Goal: Communication & Community: Answer question/provide support

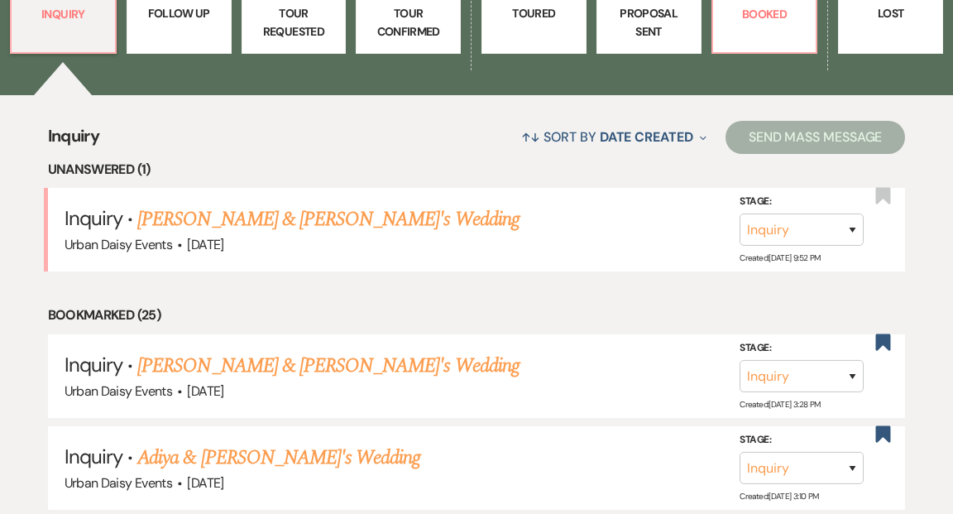
scroll to position [577, 0]
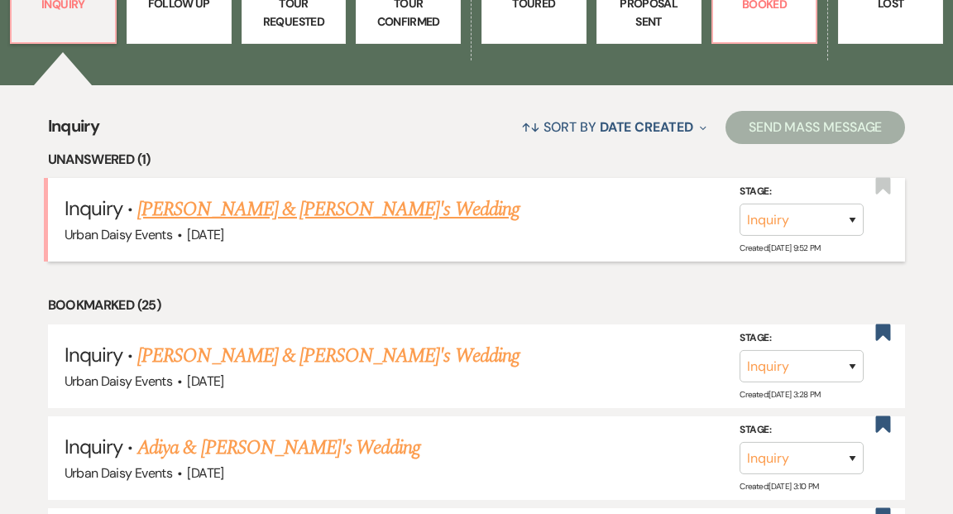
click at [352, 194] on link "[PERSON_NAME] & [PERSON_NAME]'s Wedding" at bounding box center [328, 209] width 382 height 30
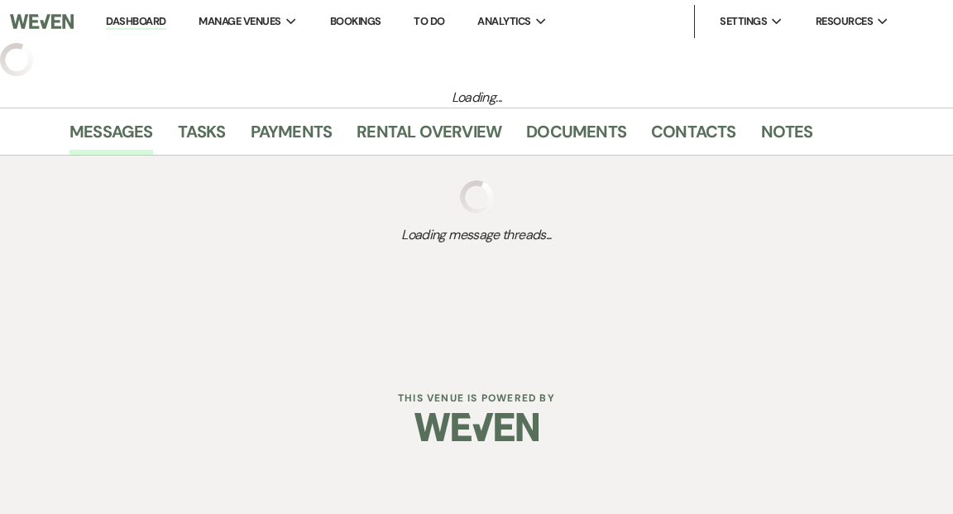
select select "5"
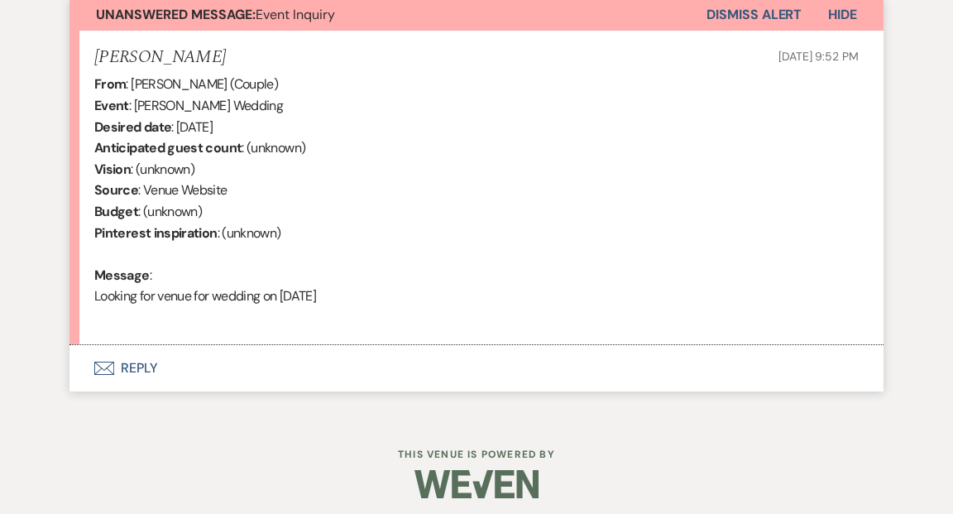
scroll to position [625, 0]
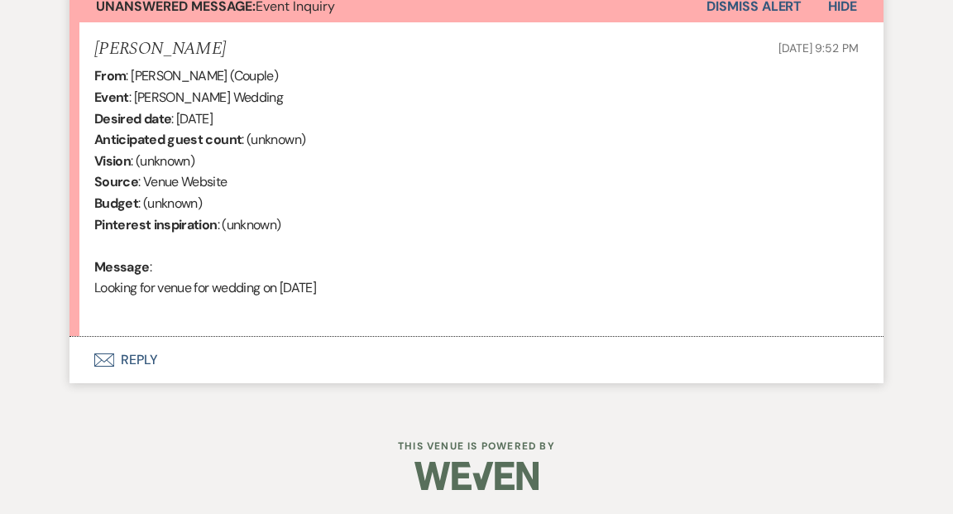
click at [141, 354] on button "Envelope Reply" at bounding box center [476, 360] width 814 height 46
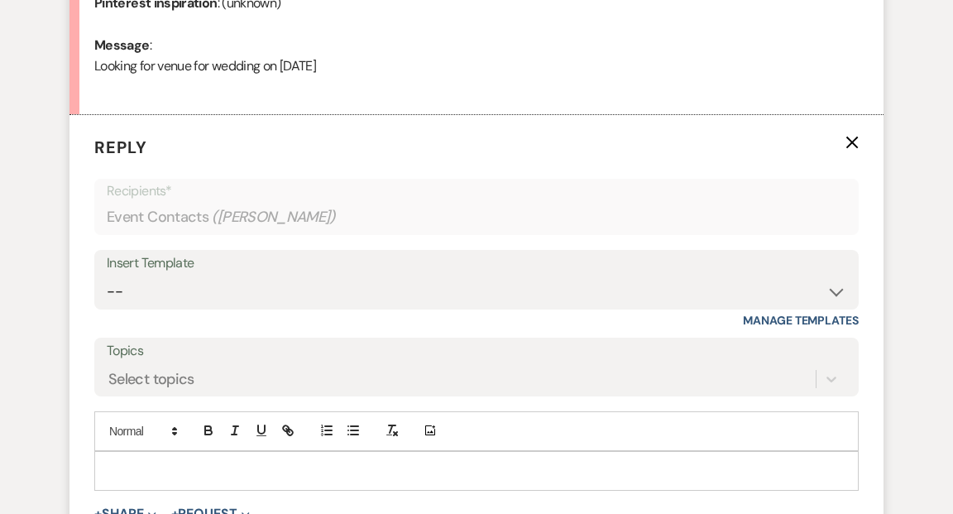
scroll to position [875, 0]
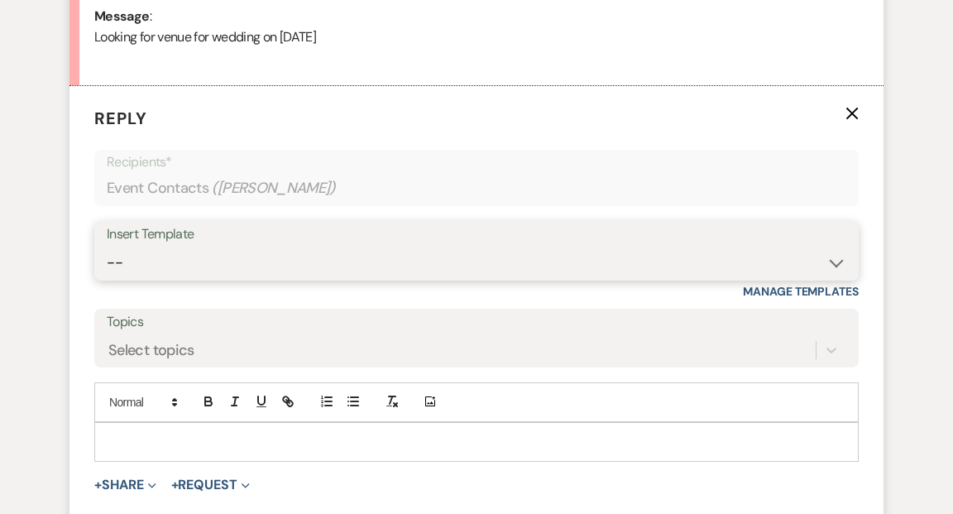
click at [833, 263] on select "-- Payment Past Due Rental Agreement and First Payment Urban Daisy Initial Resp…" at bounding box center [477, 263] width 740 height 32
select select "1243"
click at [107, 247] on select "-- Payment Past Due Rental Agreement and First Payment Urban Daisy Initial Resp…" at bounding box center [477, 263] width 740 height 32
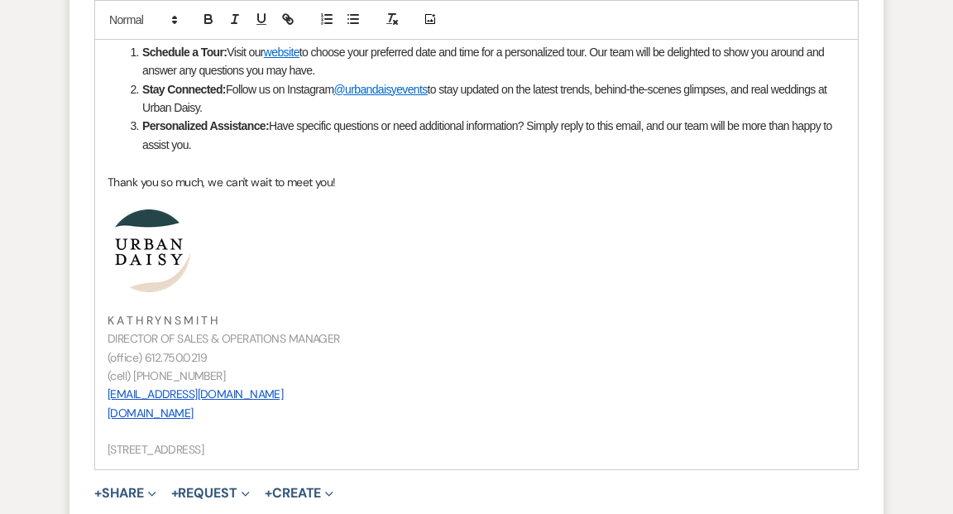
scroll to position [1825, 0]
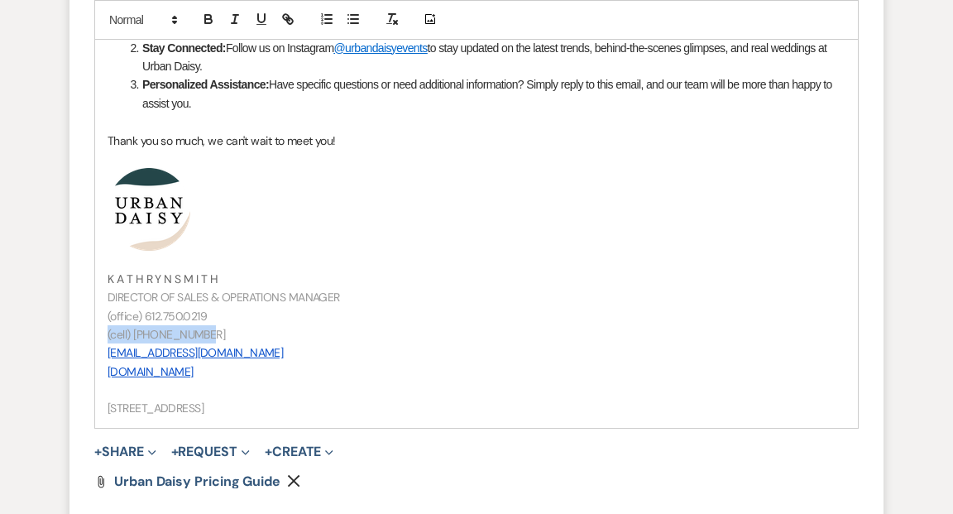
drag, startPoint x: 204, startPoint y: 335, endPoint x: 100, endPoint y: 331, distance: 103.5
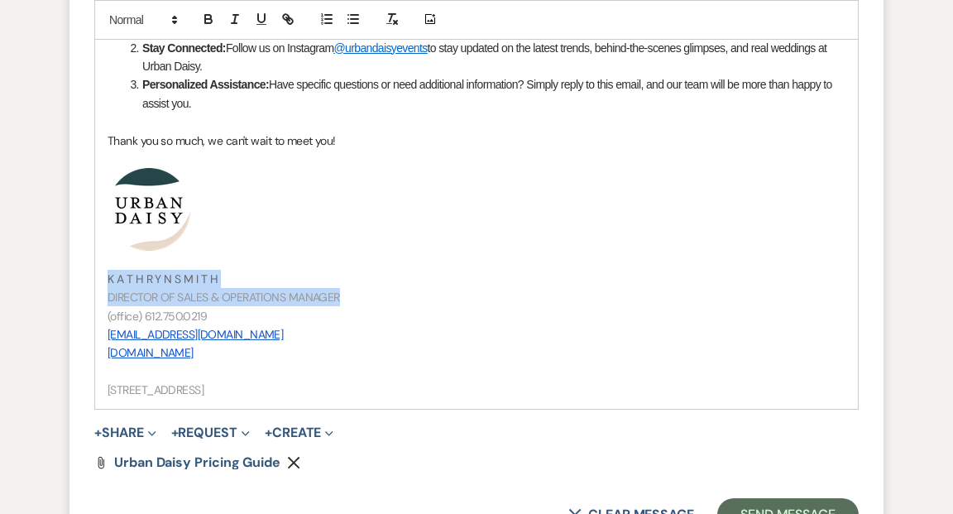
drag, startPoint x: 343, startPoint y: 296, endPoint x: 108, endPoint y: 276, distance: 235.9
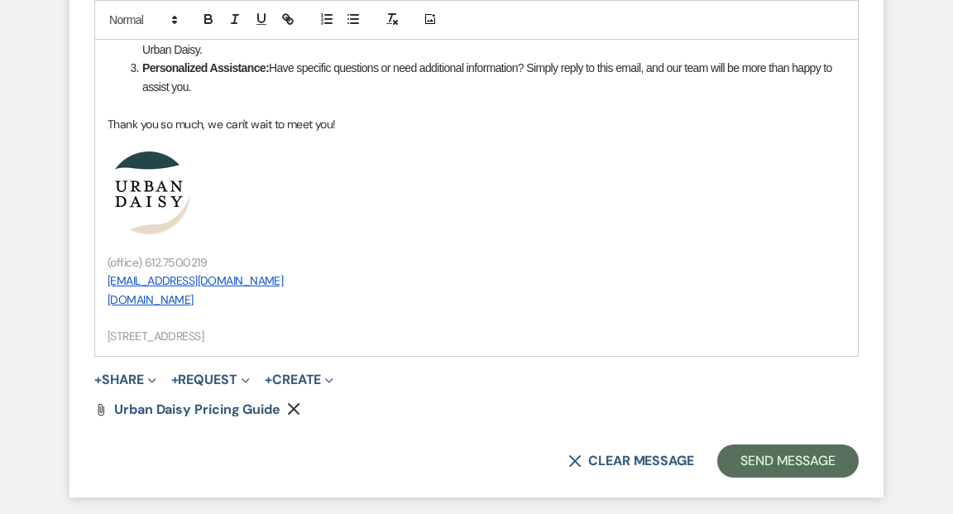
scroll to position [1852, 0]
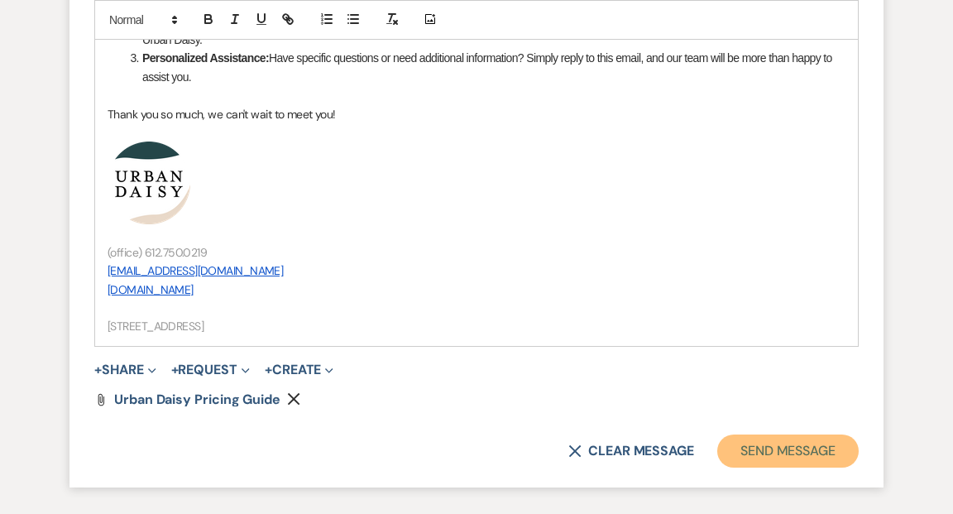
click at [744, 453] on button "Send Message" at bounding box center [787, 450] width 141 height 33
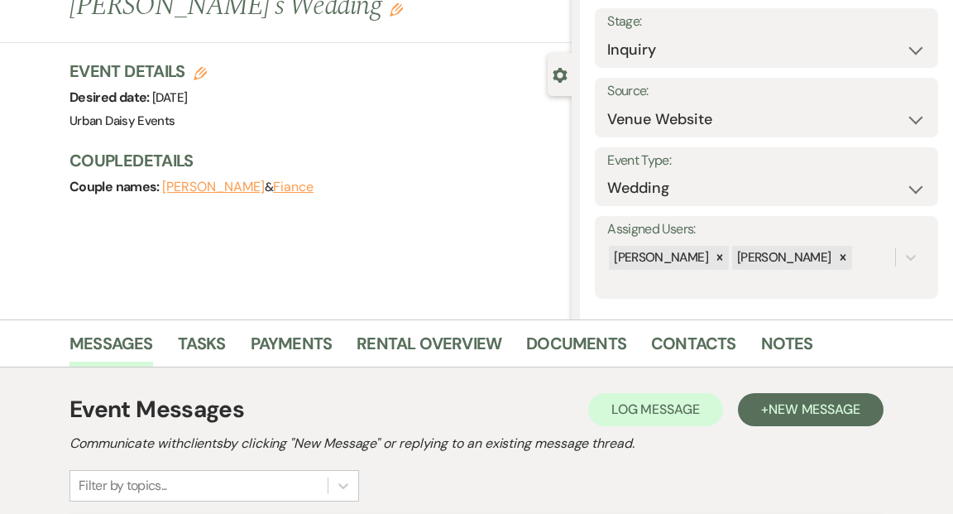
scroll to position [0, 0]
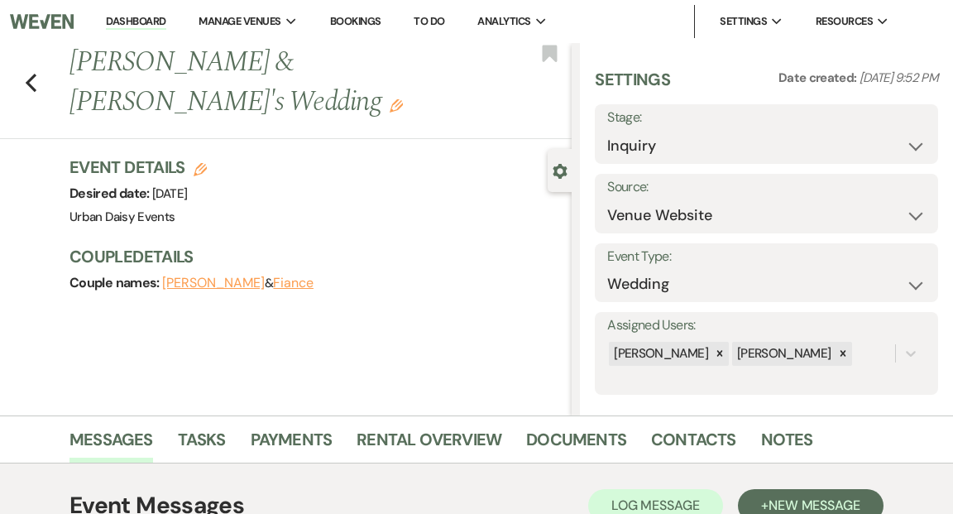
click at [150, 16] on link "Dashboard" at bounding box center [136, 22] width 60 height 16
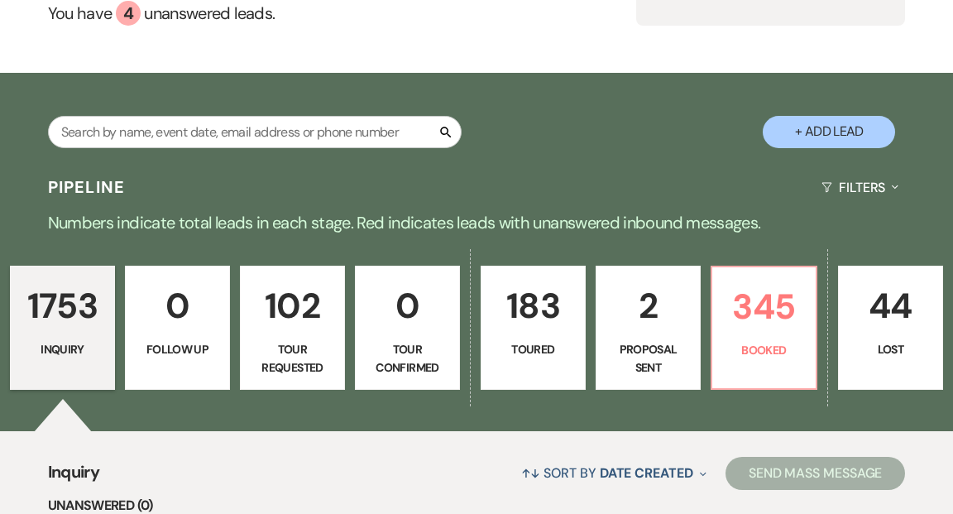
scroll to position [414, 0]
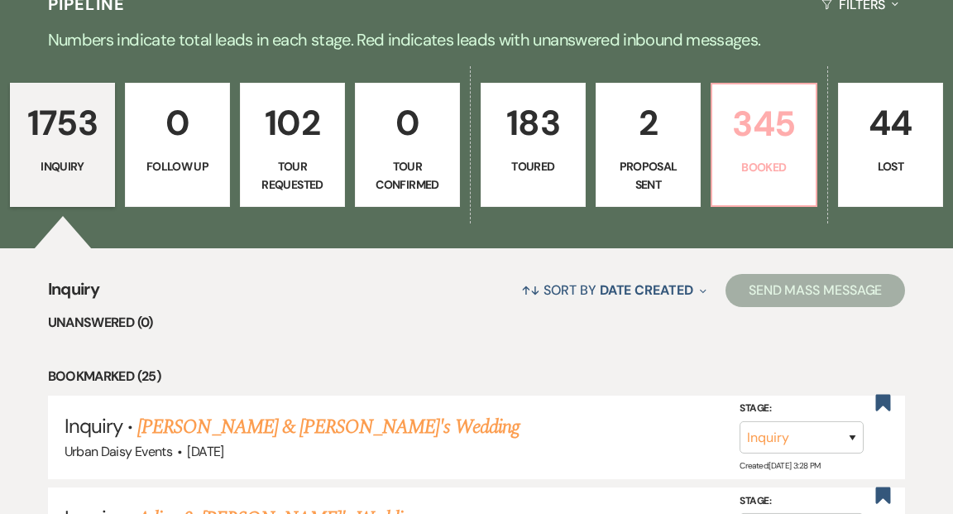
click at [741, 140] on link "345 Booked" at bounding box center [764, 145] width 107 height 124
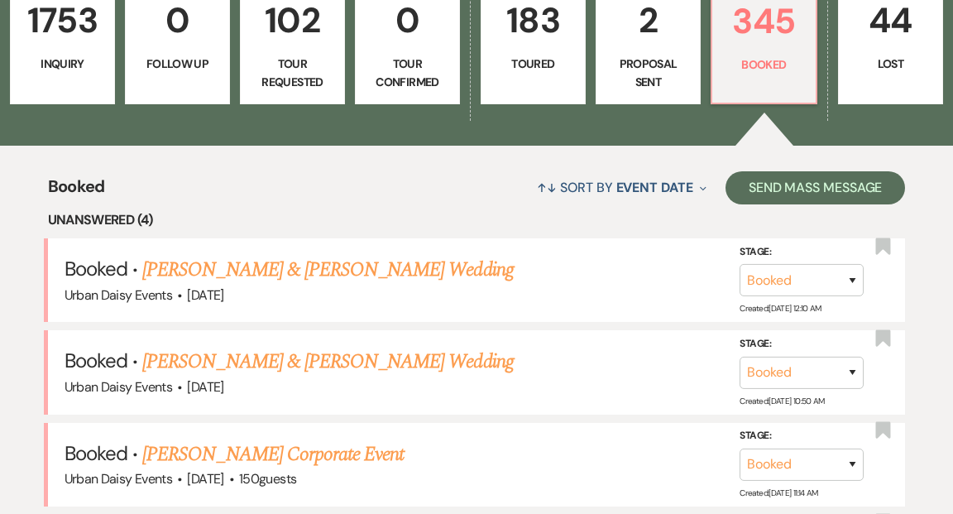
scroll to position [522, 0]
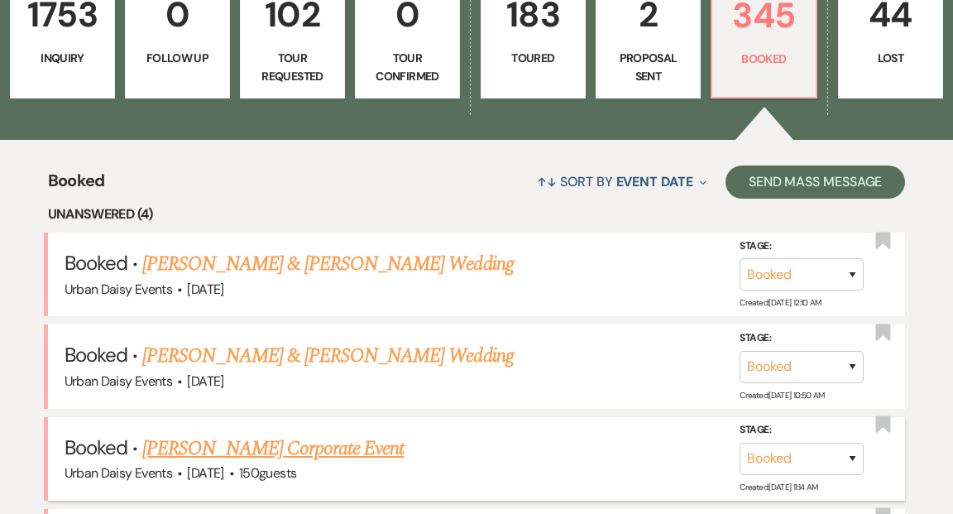
click at [332, 434] on link "[PERSON_NAME] Corporate Event" at bounding box center [272, 449] width 261 height 30
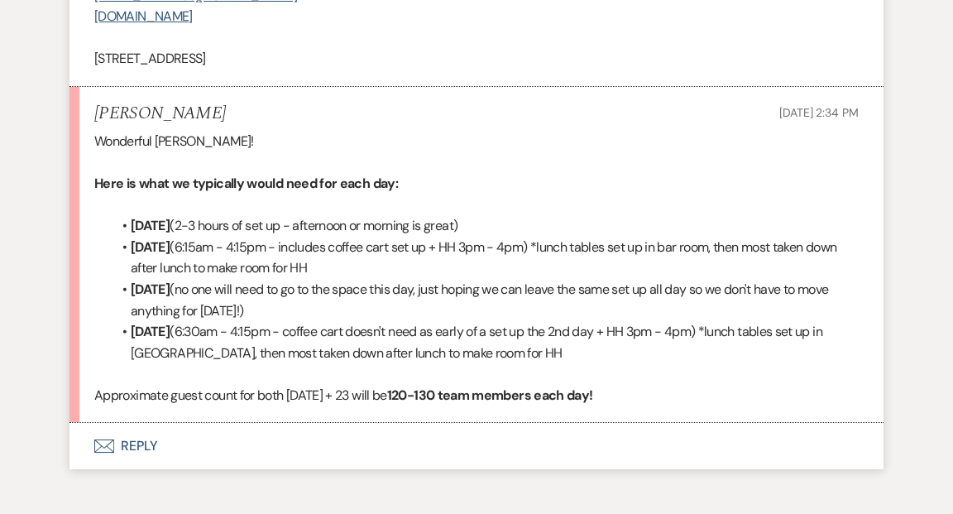
scroll to position [1138, 0]
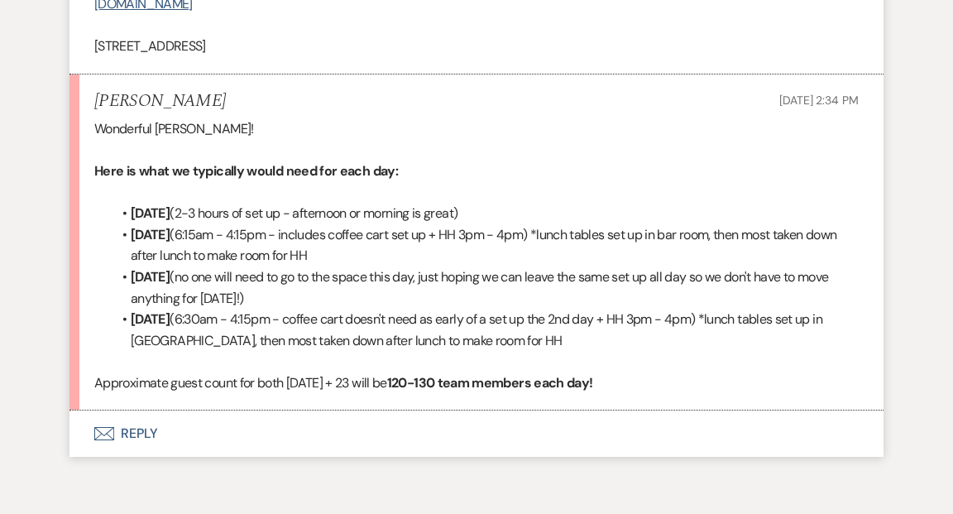
click at [144, 429] on button "Envelope Reply" at bounding box center [476, 433] width 814 height 46
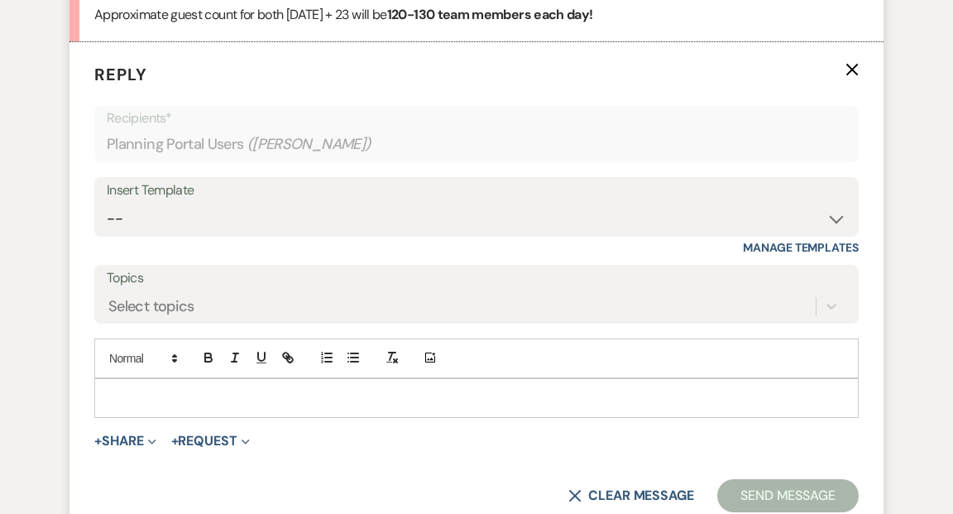
scroll to position [1536, 0]
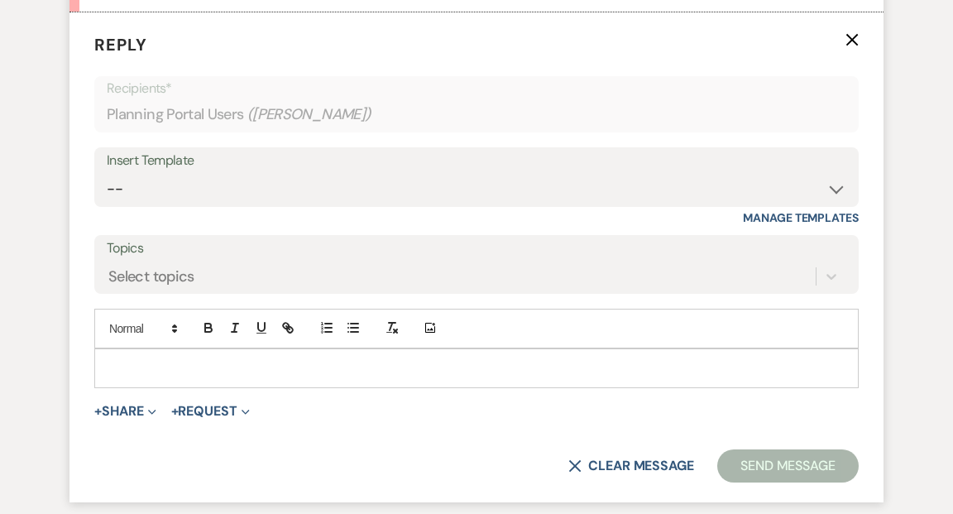
click at [151, 359] on p at bounding box center [477, 368] width 738 height 18
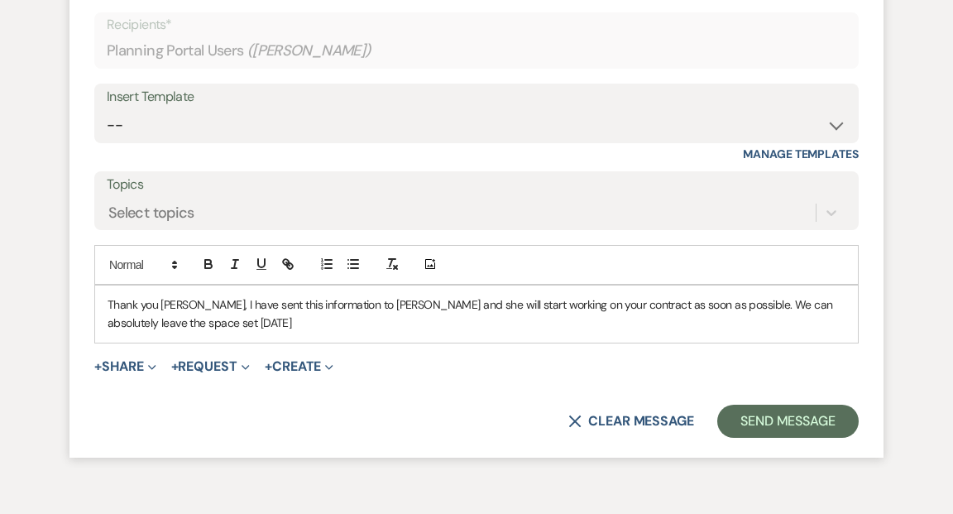
scroll to position [1693, 0]
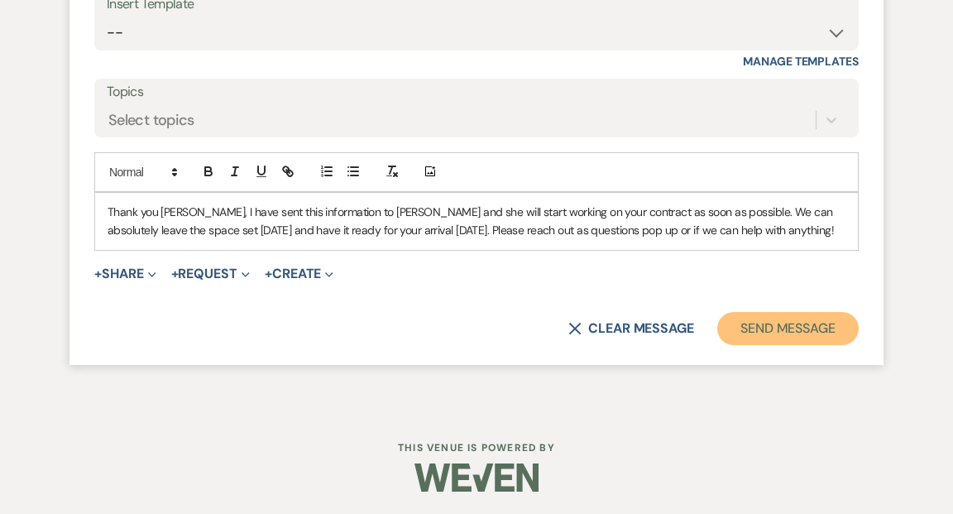
click at [779, 320] on button "Send Message" at bounding box center [787, 328] width 141 height 33
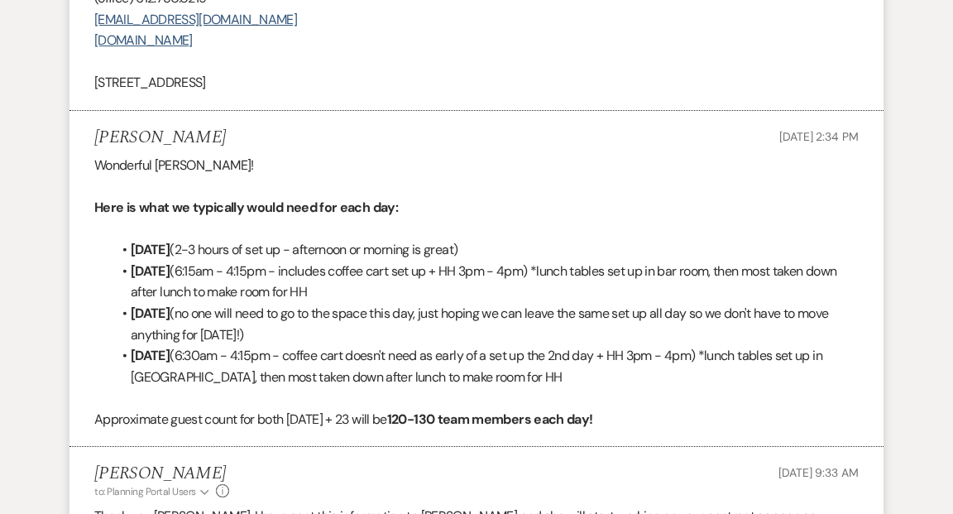
scroll to position [1102, 0]
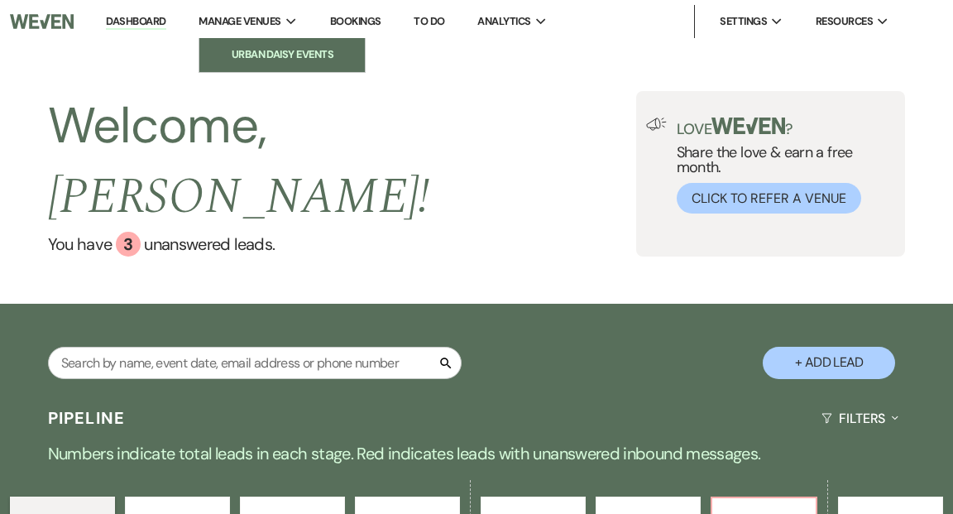
click at [273, 51] on li "Urban Daisy Events" at bounding box center [282, 54] width 149 height 17
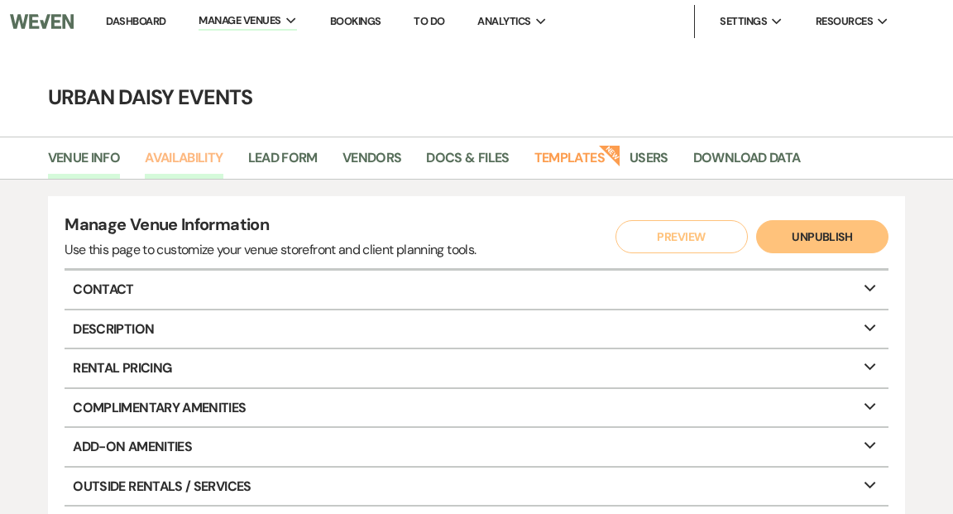
click at [206, 159] on link "Availability" at bounding box center [184, 162] width 78 height 31
select select "2"
select select "2026"
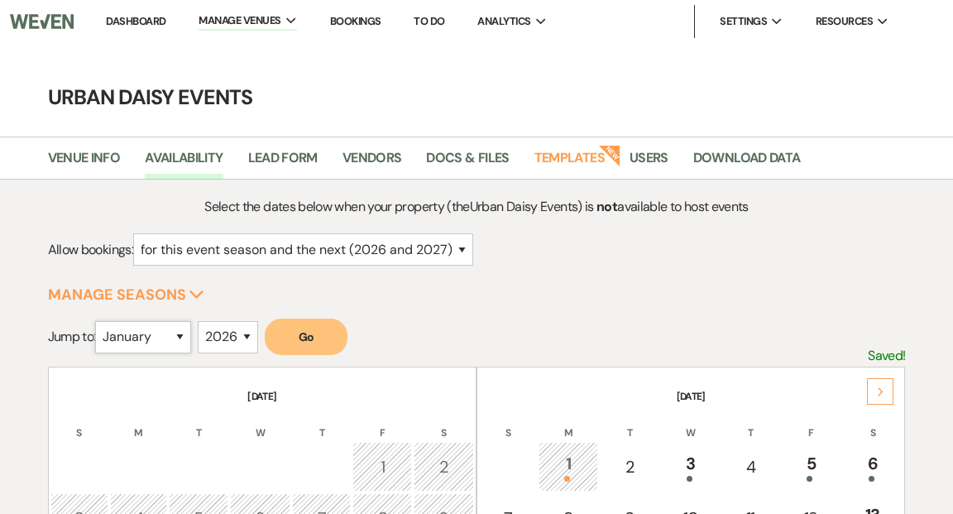
click at [185, 335] on select "January February March April May June July August September October November De…" at bounding box center [143, 337] width 96 height 32
select select "3"
click at [99, 321] on select "January February March April May June July August September October November De…" at bounding box center [143, 337] width 96 height 32
click at [252, 335] on select "2025 2026 2027 2028 2029" at bounding box center [228, 337] width 60 height 32
click at [202, 321] on select "2025 2026 2027 2028 2029" at bounding box center [228, 337] width 60 height 32
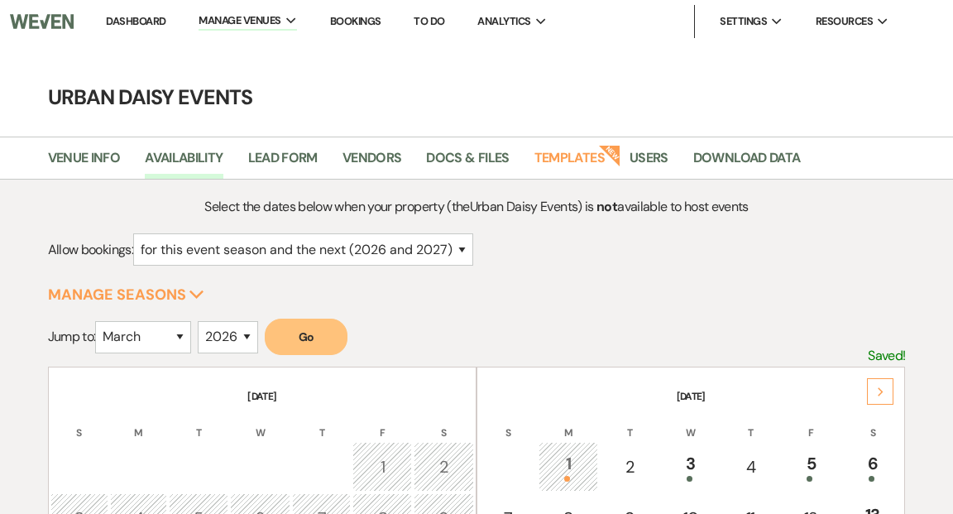
click at [300, 335] on button "Go" at bounding box center [306, 337] width 83 height 36
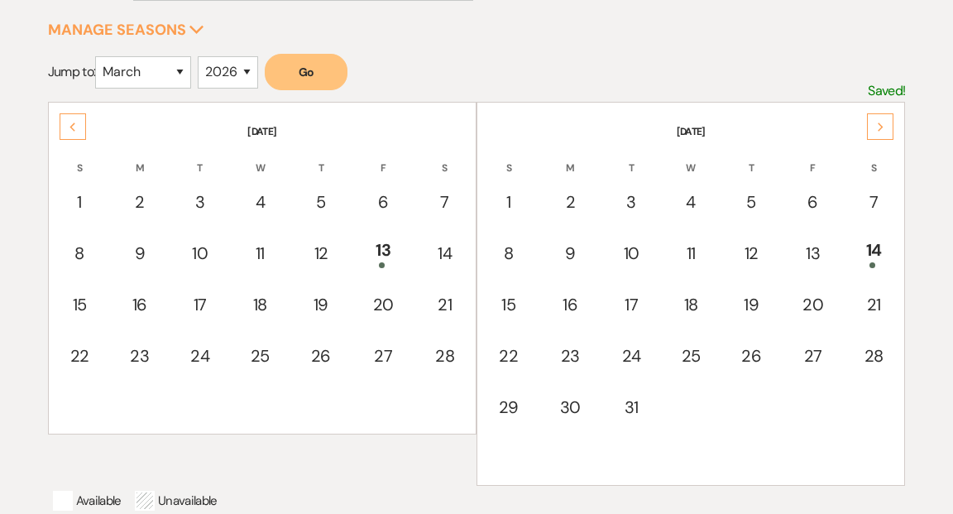
scroll to position [267, 0]
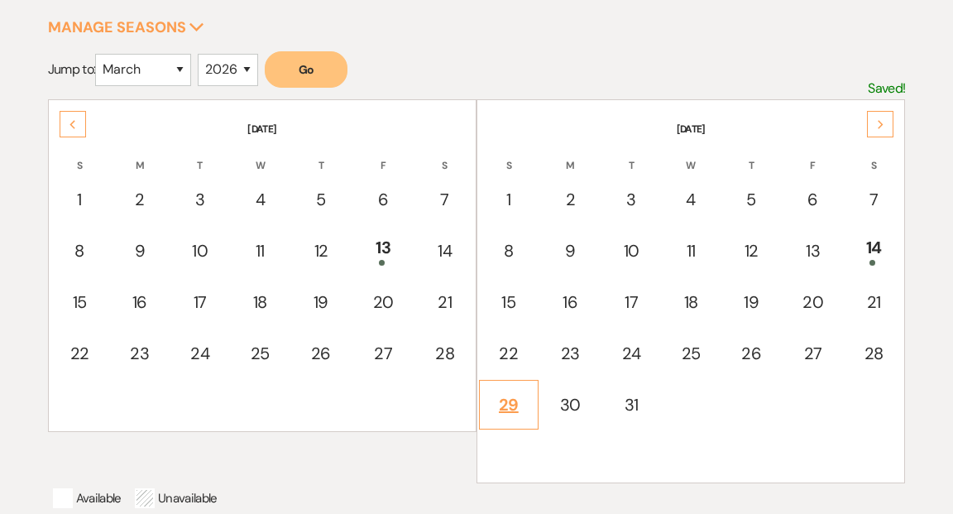
click at [501, 402] on div "29" at bounding box center [508, 404] width 41 height 25
select select "other"
select select "false"
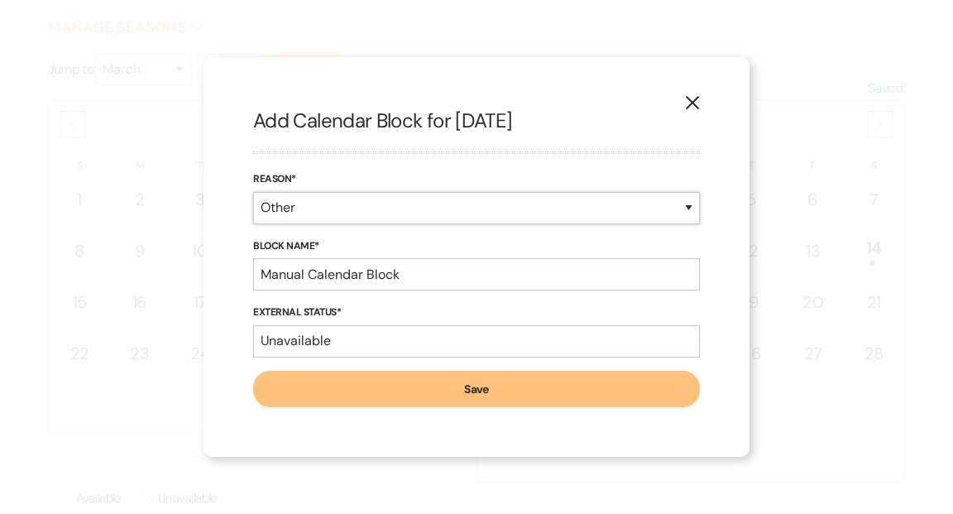
click at [689, 207] on select "Booked Event Hold Other" at bounding box center [476, 208] width 447 height 32
select select "hold"
click at [253, 224] on select "Booked Event Hold Other" at bounding box center [476, 208] width 447 height 32
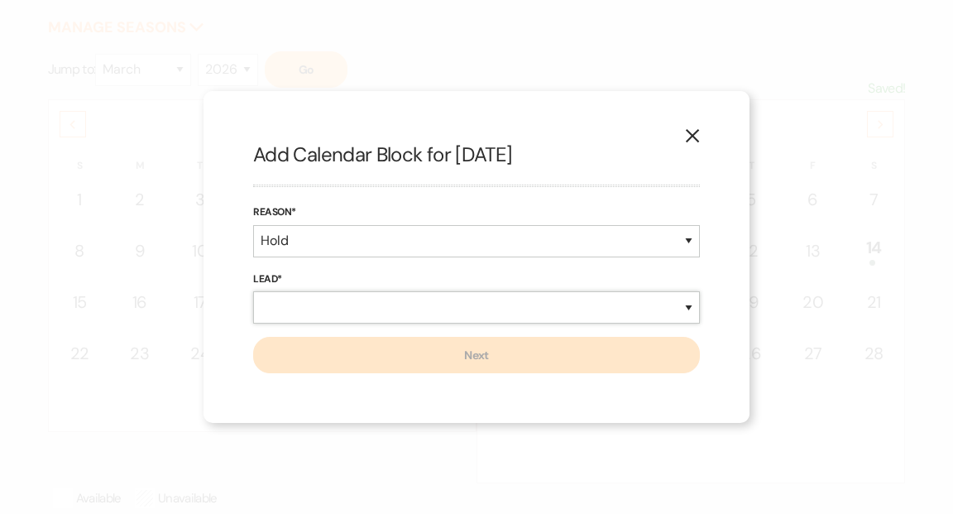
click at [689, 308] on select "New Lead Existing Lead" at bounding box center [476, 307] width 447 height 32
select select "newLead"
click at [253, 291] on select "New Lead Existing Lead" at bounding box center [476, 307] width 447 height 32
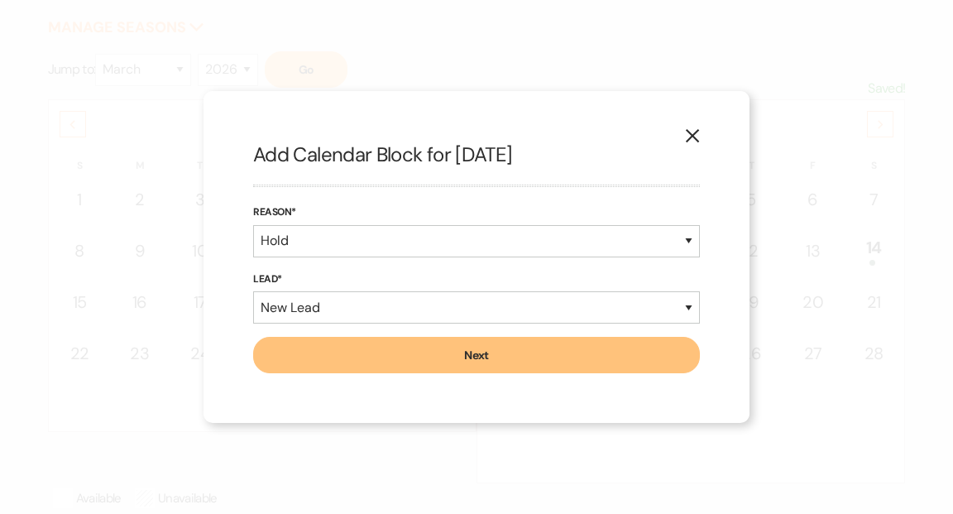
click at [613, 356] on button "Next" at bounding box center [476, 355] width 447 height 36
select select "635"
select select "false"
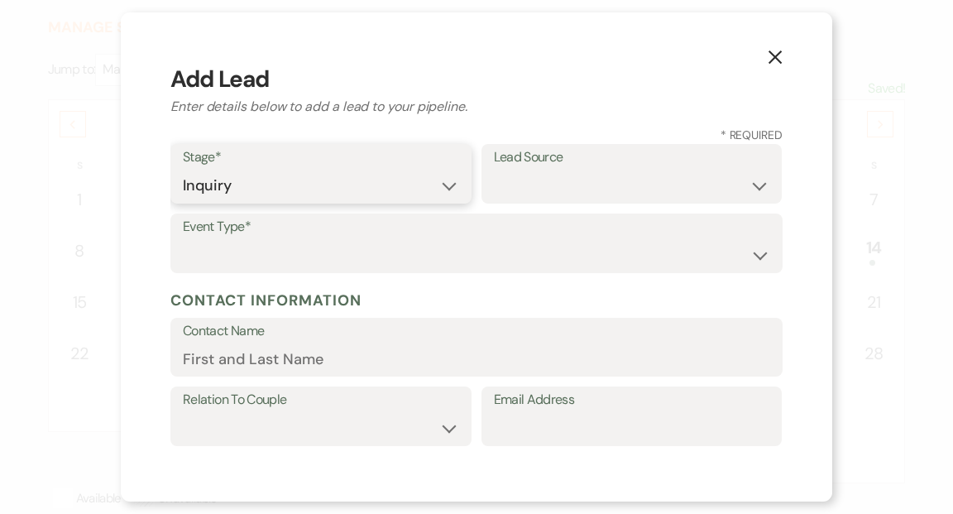
click at [445, 189] on select "Inquiry Follow Up Tour Requested Tour Confirmed Toured Proposal Sent Booked Lost" at bounding box center [321, 186] width 276 height 32
select select "5"
click at [183, 170] on select "Inquiry Follow Up Tour Requested Tour Confirmed Toured Proposal Sent Booked Lost" at bounding box center [321, 186] width 276 height 32
click at [761, 189] on select "Weven Venue Website Instagram Facebook Pinterest Google The Knot Wedding Wire H…" at bounding box center [632, 186] width 276 height 32
select select "12"
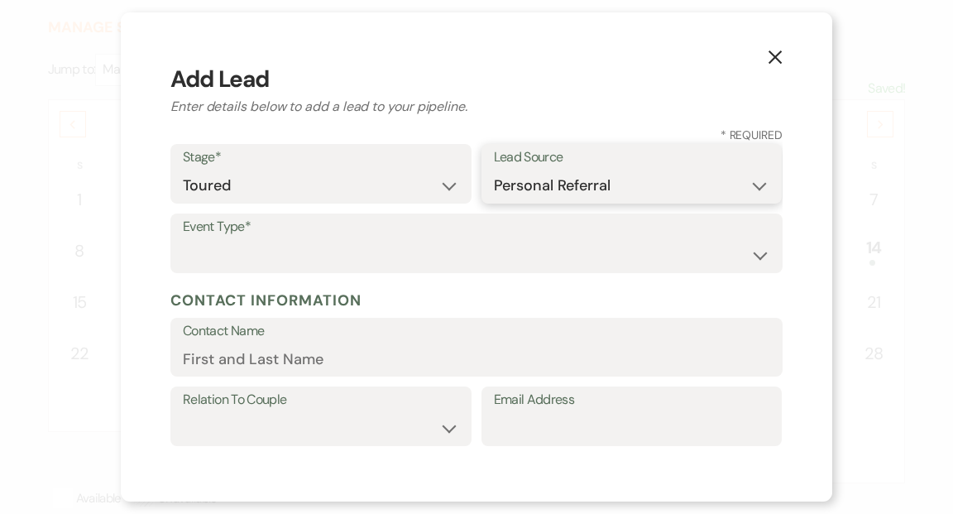
click at [494, 170] on select "Weven Venue Website Instagram Facebook Pinterest Google The Knot Wedding Wire H…" at bounding box center [632, 186] width 276 height 32
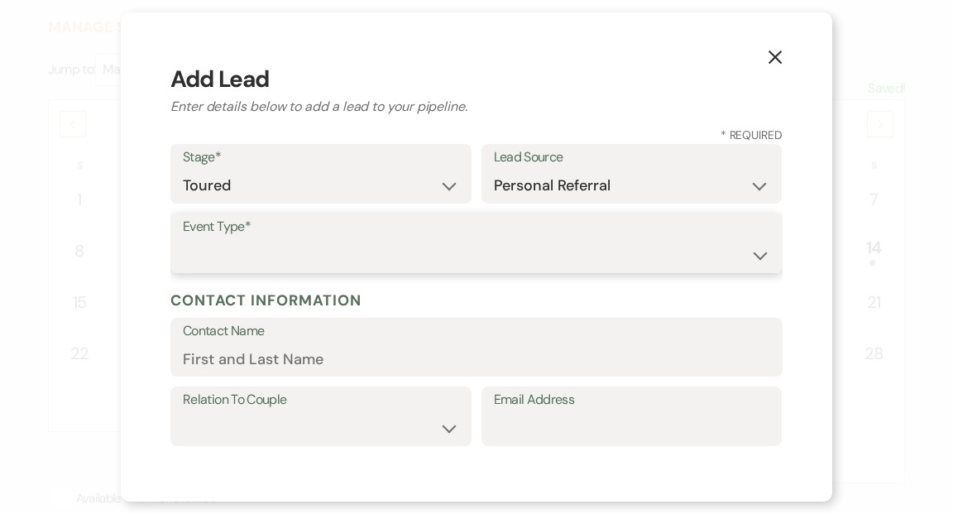
click at [760, 256] on select "Wedding Anniversary Party Baby Shower Bachelorette / Bachelor Party Birthday Pa…" at bounding box center [476, 255] width 587 height 32
select select "5"
click at [183, 239] on select "Wedding Anniversary Party Baby Shower Bachelorette / Bachelor Party Birthday Pa…" at bounding box center [476, 255] width 587 height 32
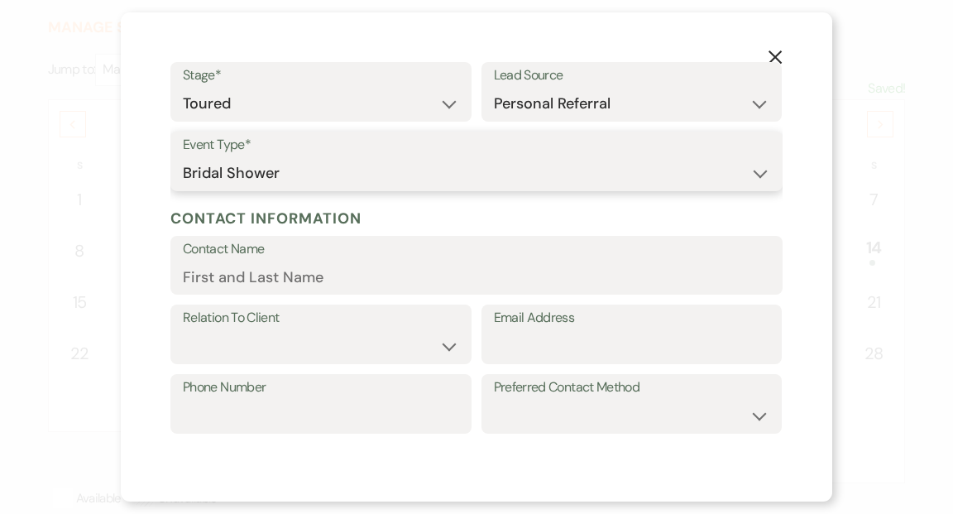
scroll to position [86, 0]
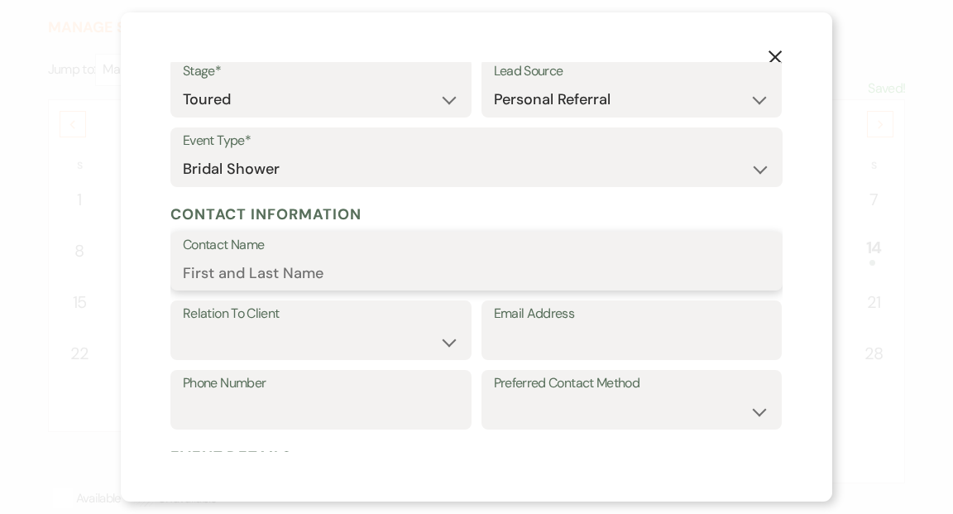
click at [484, 273] on input "Contact Name" at bounding box center [476, 272] width 587 height 32
type input "[PERSON_NAME]"
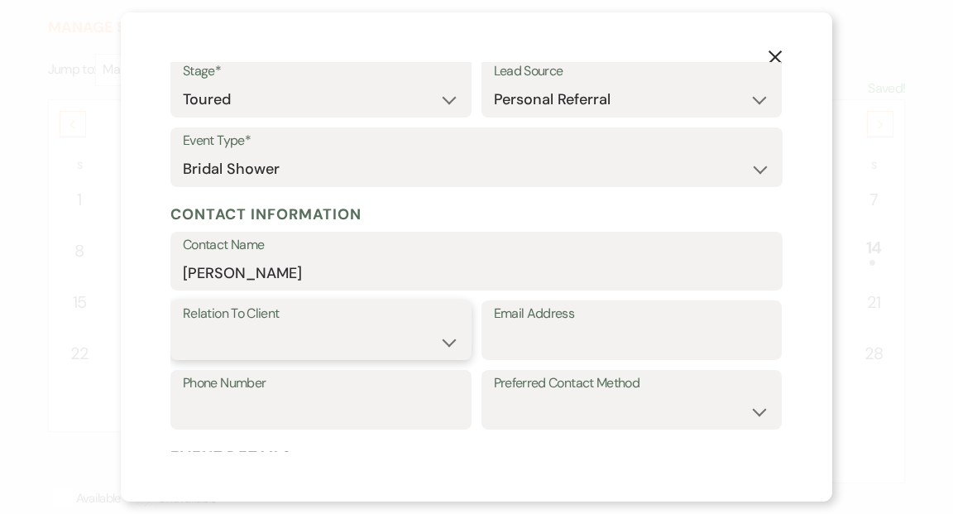
click at [452, 339] on select "Client Event Planner Parent of Client Family Member Friend Other" at bounding box center [321, 342] width 276 height 32
select select "1"
click at [183, 326] on select "Client Event Planner Parent of Client Family Member Friend Other" at bounding box center [321, 342] width 276 height 32
click at [538, 341] on input "Email Address" at bounding box center [632, 342] width 276 height 32
click at [379, 405] on input "Phone Number" at bounding box center [321, 411] width 276 height 32
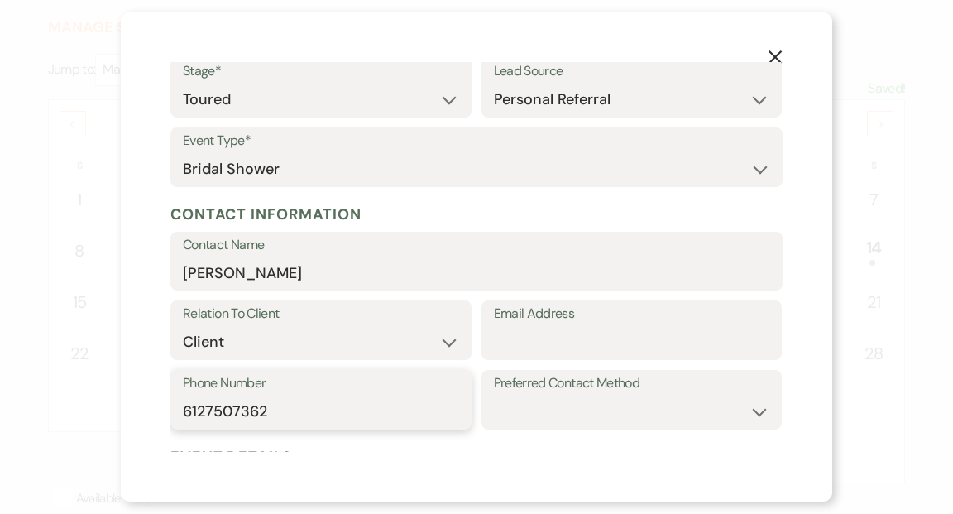
type input "6127507362"
click at [588, 467] on div "X Add Lead Enter details below to add a lead to your pipeline. * Required Stage…" at bounding box center [477, 256] width 712 height 489
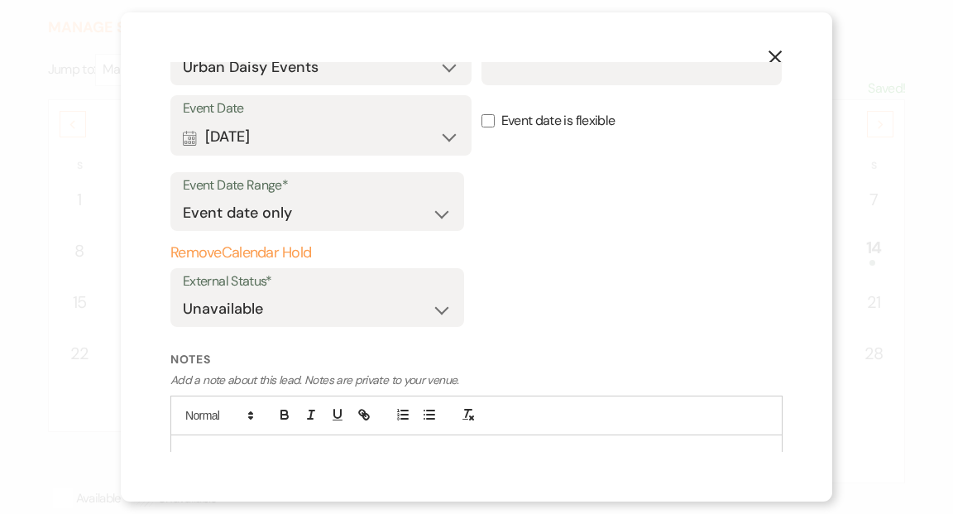
scroll to position [606, 0]
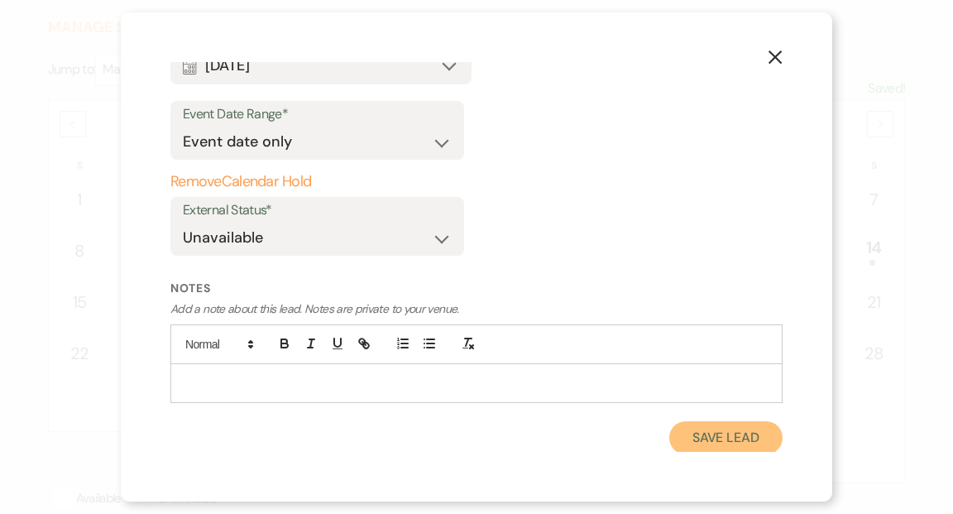
click at [709, 438] on button "Save Lead" at bounding box center [725, 437] width 113 height 33
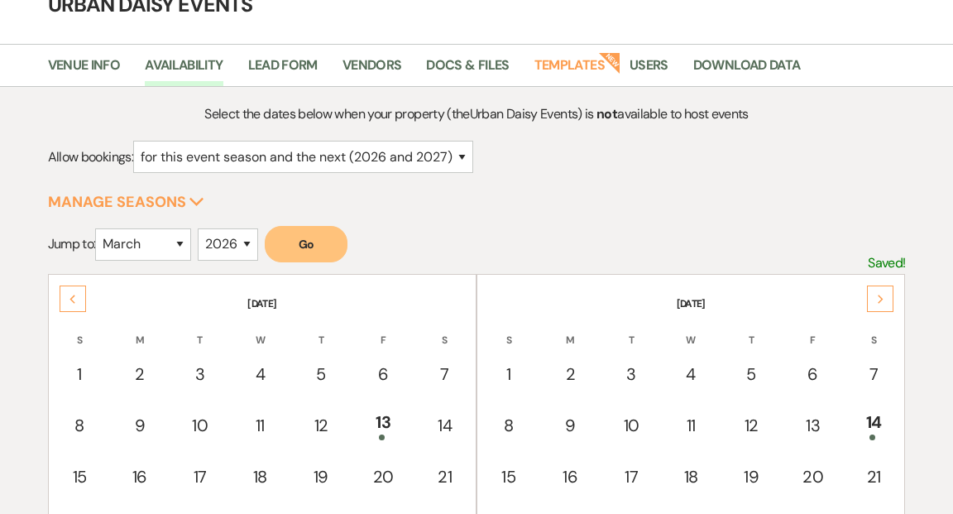
scroll to position [0, 0]
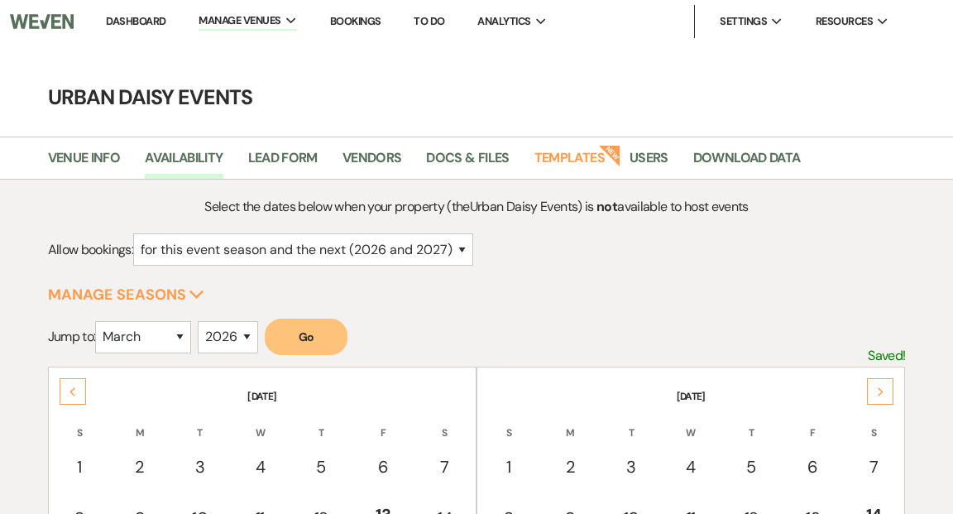
click at [129, 18] on link "Dashboard" at bounding box center [136, 21] width 60 height 14
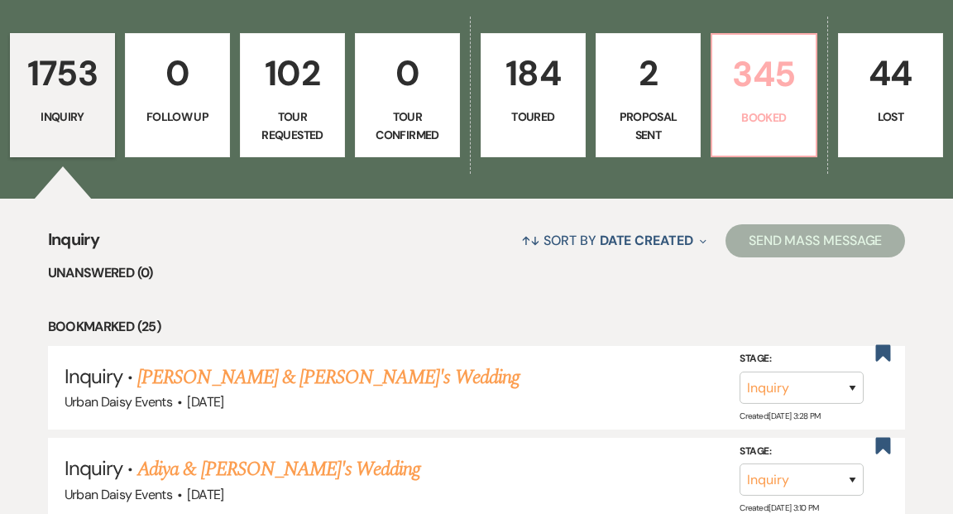
click at [778, 61] on p "345" at bounding box center [764, 73] width 84 height 55
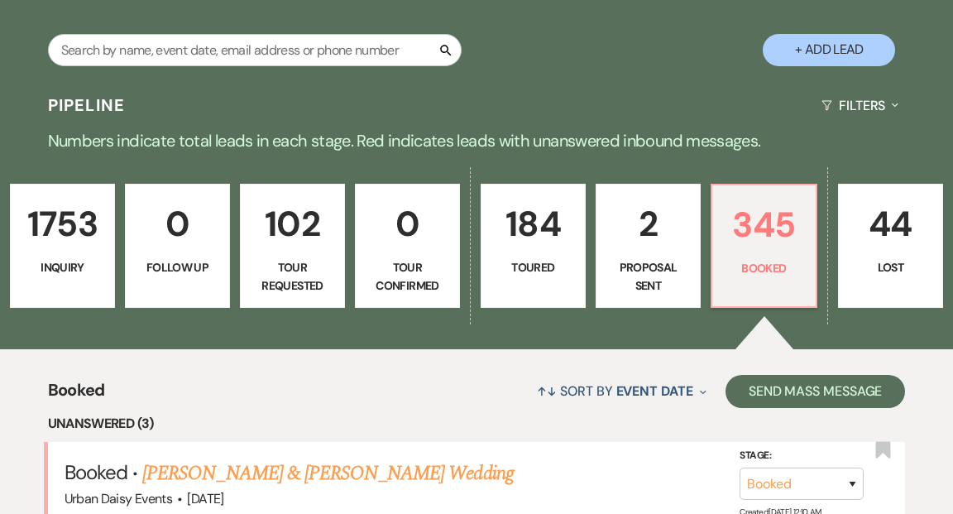
scroll to position [463, 0]
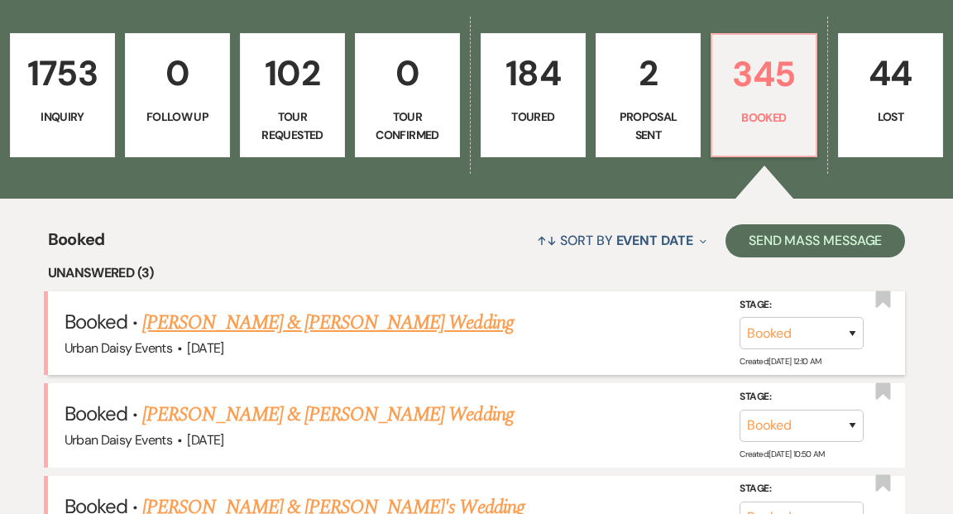
click at [378, 308] on link "[PERSON_NAME] & [PERSON_NAME] Wedding" at bounding box center [327, 323] width 371 height 30
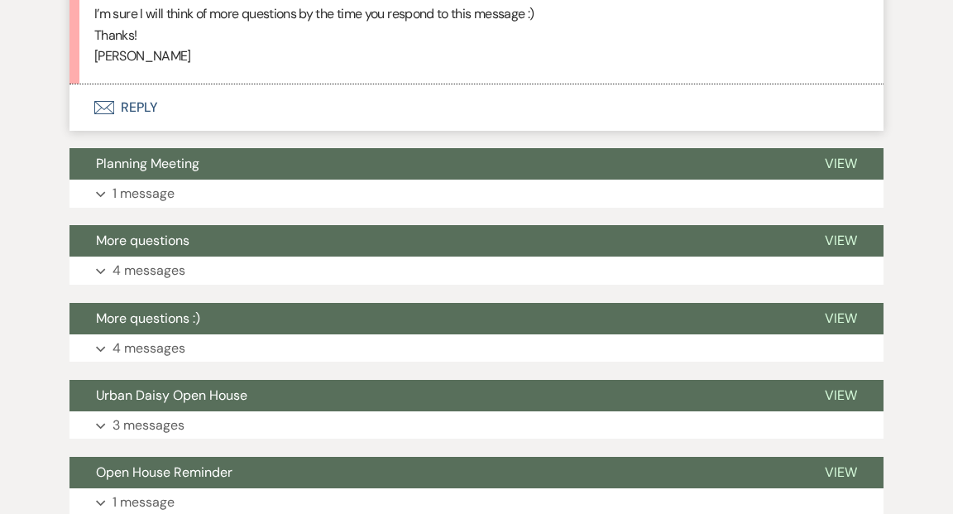
scroll to position [3055, 0]
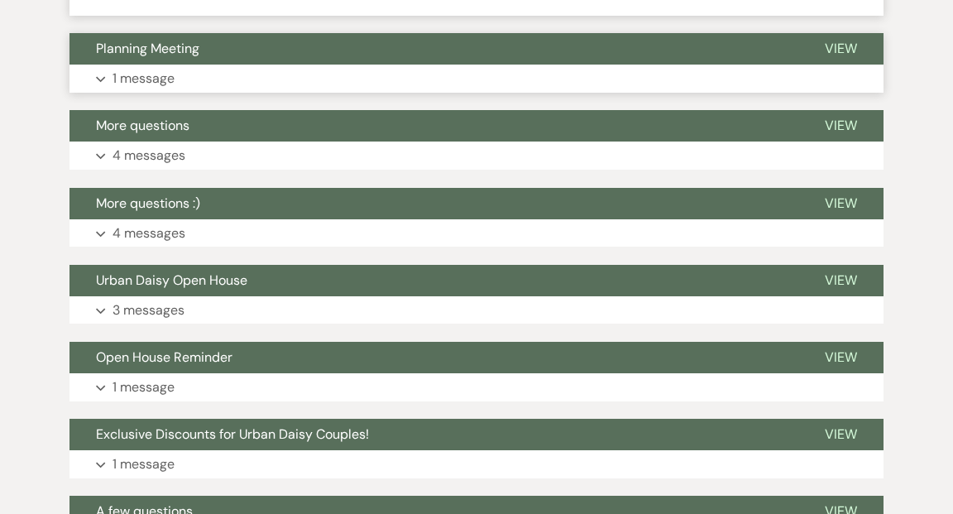
click at [836, 43] on span "View" at bounding box center [841, 48] width 32 height 17
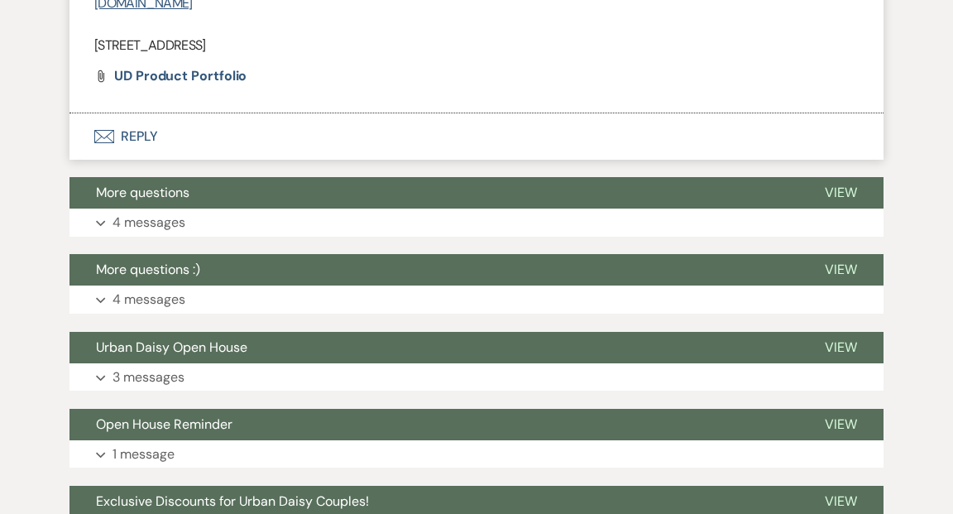
scroll to position [3745, 0]
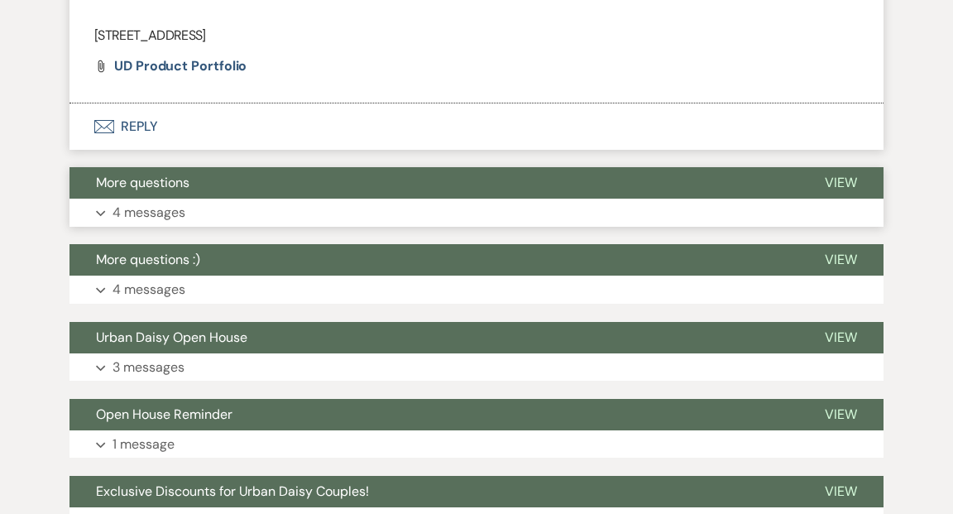
click at [832, 180] on span "View" at bounding box center [841, 182] width 32 height 17
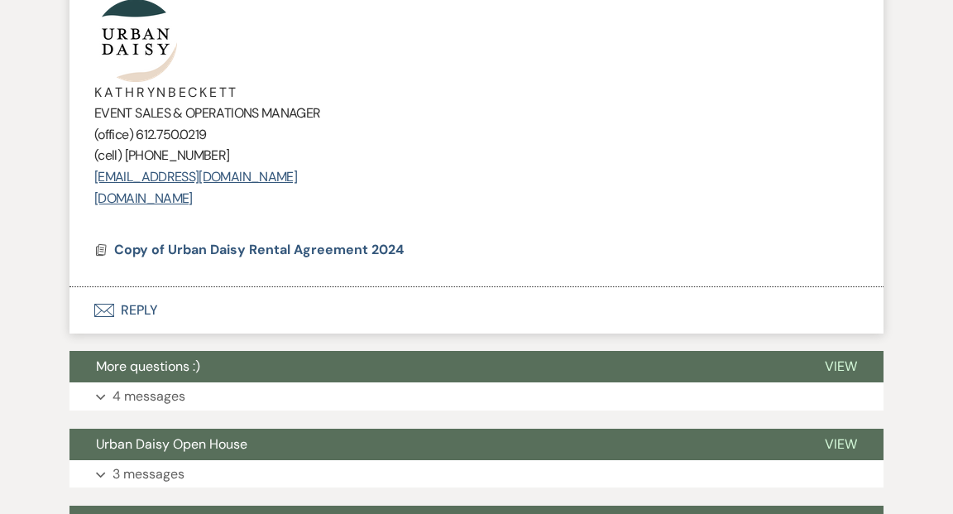
scroll to position [5745, 0]
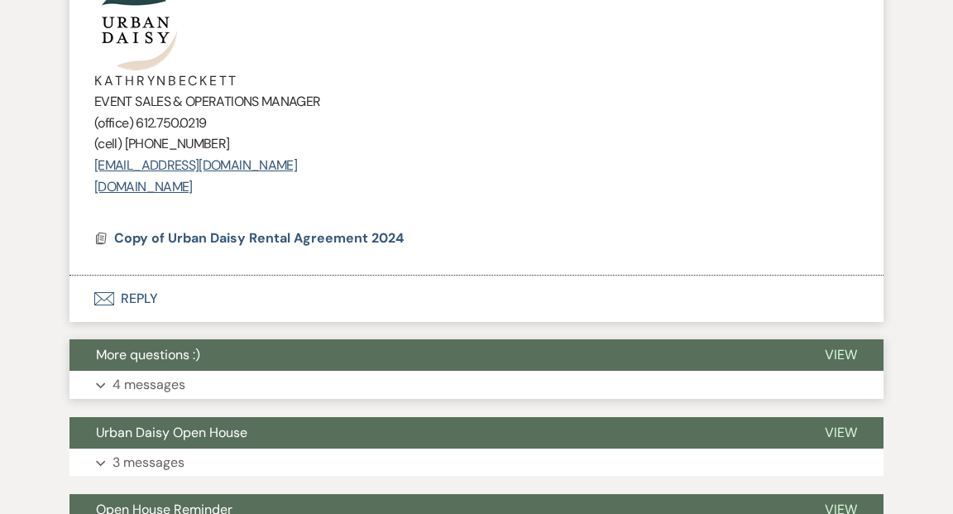
click at [840, 347] on span "View" at bounding box center [841, 354] width 32 height 17
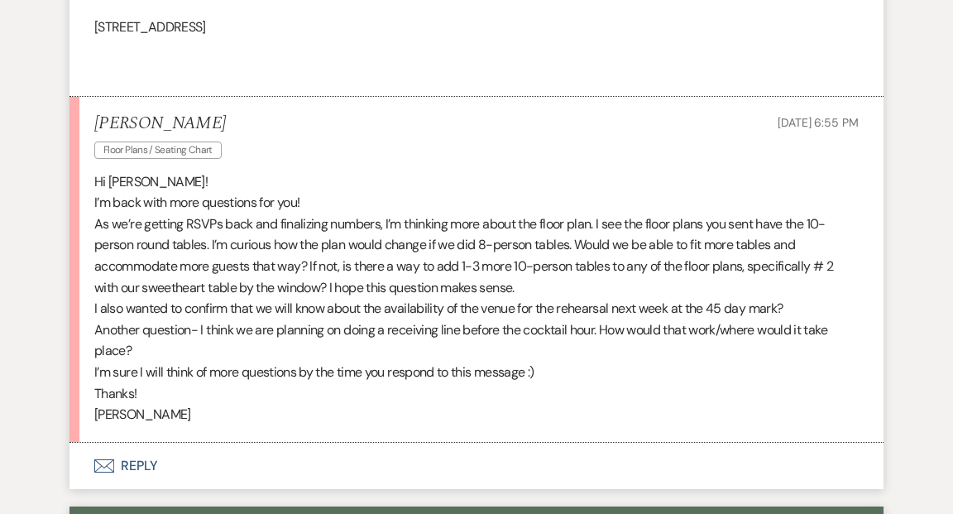
scroll to position [2594, 0]
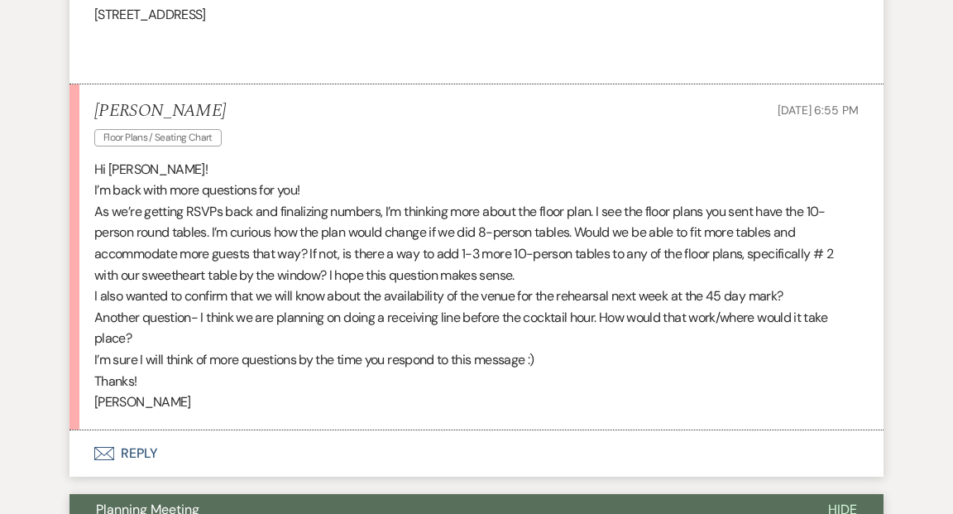
click at [143, 448] on button "Envelope Reply" at bounding box center [476, 453] width 814 height 46
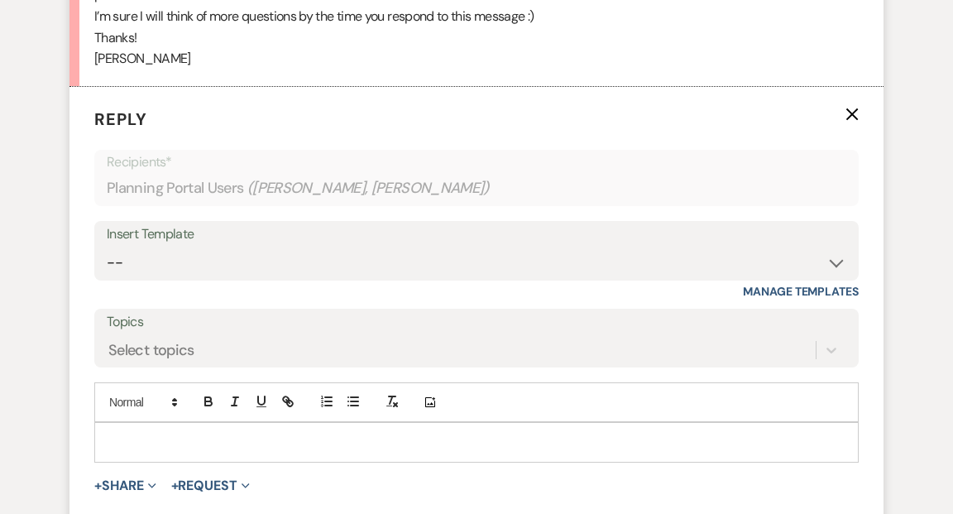
scroll to position [2967, 0]
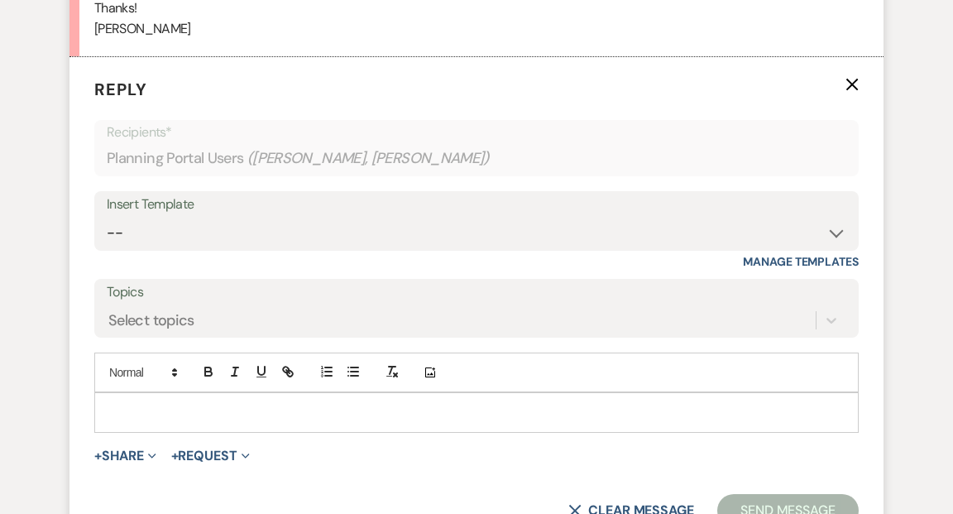
click at [158, 403] on p at bounding box center [477, 412] width 738 height 18
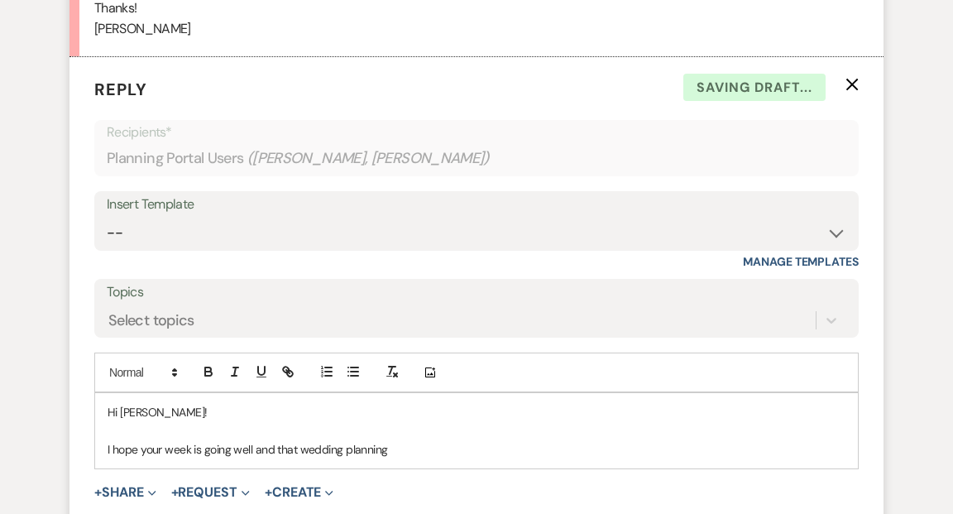
click at [253, 449] on p "I hope your week is going well and that wedding planning" at bounding box center [477, 449] width 738 height 18
click at [405, 450] on p "I hope your week is going great and that wedding planning" at bounding box center [477, 449] width 738 height 18
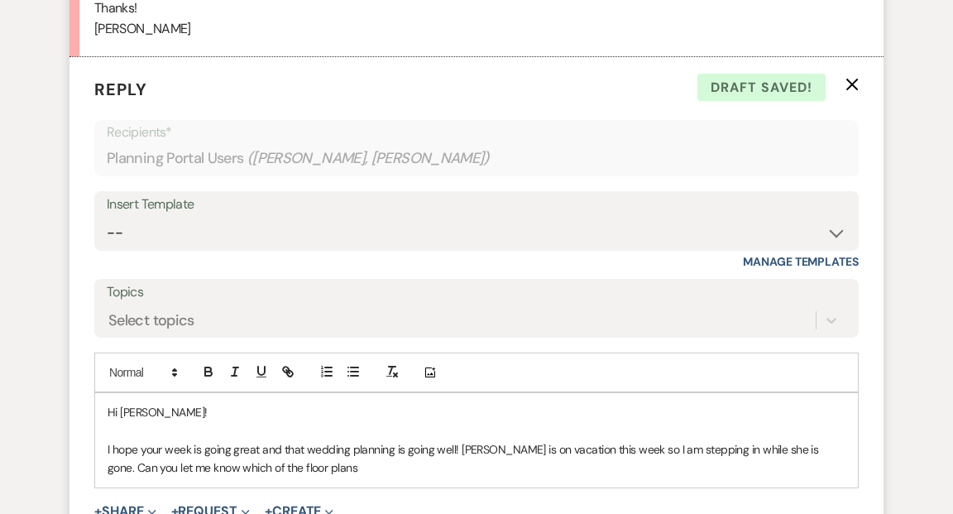
click at [805, 448] on p "I hope your week is going great and that wedding planning is going well! Kathry…" at bounding box center [477, 458] width 738 height 37
click at [386, 466] on p "I hope your week is going great and that wedding planning is going well! Kathry…" at bounding box center [477, 458] width 738 height 37
click at [605, 469] on p "I hope your week is going great and that wedding planning is going well! Kathry…" at bounding box center [477, 458] width 738 height 37
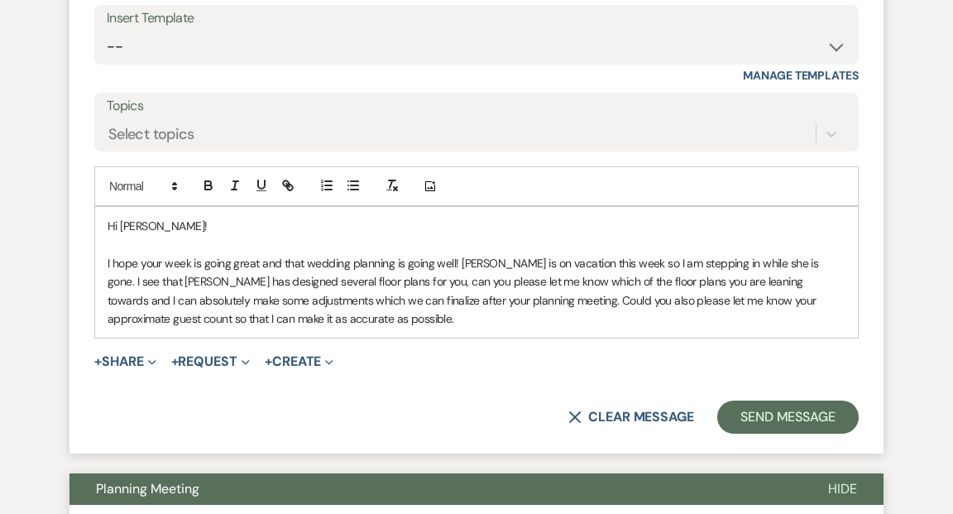
scroll to position [3154, 0]
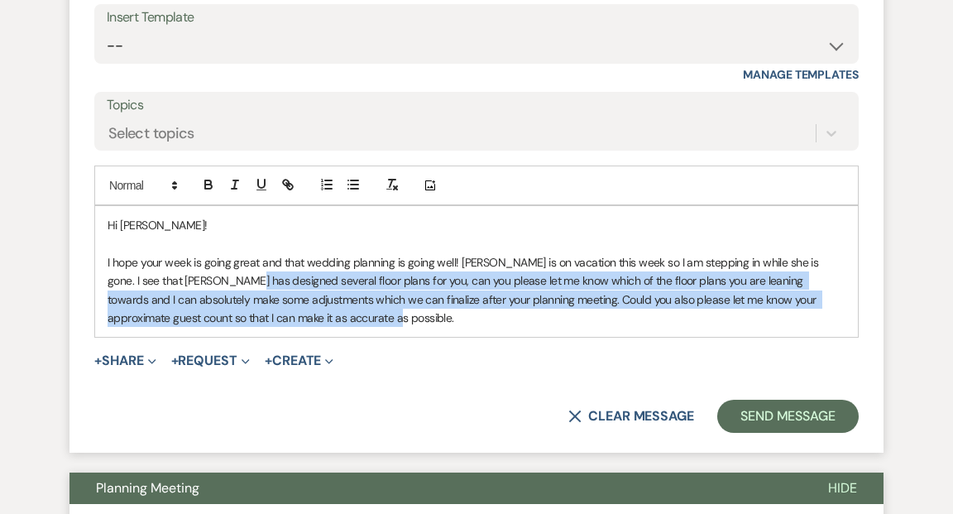
drag, startPoint x: 305, startPoint y: 323, endPoint x: 200, endPoint y: 274, distance: 115.9
click at [200, 274] on p "I hope your week is going great and that wedding planning is going well! Kathry…" at bounding box center [477, 290] width 738 height 74
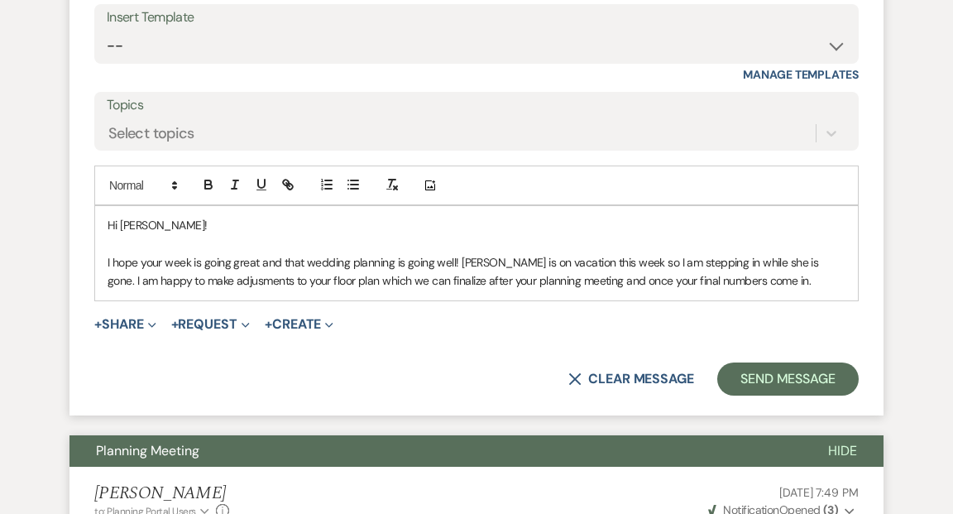
click at [213, 280] on p "I hope your week is going great and that wedding planning is going well! Kathry…" at bounding box center [477, 271] width 738 height 37
click at [786, 276] on p "I hope your week is going great and that wedding planning is going well! Kathry…" at bounding box center [477, 271] width 738 height 37
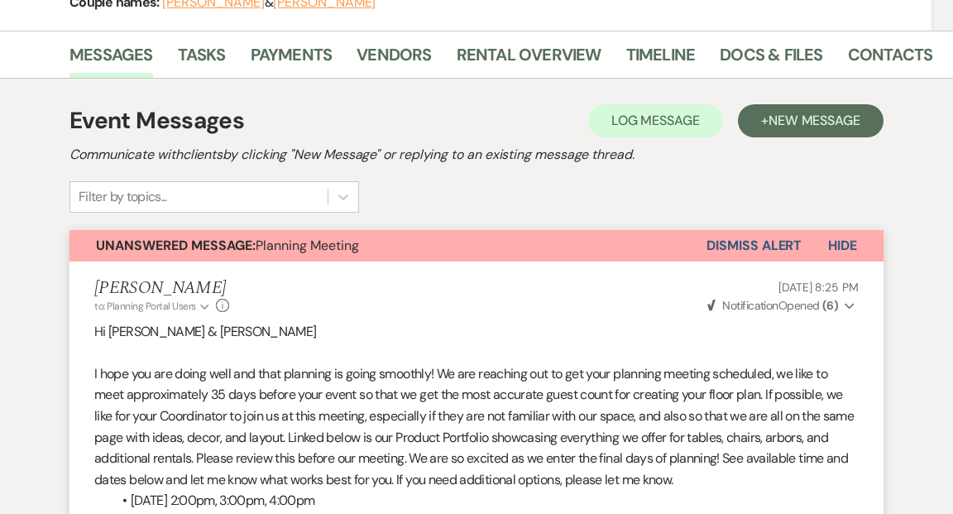
scroll to position [0, 0]
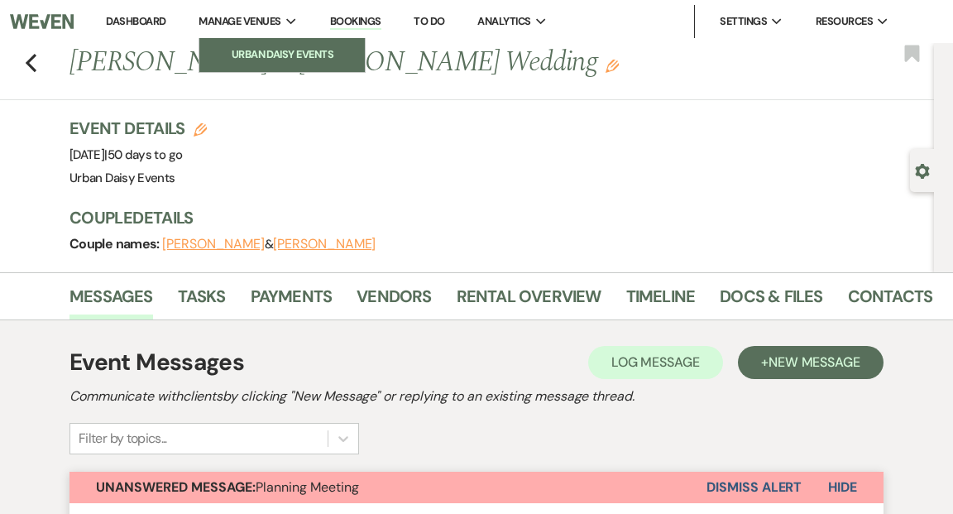
click at [280, 52] on li "Urban Daisy Events" at bounding box center [282, 54] width 149 height 17
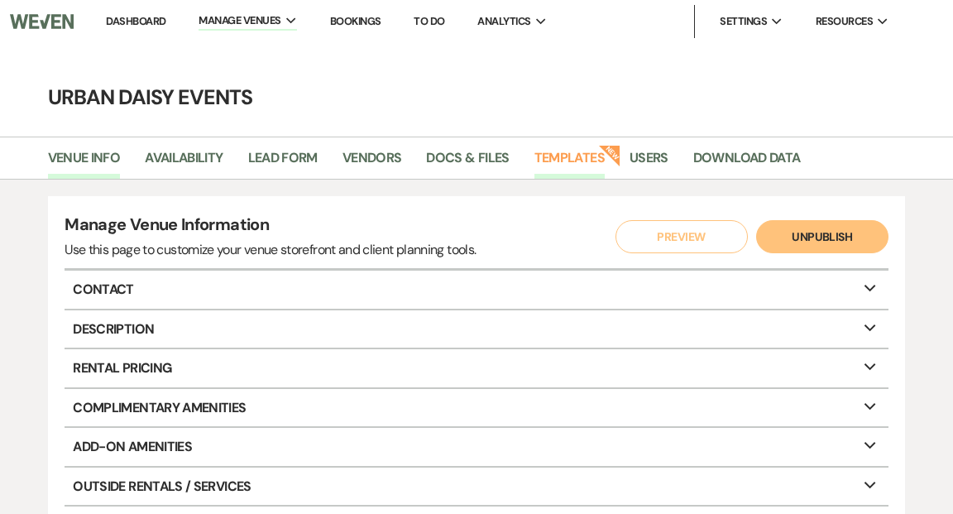
click at [567, 160] on link "Templates" at bounding box center [569, 162] width 70 height 31
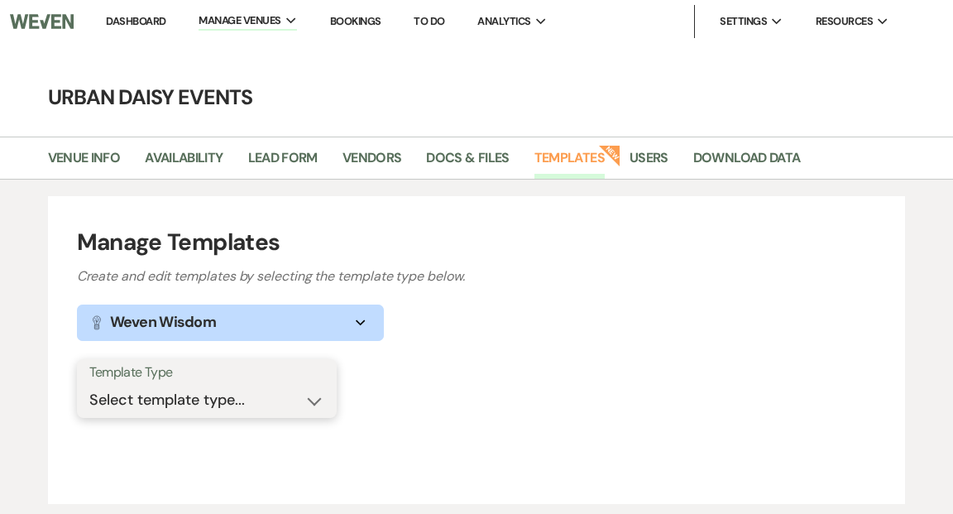
click at [314, 403] on select "Select template type... Task List Message Templates Payment Plan Inventory Item…" at bounding box center [206, 400] width 235 height 32
select select "Message Templates"
click at [89, 384] on select "Select template type... Task List Message Templates Payment Plan Inventory Item…" at bounding box center [206, 400] width 235 height 32
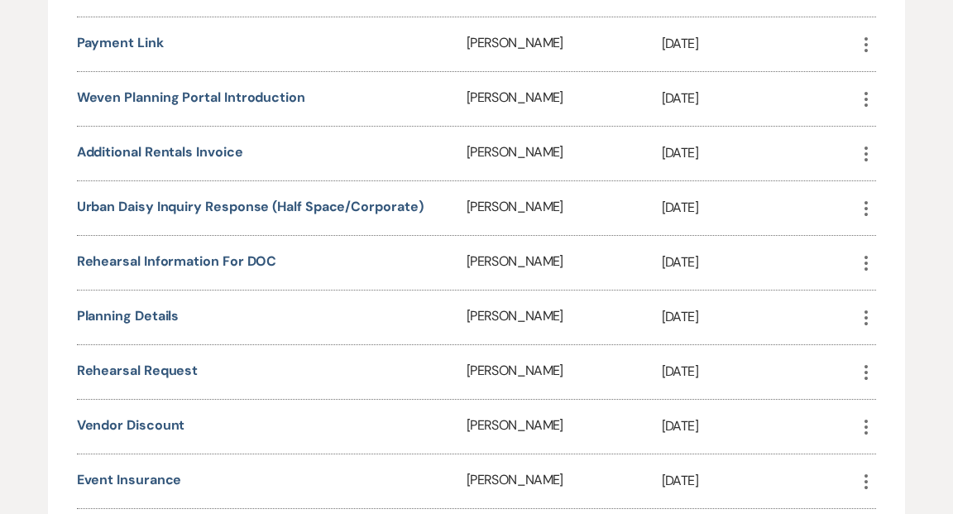
scroll to position [901, 0]
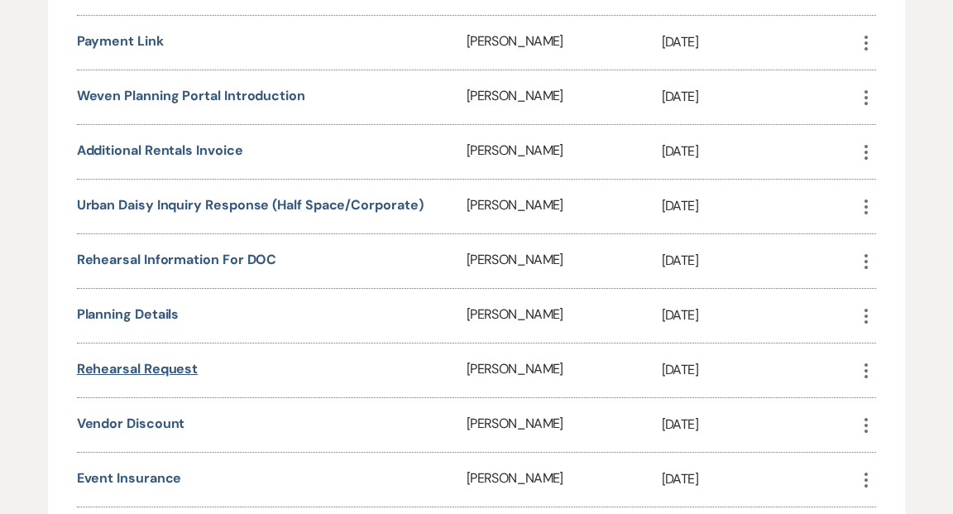
click at [183, 360] on link "Rehearsal Request" at bounding box center [138, 368] width 122 height 17
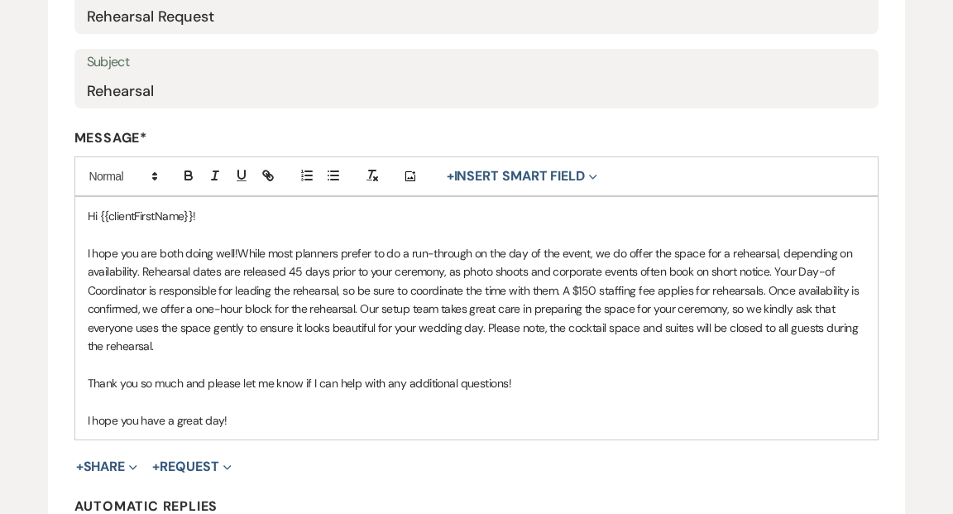
scroll to position [331, 0]
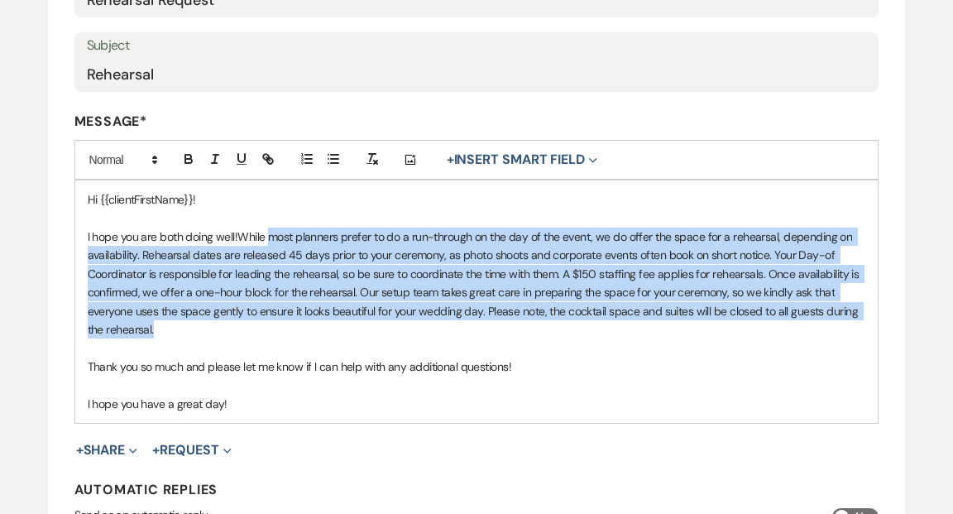
drag, startPoint x: 270, startPoint y: 237, endPoint x: 433, endPoint y: 328, distance: 187.1
click at [433, 328] on p "I hope you are both doing well! While most planners prefer to do a run-through …" at bounding box center [477, 283] width 779 height 111
copy p "most planners prefer to do a run-through on the day of the event, we do offer t…"
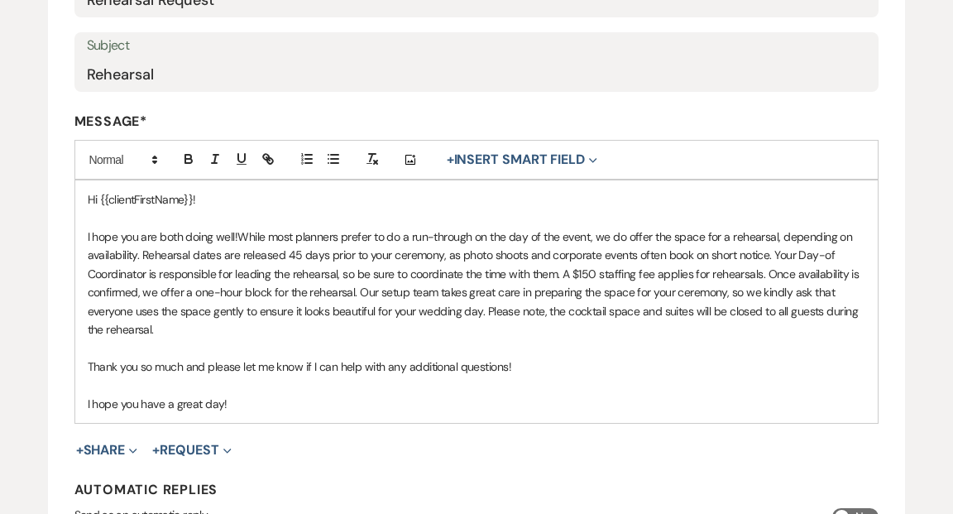
click at [23, 293] on div "Edit Message Template This template was created on Feb 14, 2024 * Required Temp…" at bounding box center [476, 214] width 953 height 807
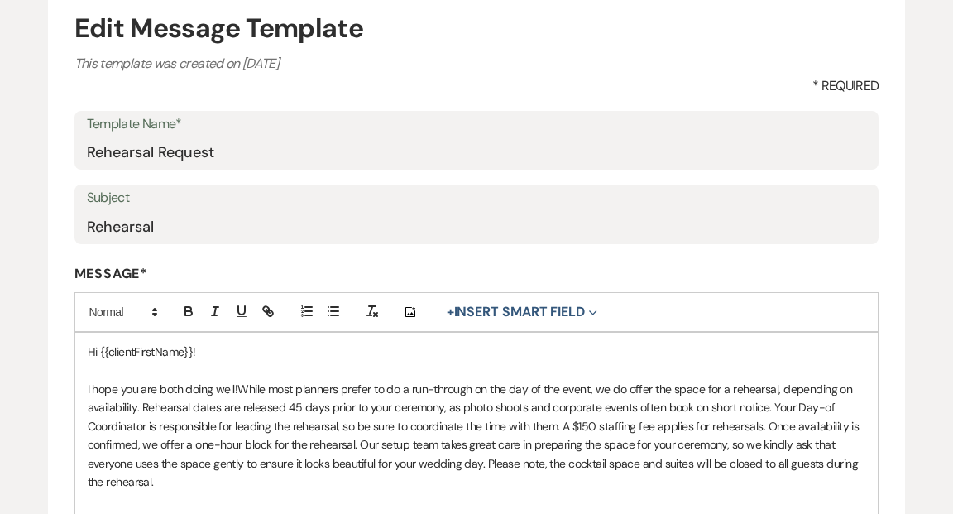
scroll to position [0, 0]
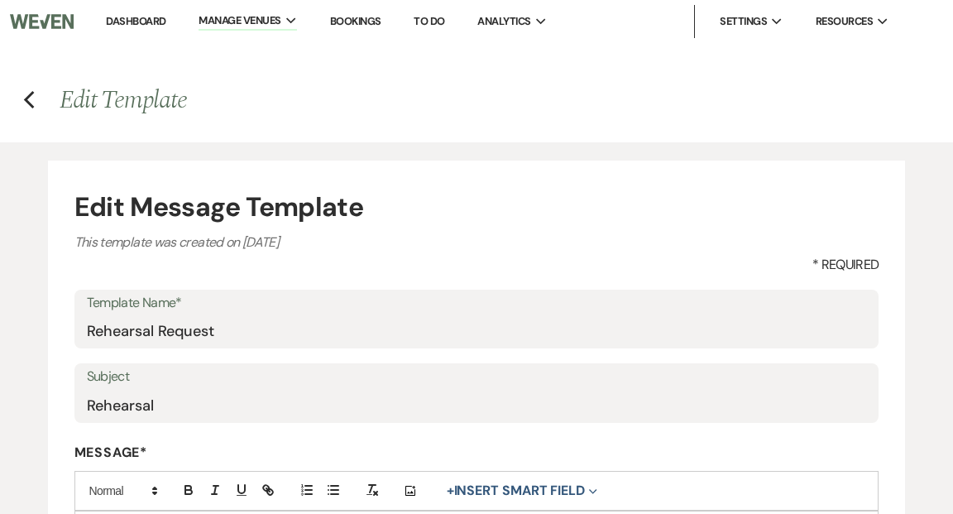
click at [142, 17] on link "Dashboard" at bounding box center [136, 21] width 60 height 14
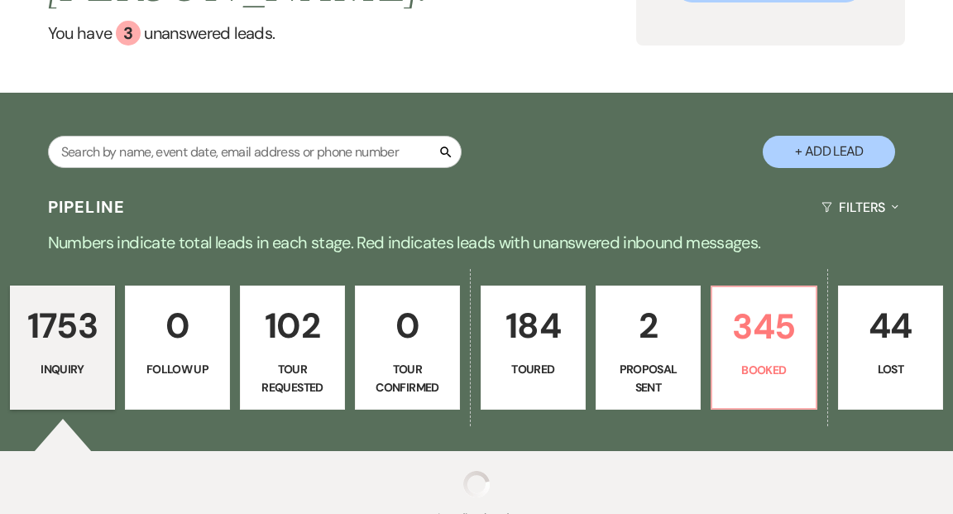
scroll to position [313, 0]
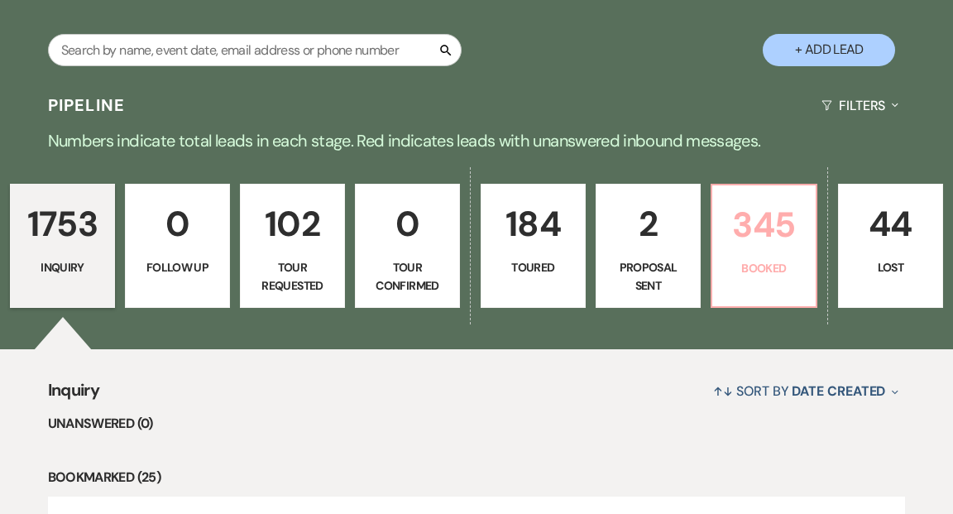
click at [762, 259] on p "Booked" at bounding box center [764, 268] width 84 height 18
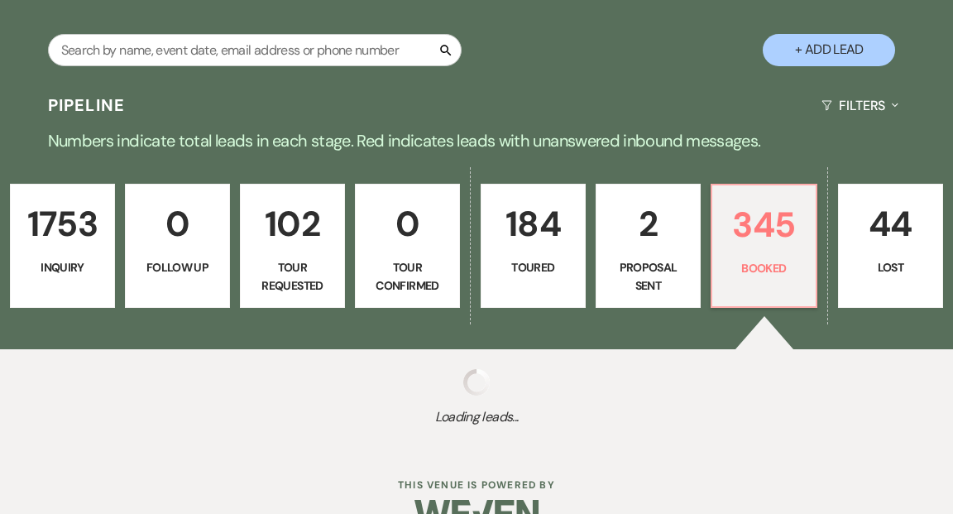
scroll to position [211, 0]
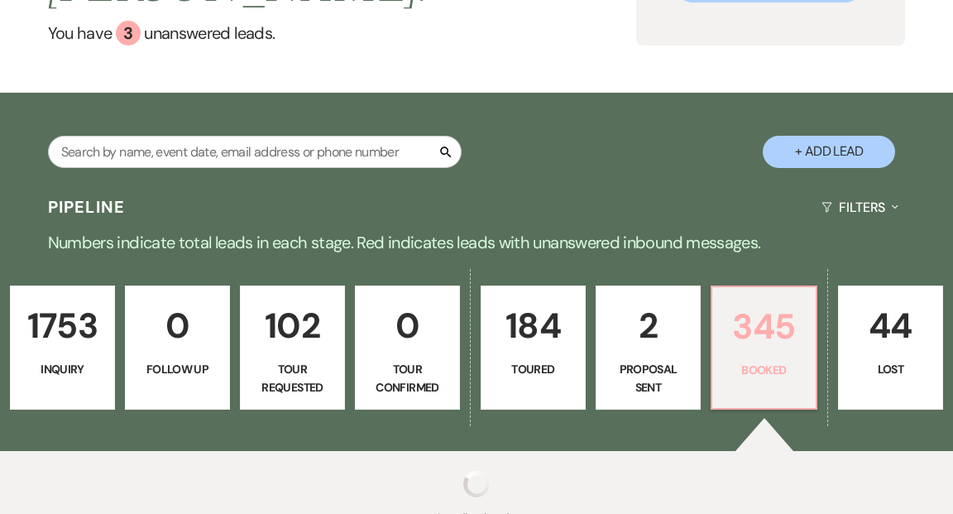
click at [760, 318] on link "345 Booked" at bounding box center [764, 347] width 107 height 124
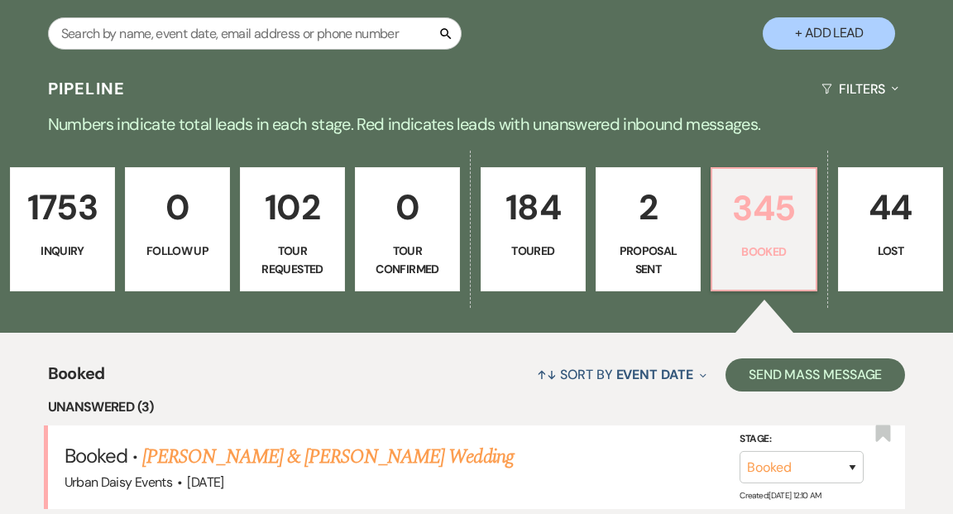
scroll to position [528, 0]
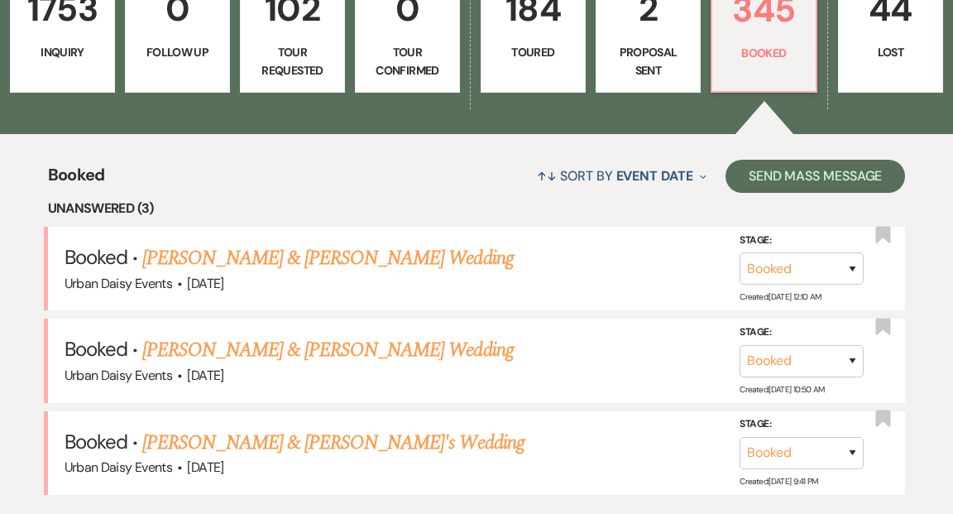
click at [369, 243] on link "[PERSON_NAME] & [PERSON_NAME] Wedding" at bounding box center [327, 258] width 371 height 30
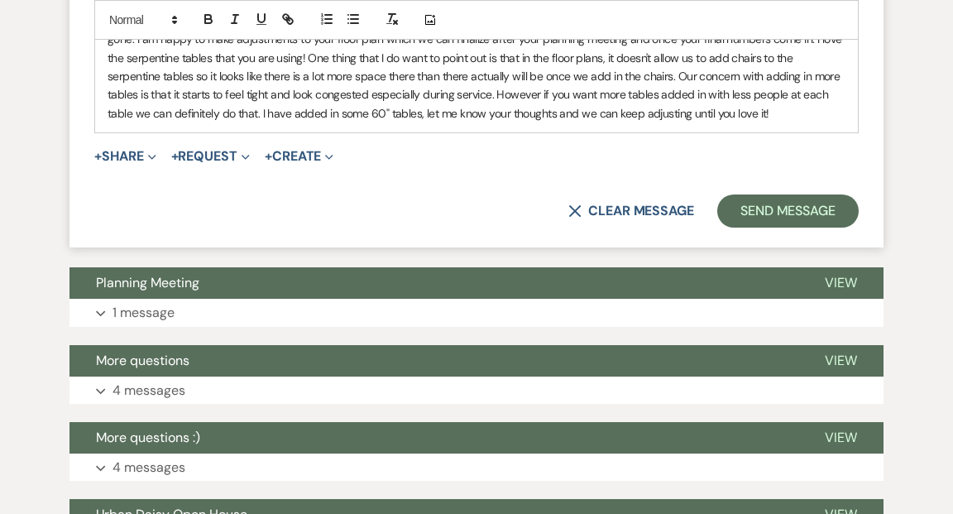
scroll to position [3410, 0]
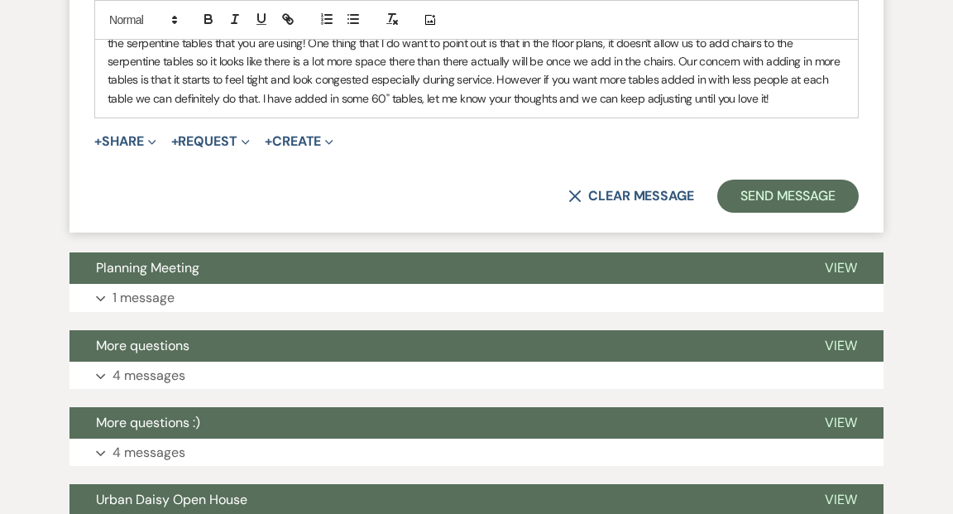
click at [730, 97] on p "I hope your week is going great and that wedding planning is going well! [PERSO…" at bounding box center [477, 52] width 738 height 111
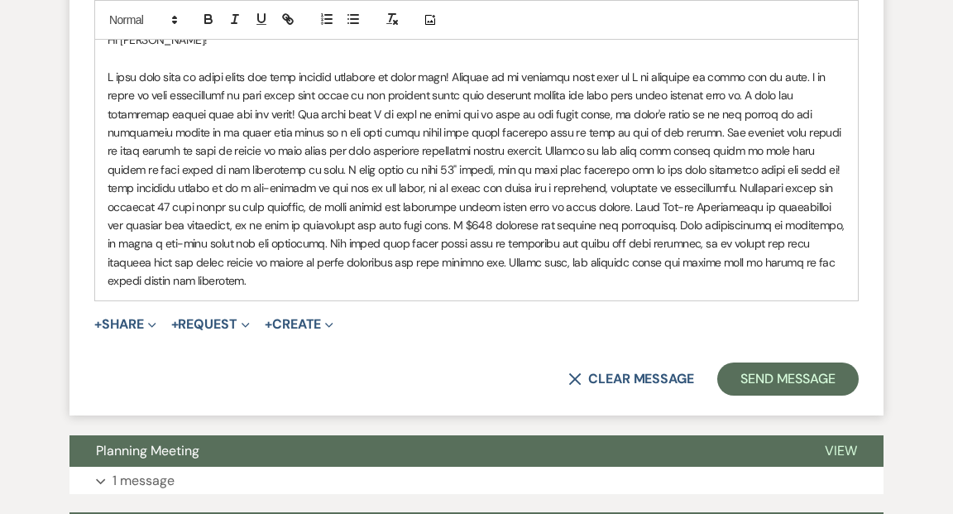
scroll to position [3338, 0]
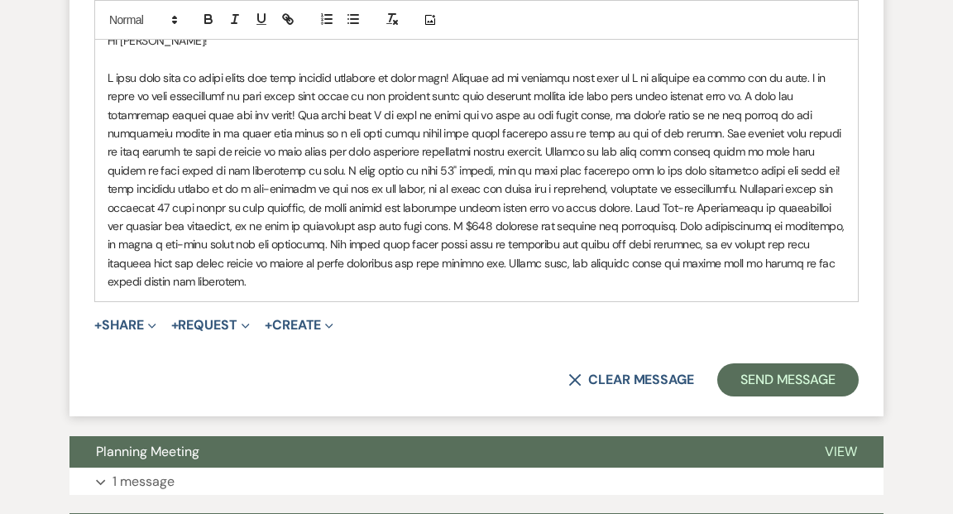
click at [731, 170] on p at bounding box center [477, 180] width 738 height 223
click at [509, 208] on p at bounding box center [477, 180] width 738 height 223
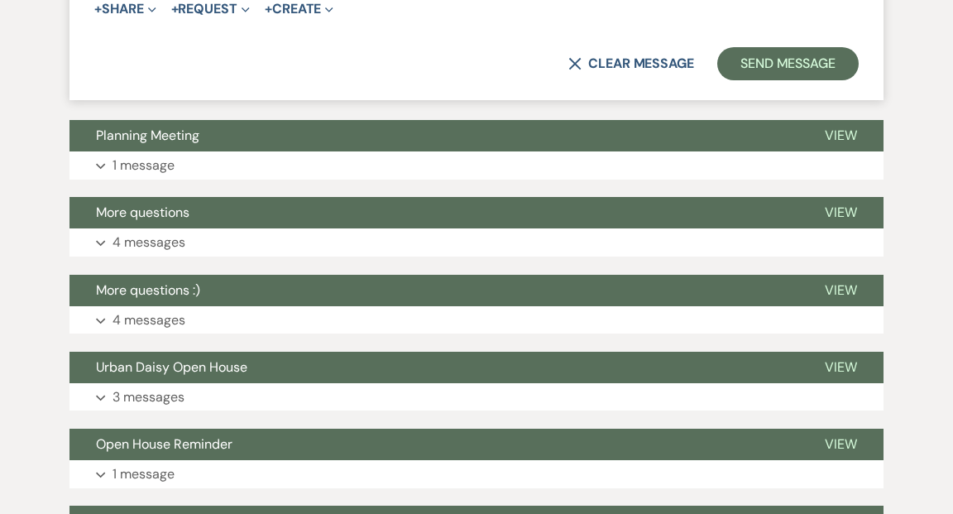
scroll to position [3641, 0]
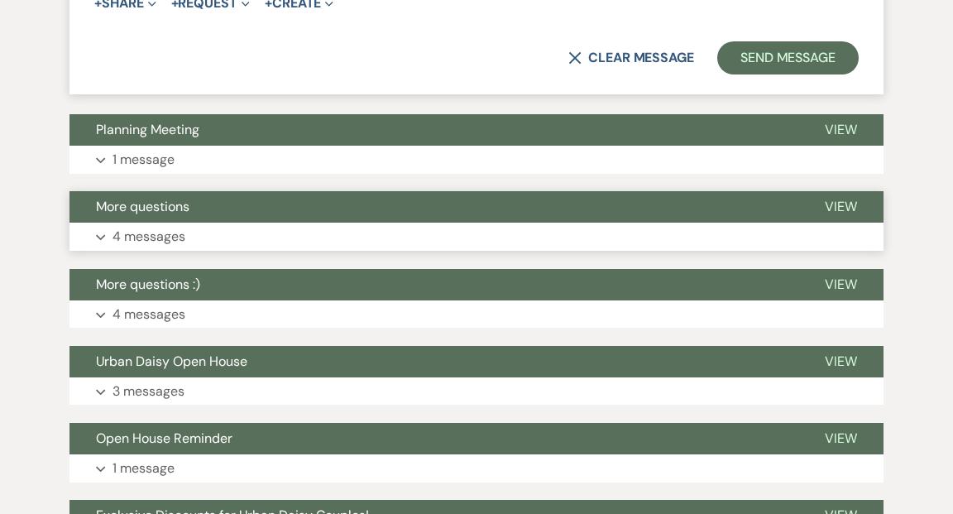
click at [835, 208] on span "View" at bounding box center [841, 206] width 32 height 17
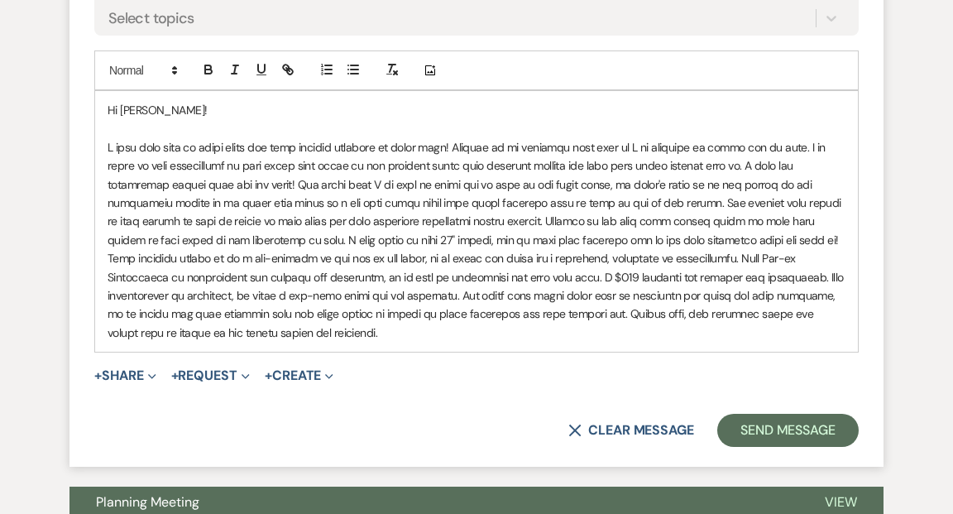
scroll to position [3225, 0]
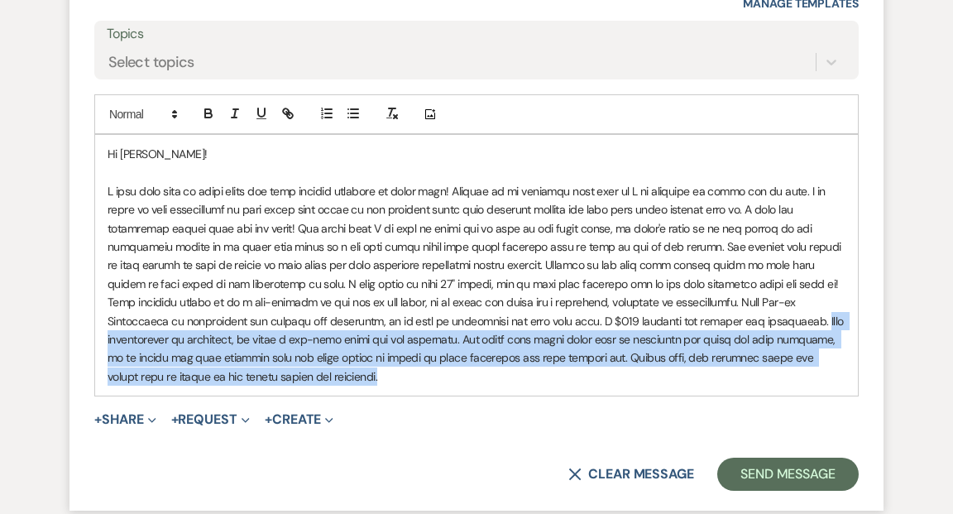
drag, startPoint x: 791, startPoint y: 371, endPoint x: 637, endPoint y: 322, distance: 161.4
click at [637, 322] on p at bounding box center [477, 284] width 738 height 204
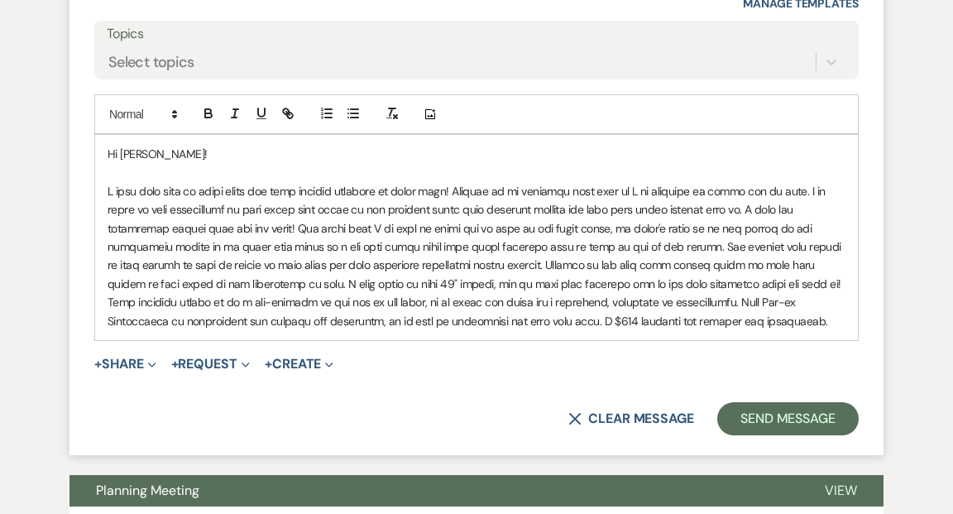
click at [625, 300] on p at bounding box center [477, 256] width 738 height 148
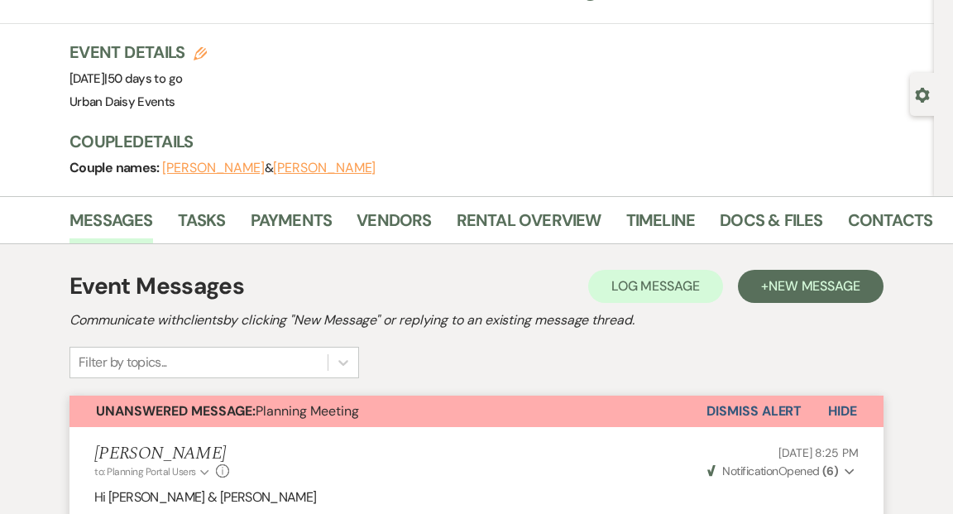
scroll to position [0, 0]
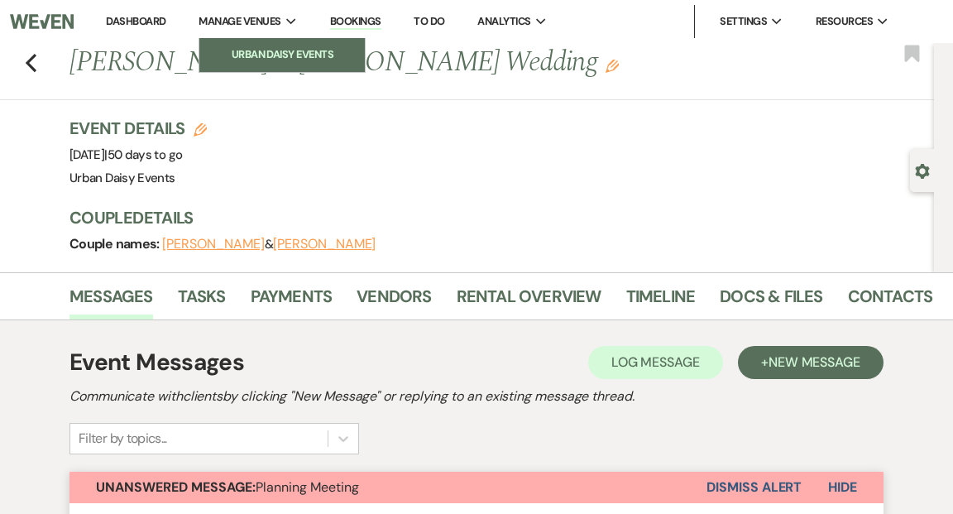
click at [261, 52] on li "Urban Daisy Events" at bounding box center [282, 54] width 149 height 17
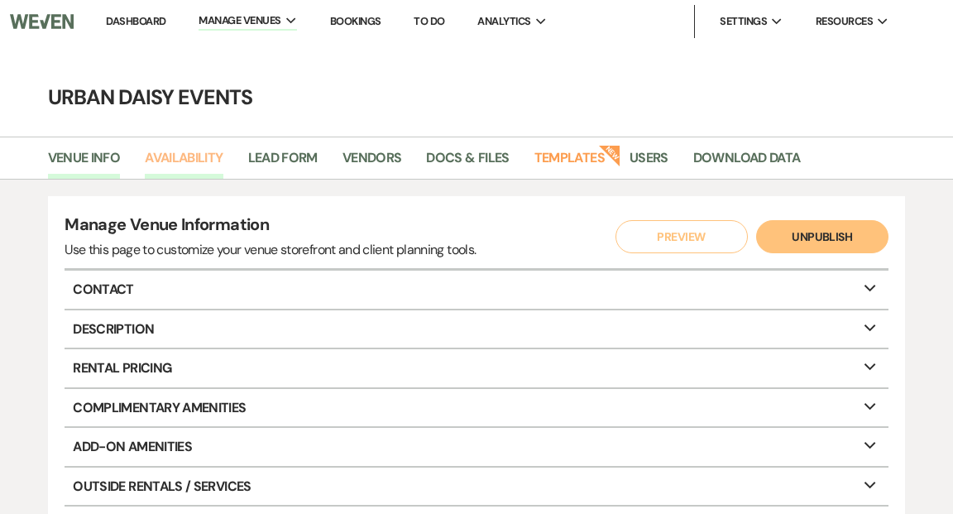
click at [192, 156] on link "Availability" at bounding box center [184, 162] width 78 height 31
select select "2"
select select "2026"
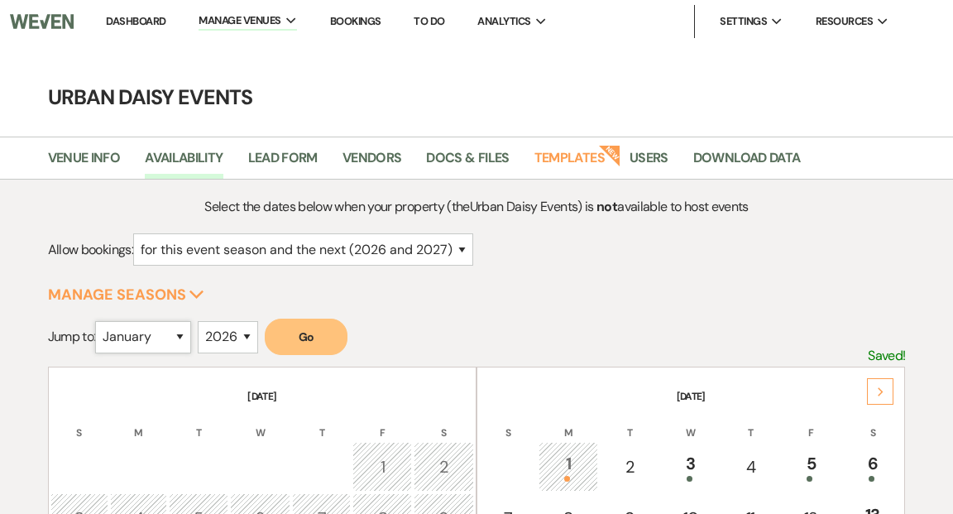
click at [187, 331] on select "January February March April May June July August September October November De…" at bounding box center [143, 337] width 96 height 32
select select "10"
click at [99, 321] on select "January February March April May June July August September October November De…" at bounding box center [143, 337] width 96 height 32
click at [251, 335] on select "2025 2026 2027 2028 2029" at bounding box center [228, 337] width 60 height 32
select select "2025"
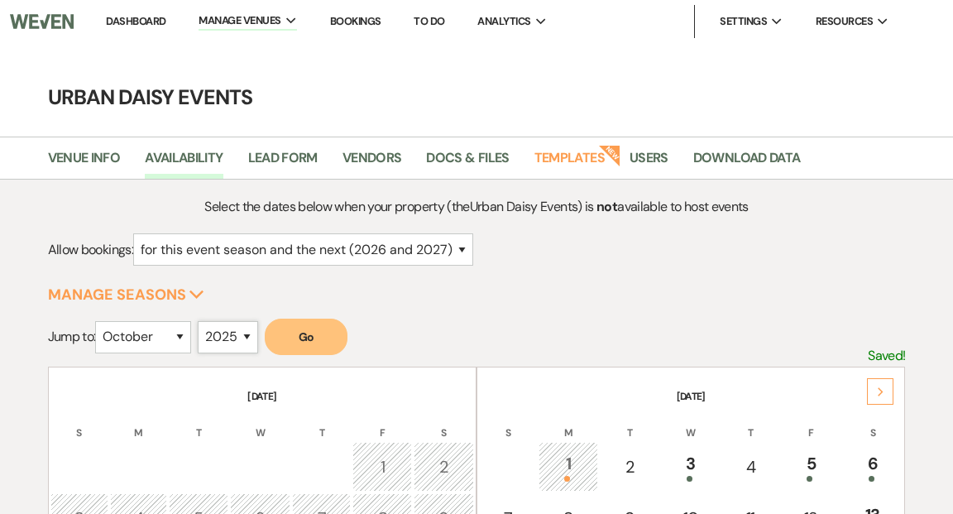
click at [202, 321] on select "2025 2026 2027 2028 2029" at bounding box center [228, 337] width 60 height 32
click at [300, 333] on button "Go" at bounding box center [306, 337] width 83 height 36
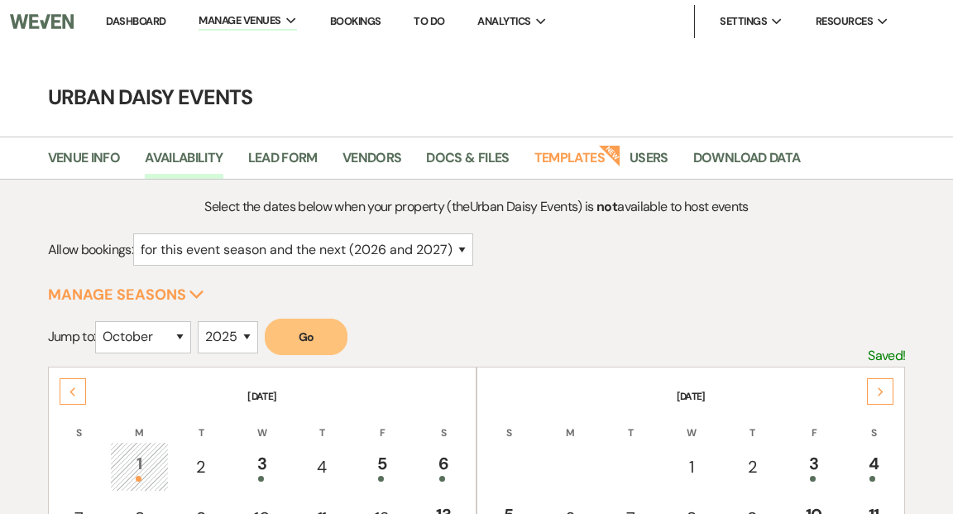
click at [157, 19] on link "Dashboard" at bounding box center [136, 21] width 60 height 14
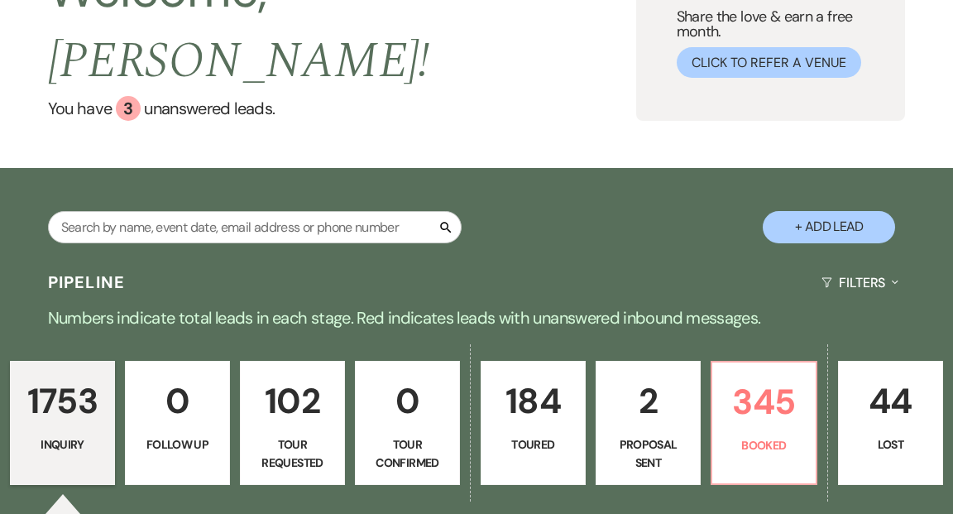
scroll to position [161, 0]
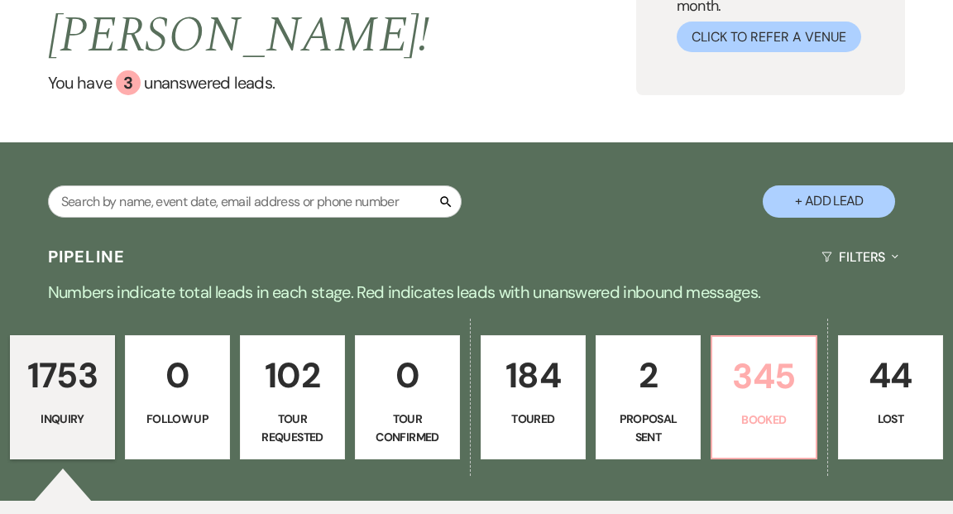
click at [764, 348] on p "345" at bounding box center [764, 375] width 84 height 55
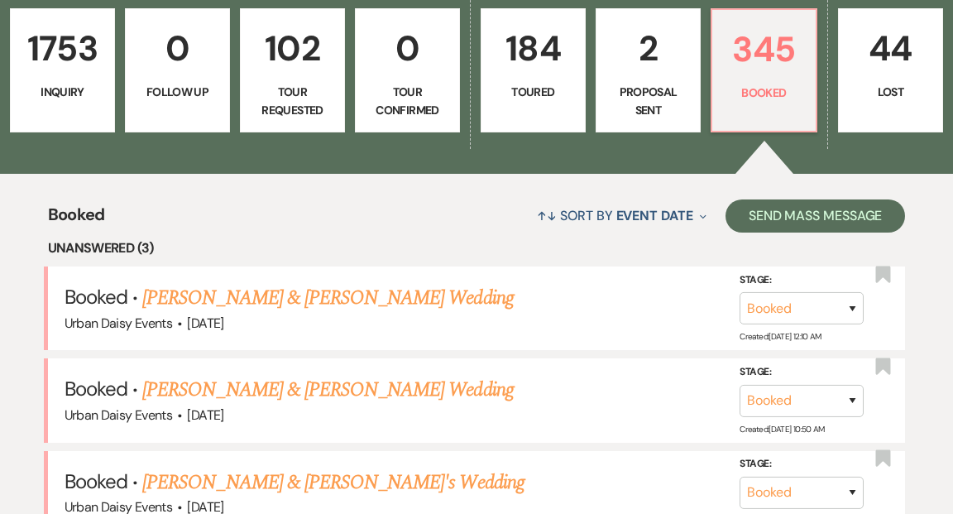
scroll to position [549, 0]
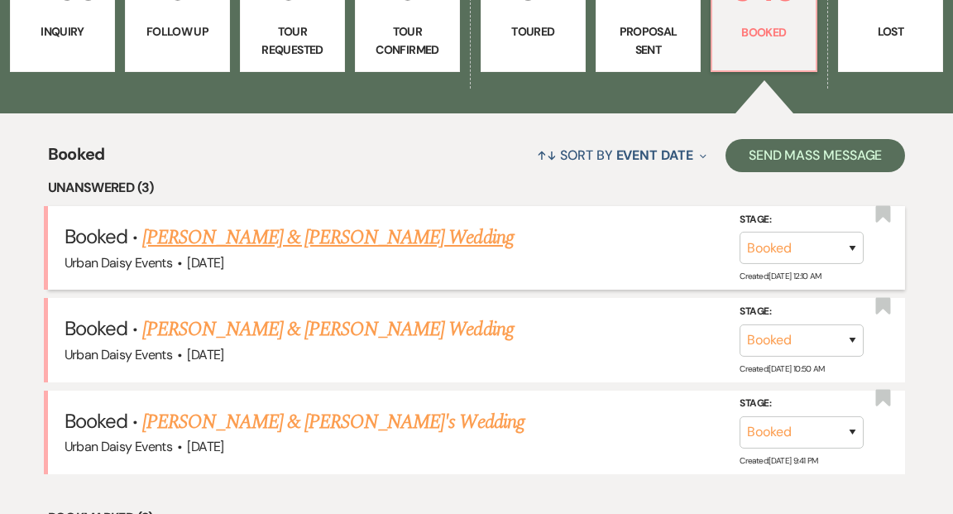
click at [351, 223] on link "[PERSON_NAME] & [PERSON_NAME] Wedding" at bounding box center [327, 238] width 371 height 30
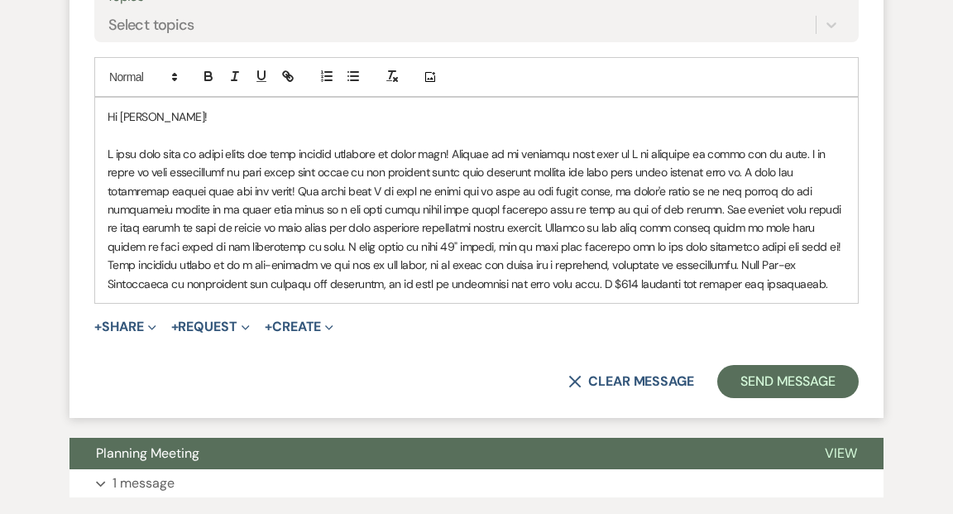
scroll to position [3267, 0]
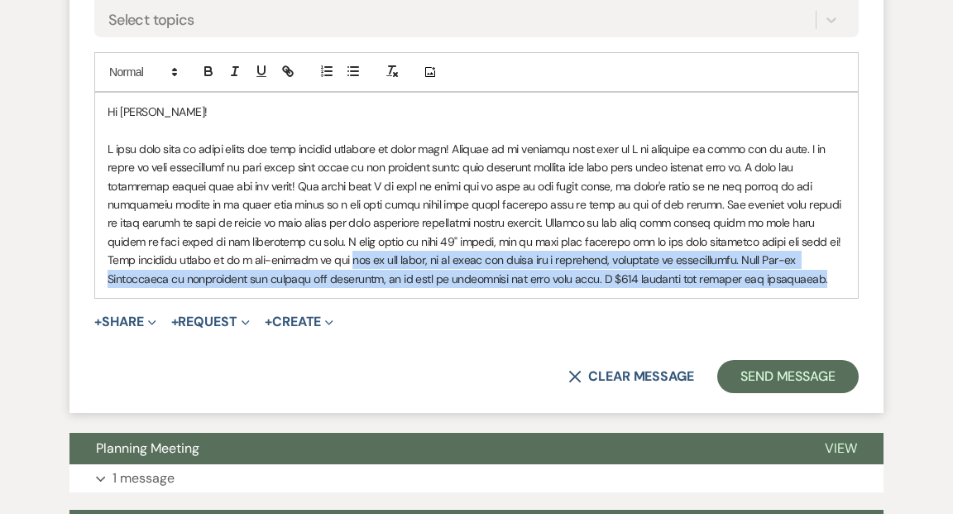
drag, startPoint x: 639, startPoint y: 291, endPoint x: 232, endPoint y: 261, distance: 408.2
click at [232, 261] on div "Hi [PERSON_NAME]!" at bounding box center [476, 195] width 763 height 205
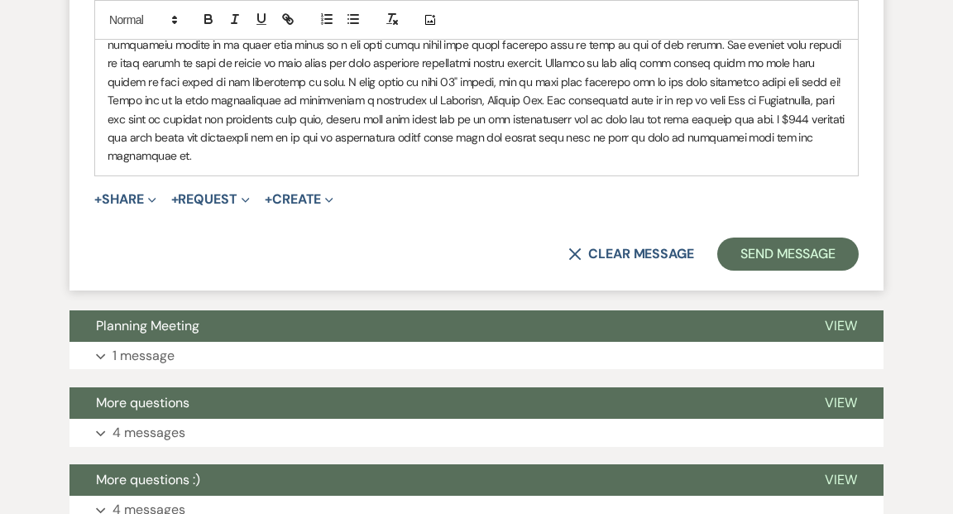
scroll to position [3478, 0]
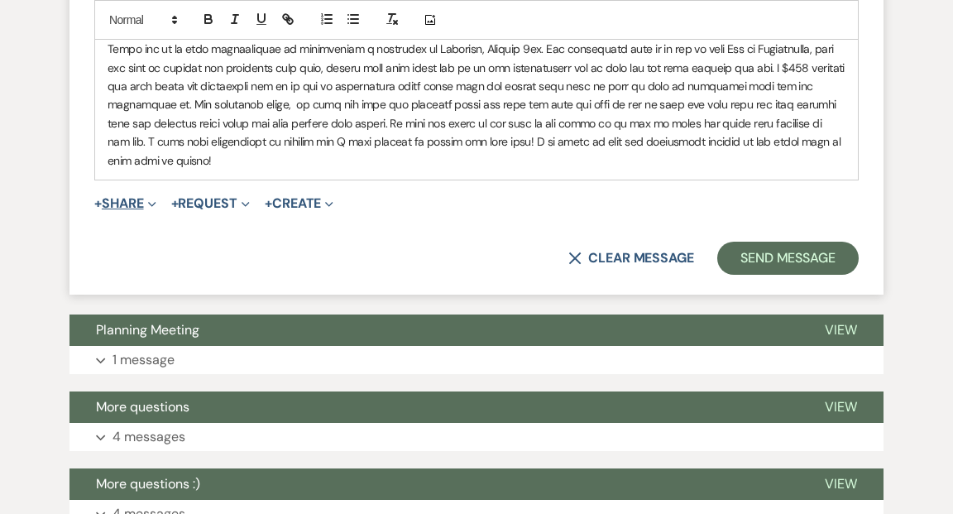
click at [139, 197] on button "+ Share Expand" at bounding box center [125, 203] width 62 height 13
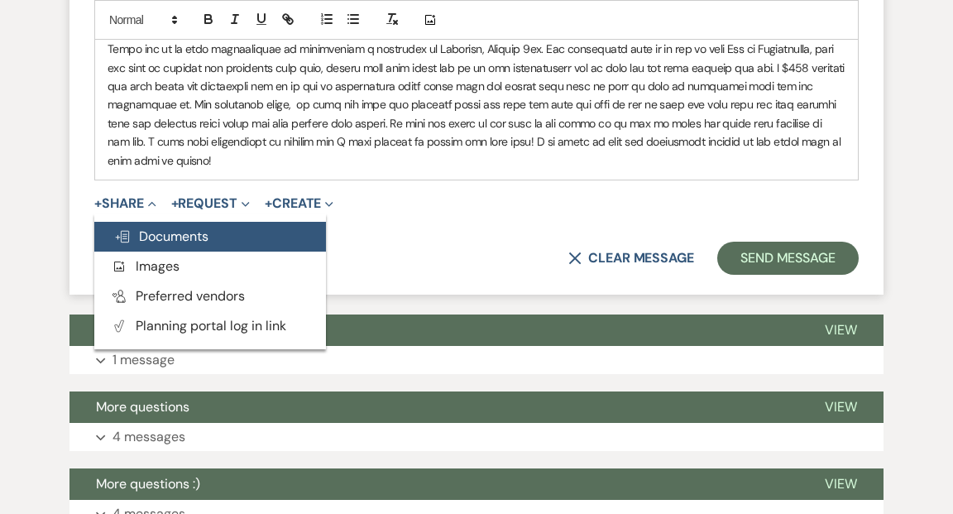
click at [153, 228] on span "Doc Upload Documents" at bounding box center [161, 236] width 94 height 17
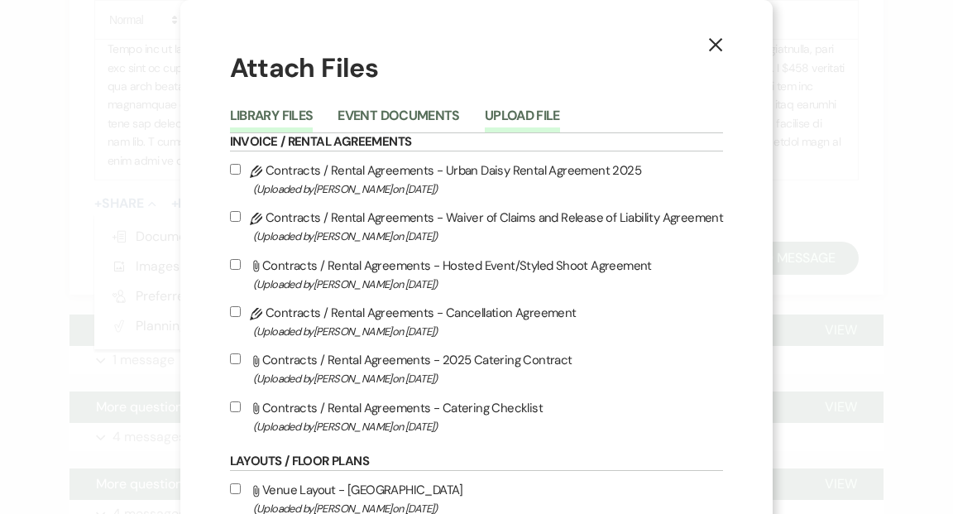
click at [543, 109] on button "Upload File" at bounding box center [522, 120] width 75 height 23
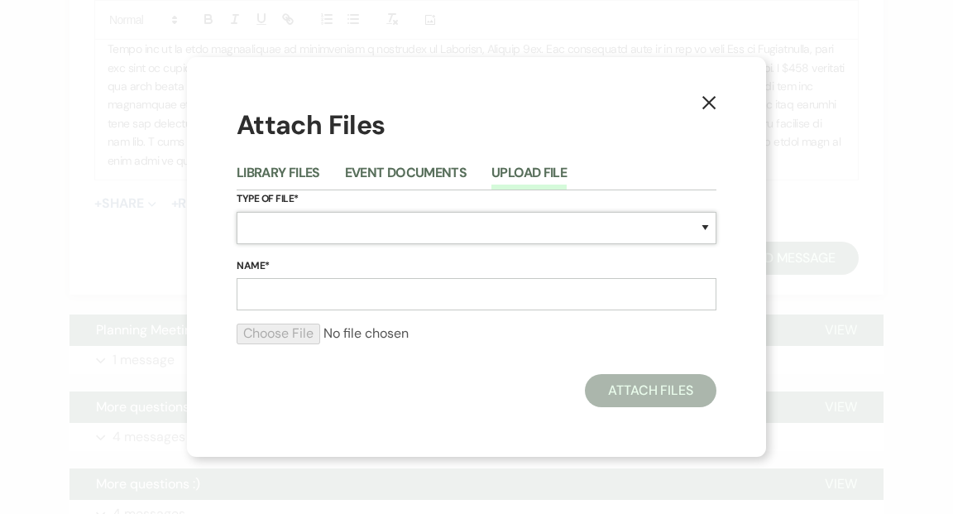
click at [704, 228] on select "Special Event Insurance Vendor Certificate of Insurance Contracts / Rental Agre…" at bounding box center [477, 228] width 480 height 32
select select "24"
click at [237, 212] on select "Special Event Insurance Vendor Certificate of Insurance Contracts / Rental Agre…" at bounding box center [477, 228] width 480 height 32
click at [593, 294] on input "Name*" at bounding box center [477, 294] width 480 height 32
type input "Floor Plan"
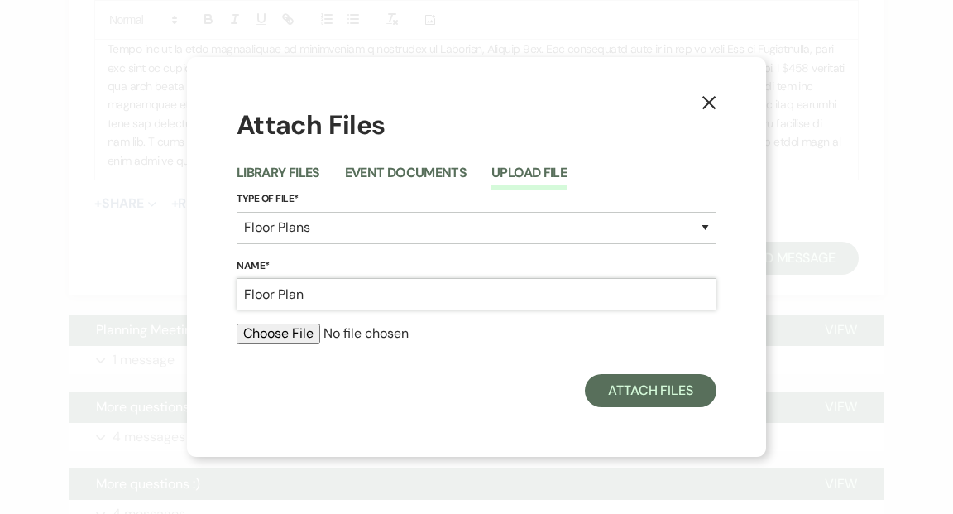
type input "C:\fakepath\Sara and Dustin.pdf"
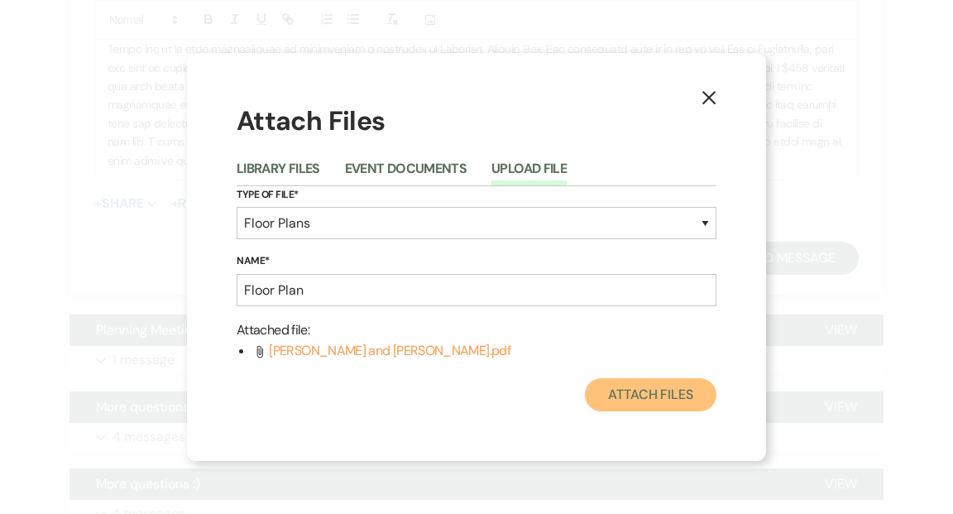
click at [656, 391] on button "Attach Files" at bounding box center [651, 394] width 132 height 33
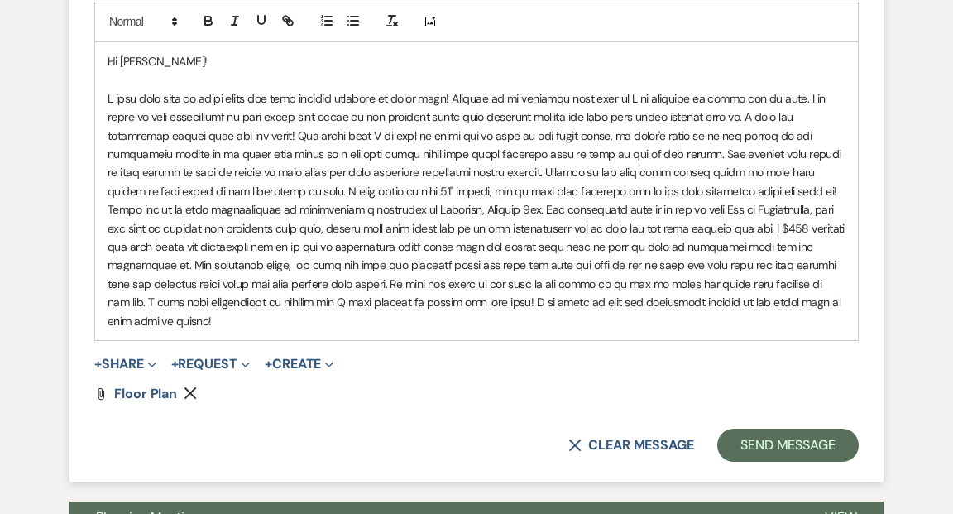
scroll to position [3316, 0]
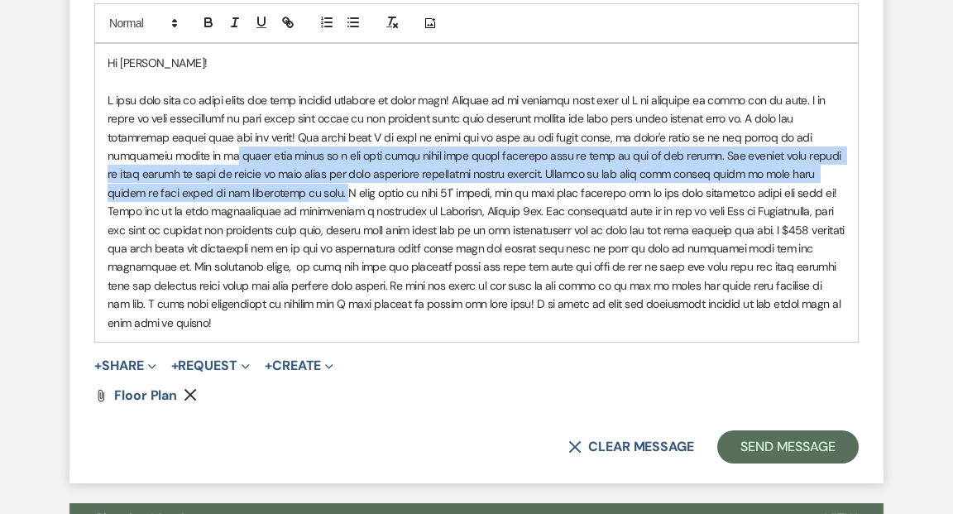
drag, startPoint x: 215, startPoint y: 192, endPoint x: 159, endPoint y: 159, distance: 65.3
click at [159, 159] on p at bounding box center [477, 211] width 738 height 241
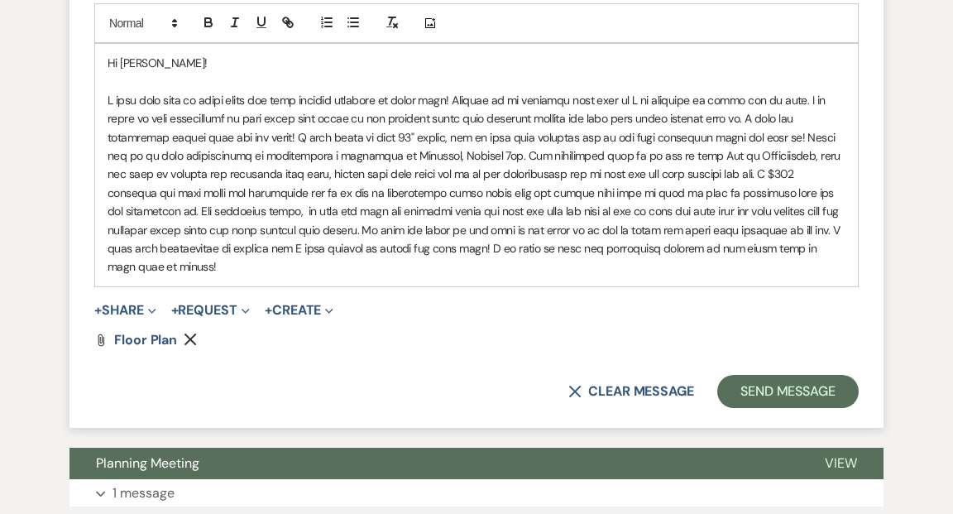
click at [499, 213] on p at bounding box center [477, 183] width 738 height 185
click at [840, 209] on p at bounding box center [477, 183] width 738 height 185
click at [804, 228] on p at bounding box center [477, 183] width 738 height 185
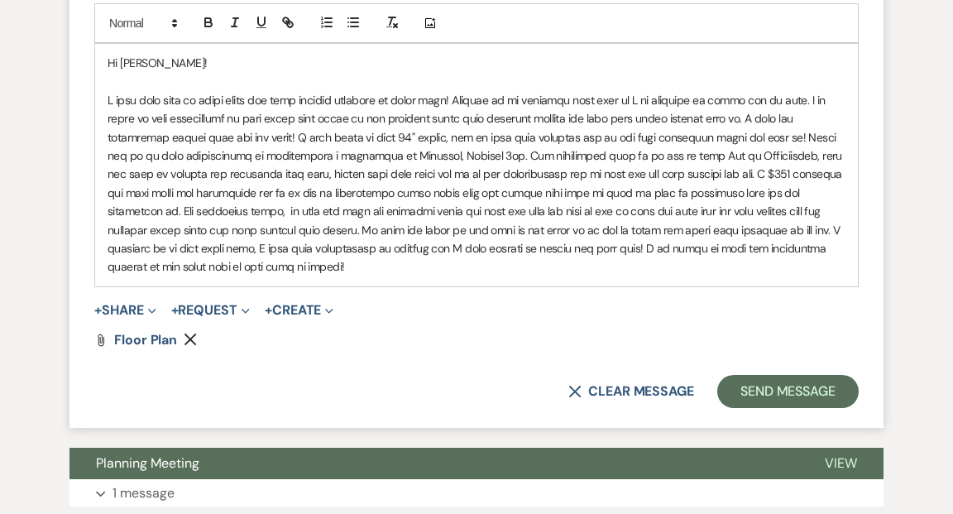
click at [338, 266] on p at bounding box center [477, 183] width 738 height 185
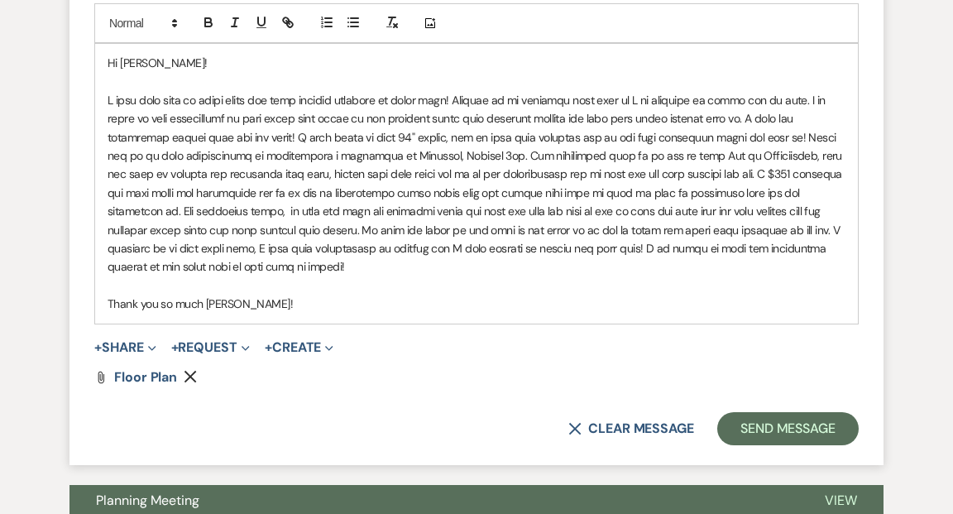
click at [797, 136] on p at bounding box center [477, 183] width 738 height 185
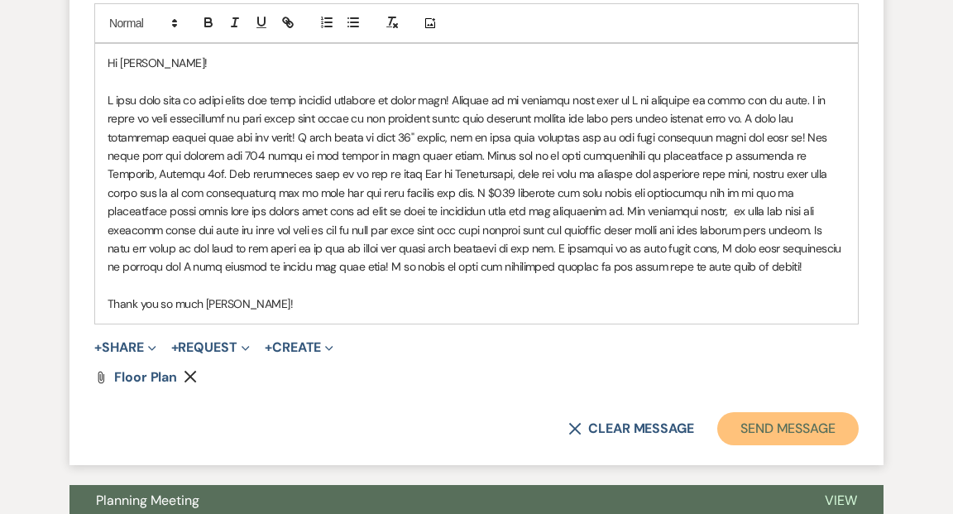
click at [772, 422] on button "Send Message" at bounding box center [787, 428] width 141 height 33
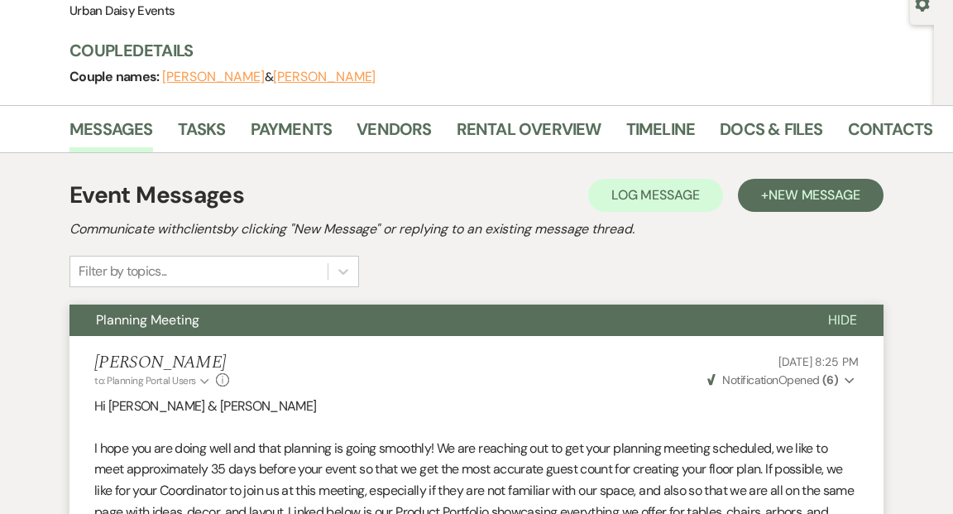
scroll to position [0, 0]
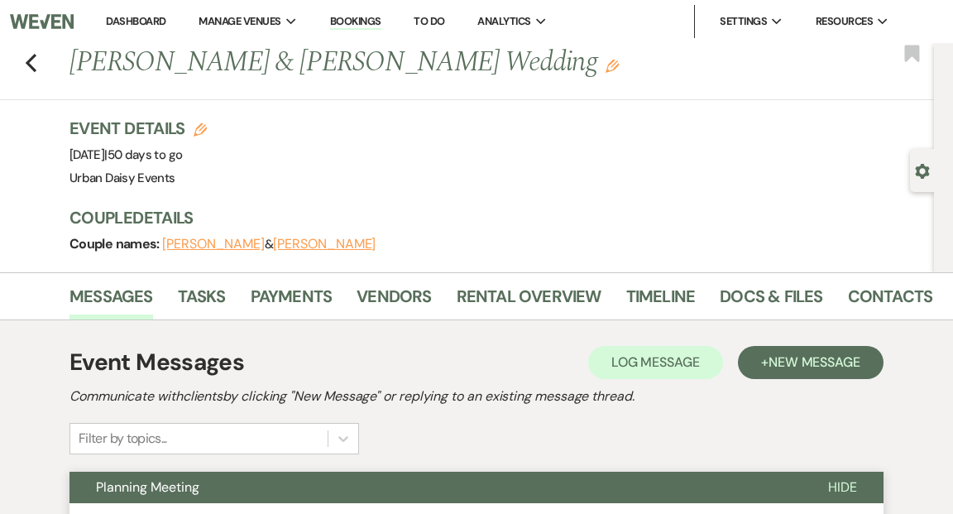
click at [139, 25] on link "Dashboard" at bounding box center [136, 21] width 60 height 14
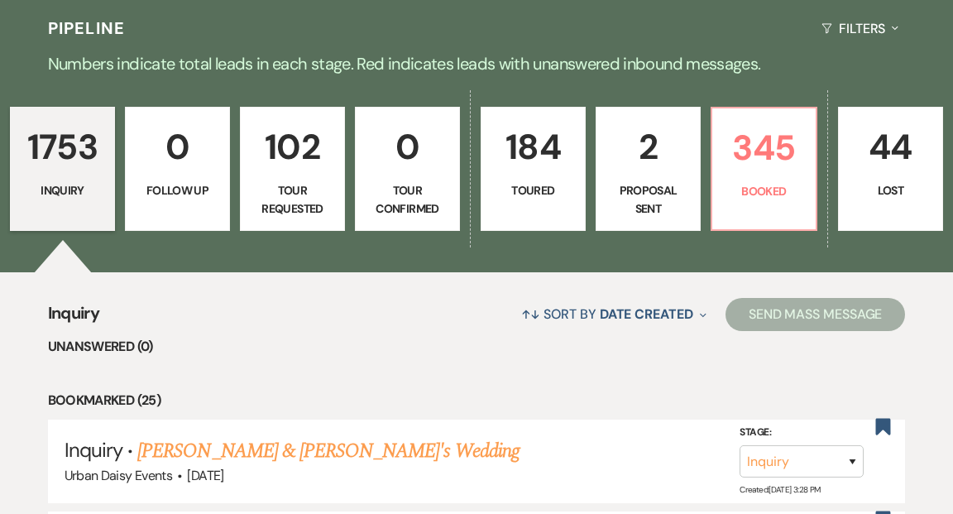
scroll to position [403, 0]
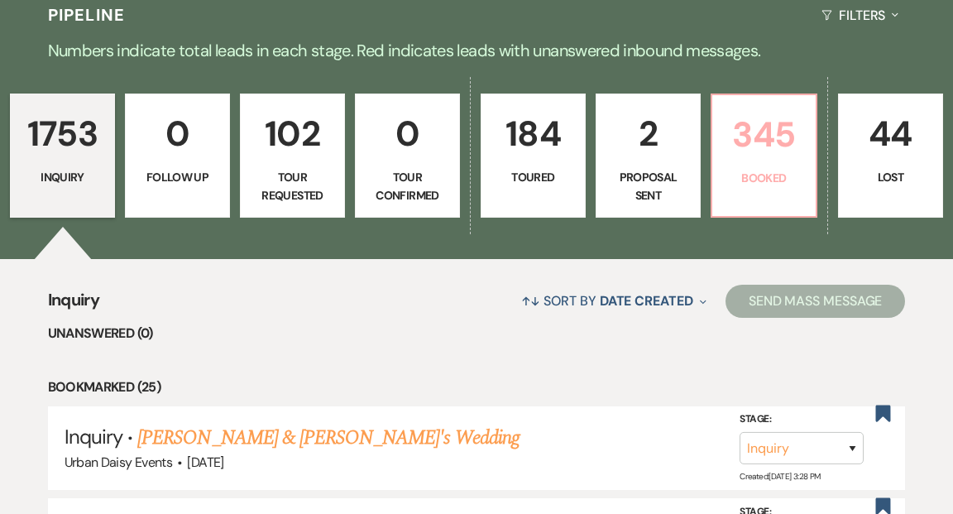
click at [764, 109] on p "345" at bounding box center [764, 134] width 84 height 55
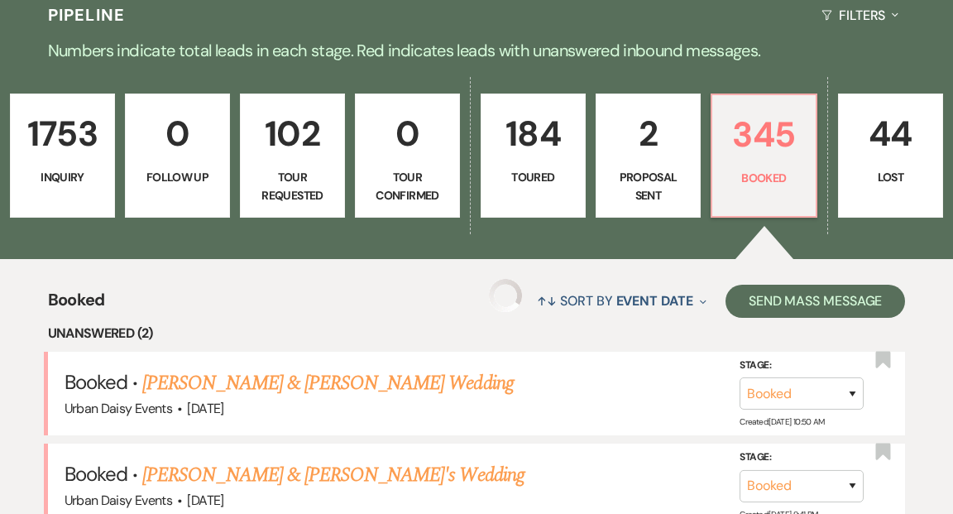
scroll to position [406, 0]
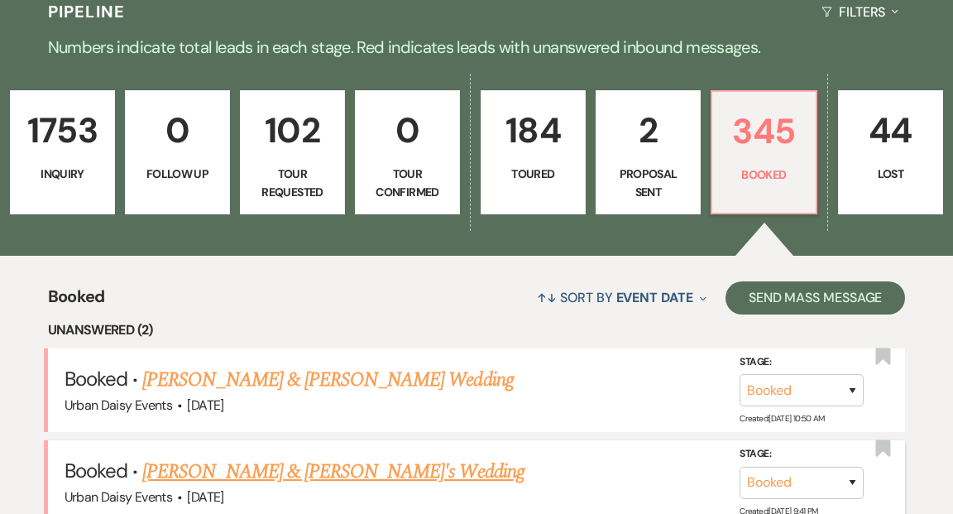
click at [437, 457] on link "[PERSON_NAME] & [PERSON_NAME]'s Wedding" at bounding box center [333, 472] width 382 height 30
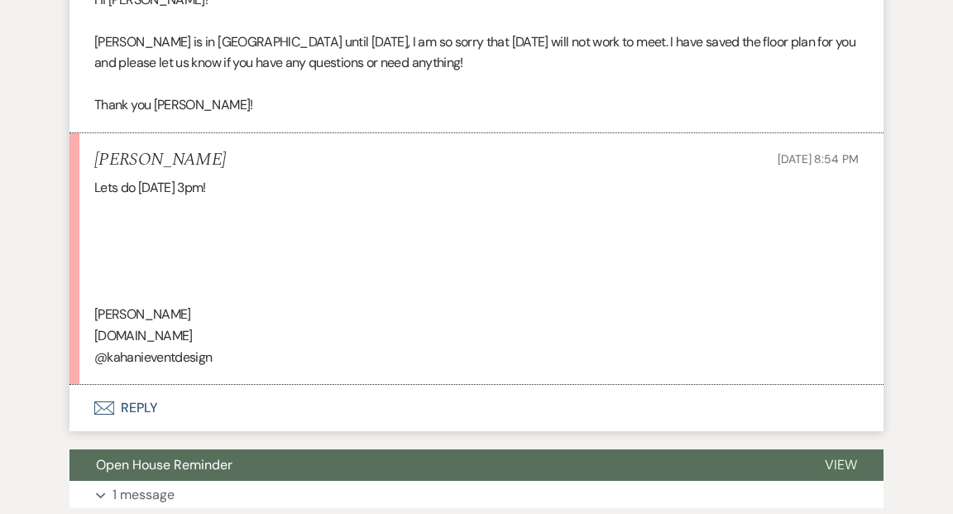
scroll to position [2275, 0]
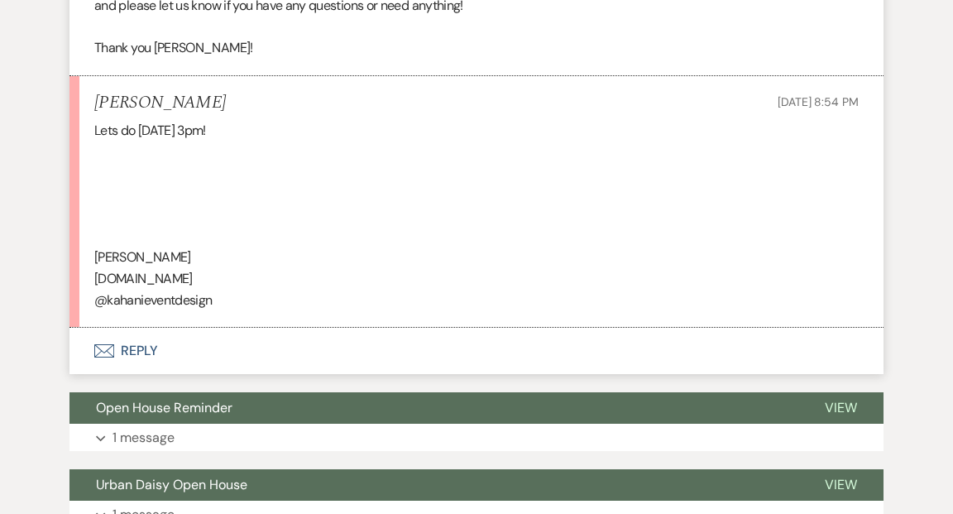
click at [141, 345] on button "Envelope Reply" at bounding box center [476, 351] width 814 height 46
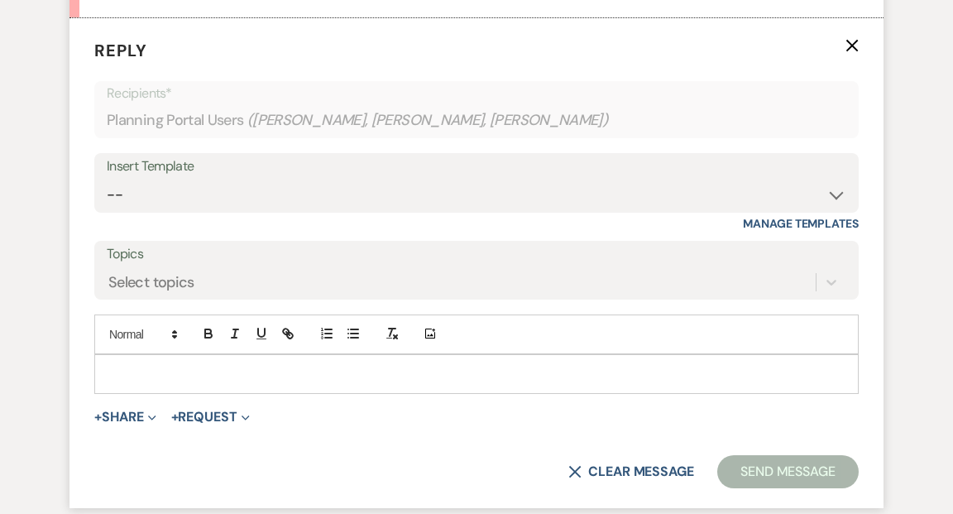
scroll to position [2590, 0]
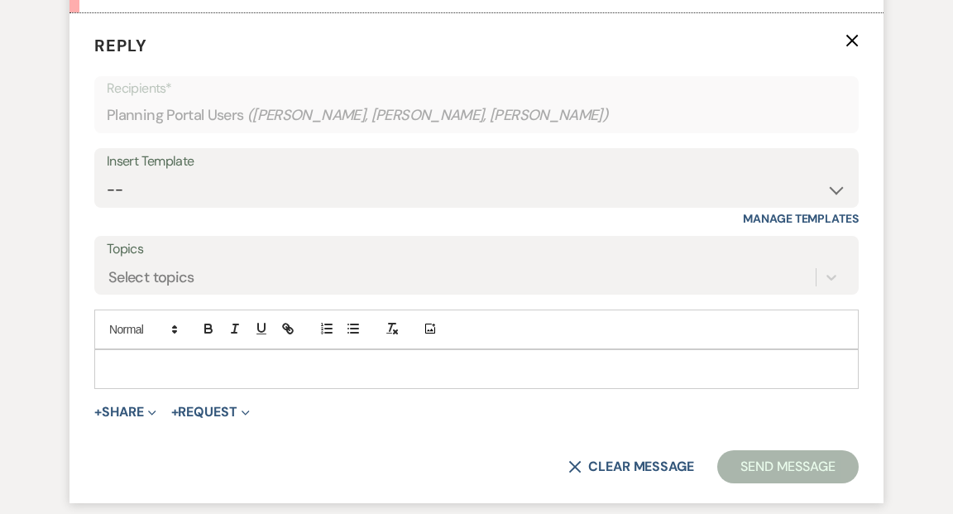
click at [158, 353] on div at bounding box center [476, 369] width 763 height 38
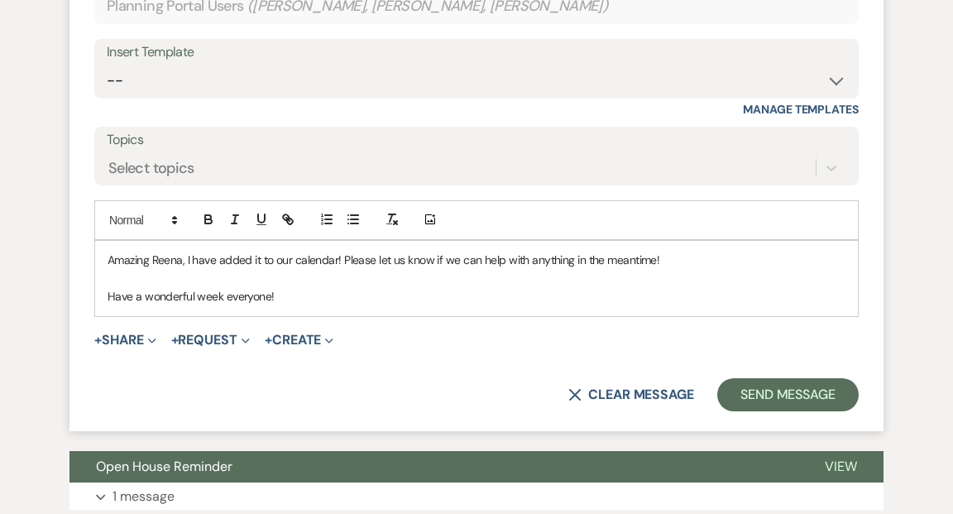
scroll to position [2717, 0]
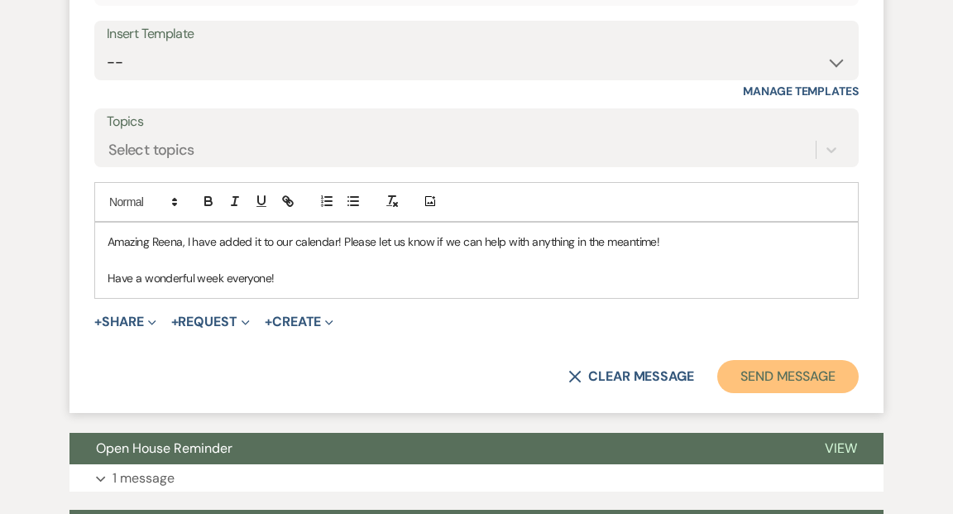
click at [768, 377] on button "Send Message" at bounding box center [787, 376] width 141 height 33
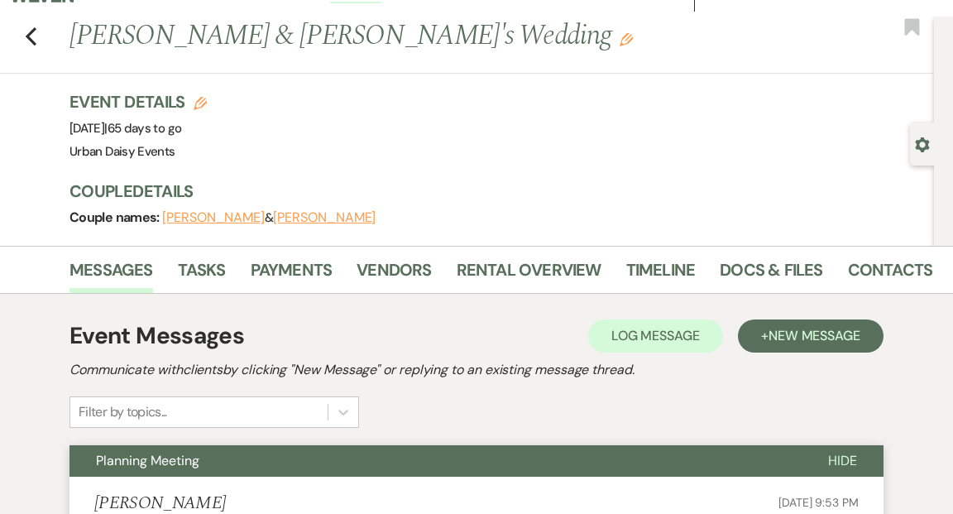
scroll to position [0, 0]
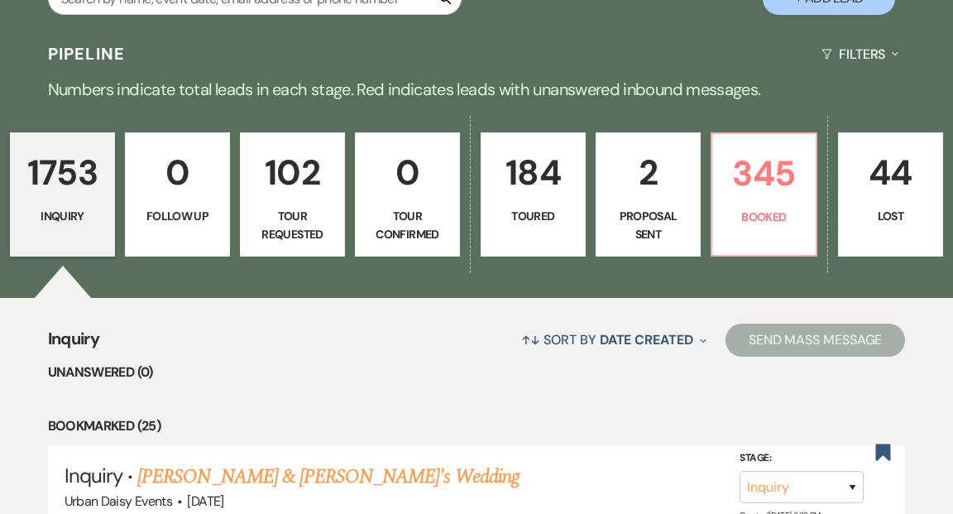
scroll to position [404, 0]
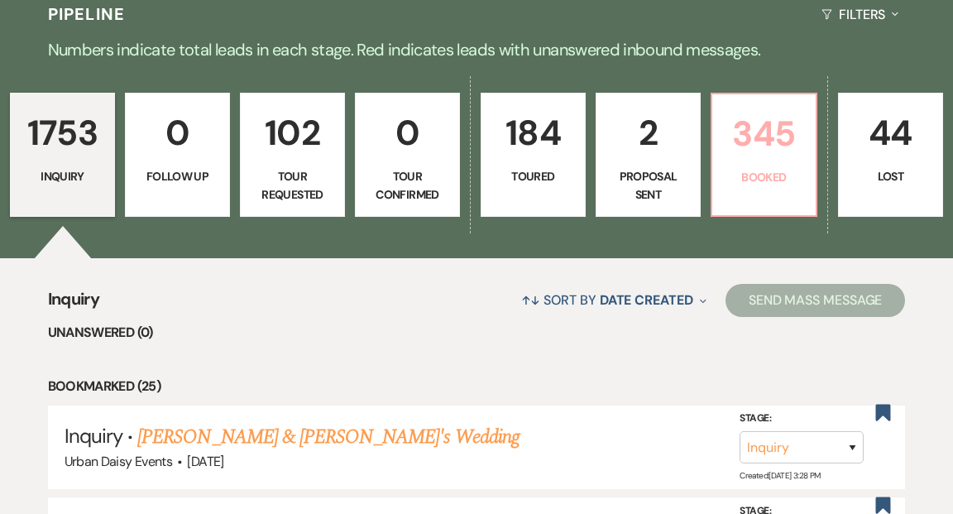
click at [740, 128] on link "345 Booked" at bounding box center [764, 155] width 107 height 124
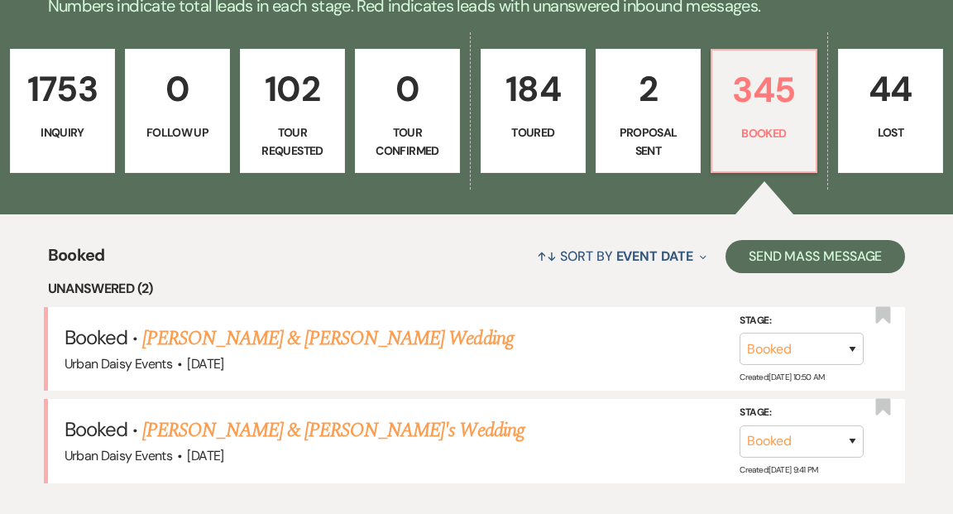
scroll to position [448, 0]
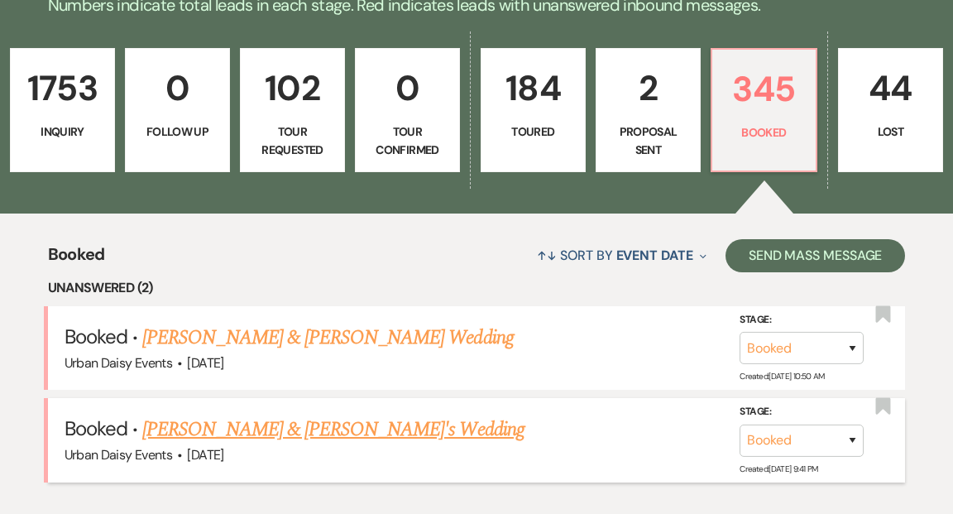
click at [391, 415] on link "[PERSON_NAME] & [PERSON_NAME]'s Wedding" at bounding box center [333, 430] width 382 height 30
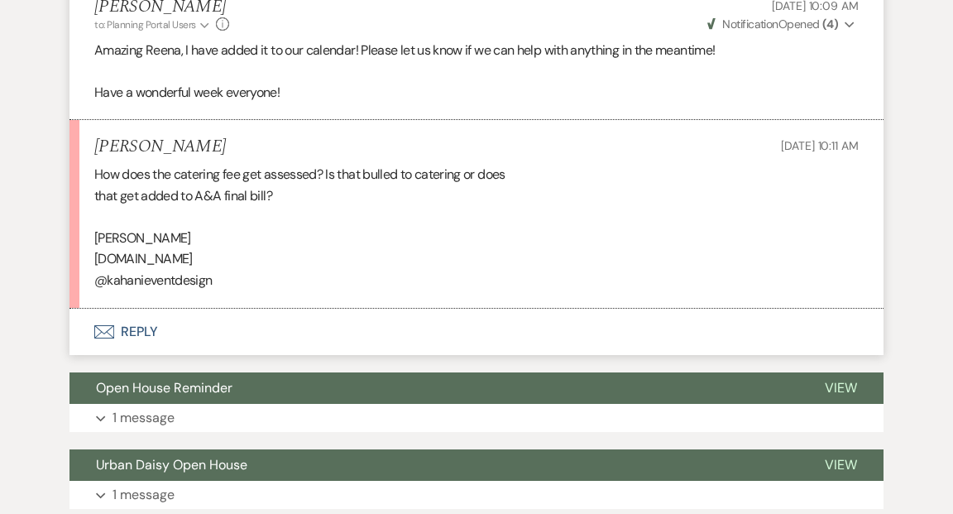
scroll to position [2571, 0]
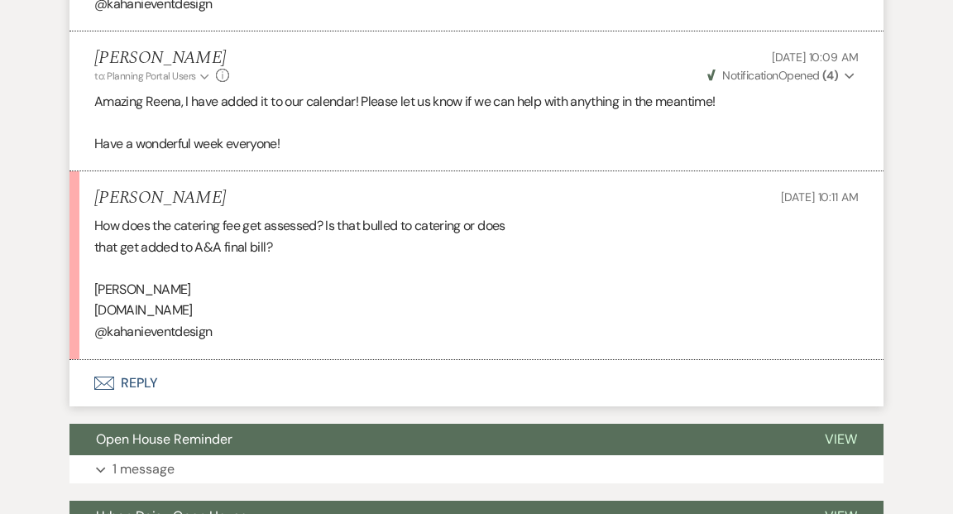
click at [143, 381] on button "Envelope Reply" at bounding box center [476, 383] width 814 height 46
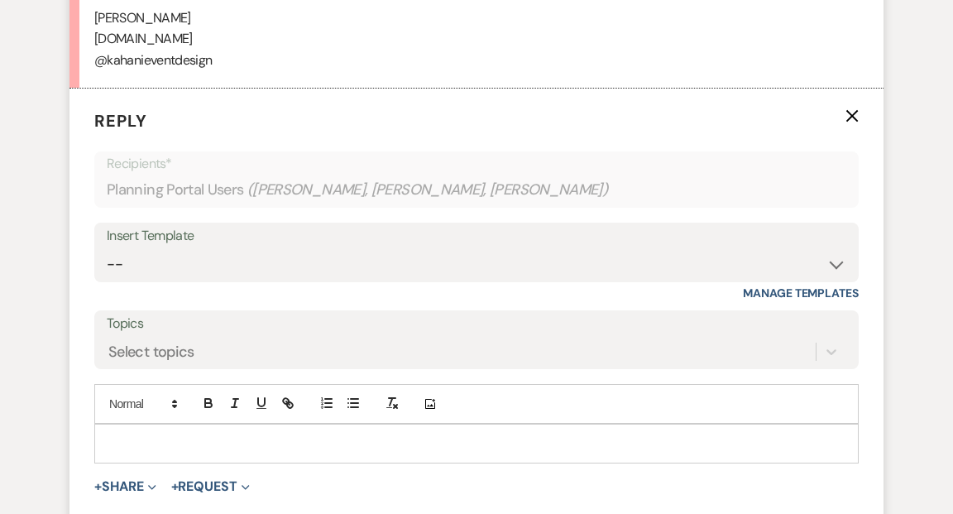
scroll to position [2844, 0]
click at [114, 434] on p at bounding box center [477, 443] width 738 height 18
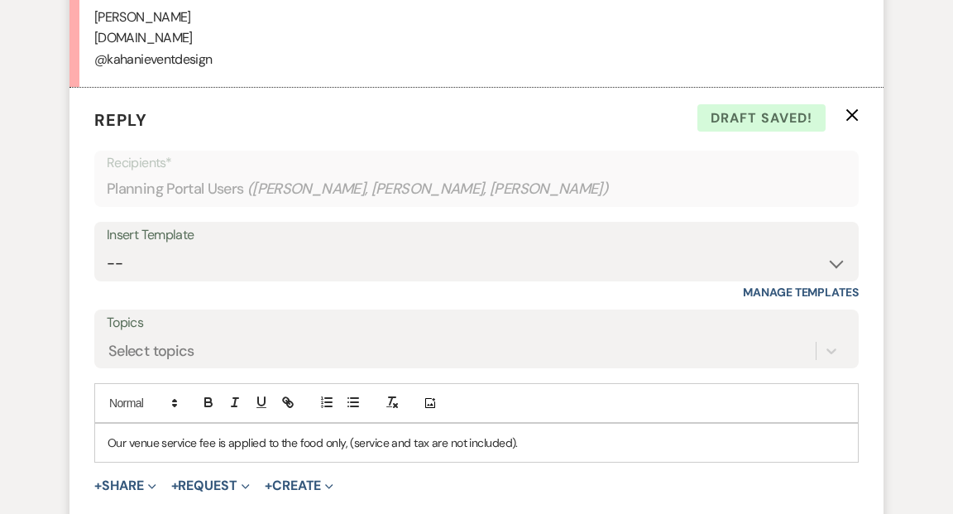
click at [129, 439] on p "Our venue service fee is applied to the food only, (service and tax are not inc…" at bounding box center [477, 443] width 738 height 18
click at [250, 441] on p "Our 10% venue service fee is applied to the food only, (service and tax are not…" at bounding box center [477, 443] width 738 height 18
click at [419, 441] on p "Our 10% venue service fee is billed to catering. Catering applied to the food o…" at bounding box center [477, 443] width 738 height 18
drag, startPoint x: 378, startPoint y: 444, endPoint x: 336, endPoint y: 438, distance: 42.7
click at [336, 438] on p "Our 10% venue service fee is billed to catering. Catering appliesto the food on…" at bounding box center [477, 443] width 738 height 18
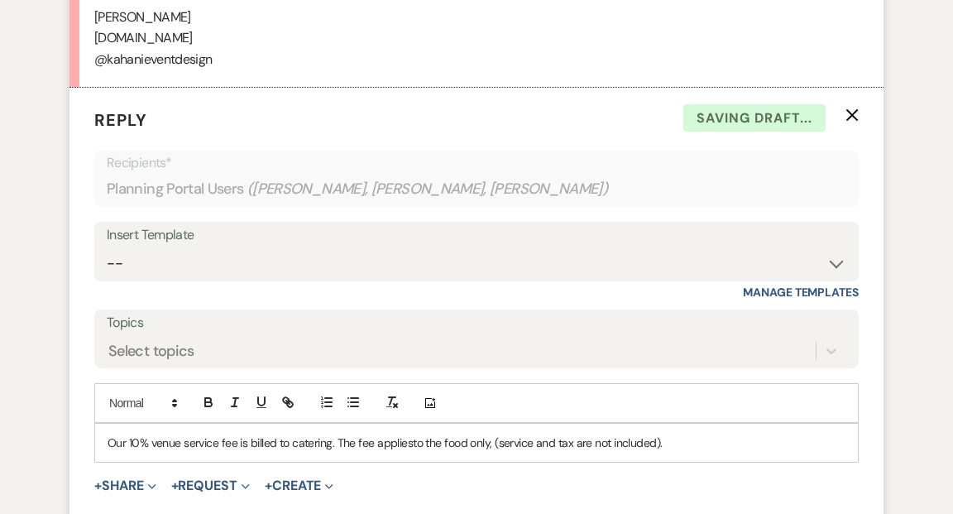
click at [412, 441] on p "Our 10% venue service fee is billed to catering. The fee appliesto the food onl…" at bounding box center [477, 443] width 738 height 18
click at [409, 441] on p "Our 10% venue service fee is billed to catering. The fee appliest o the food on…" at bounding box center [477, 443] width 738 height 18
click at [420, 440] on p "Our 10% venue service fee is billed to catering. The fee applies t o the food o…" at bounding box center [477, 443] width 738 height 18
click at [684, 443] on p "Our 10% venue service fee is billed to catering. The fee applies to the food on…" at bounding box center [477, 443] width 738 height 18
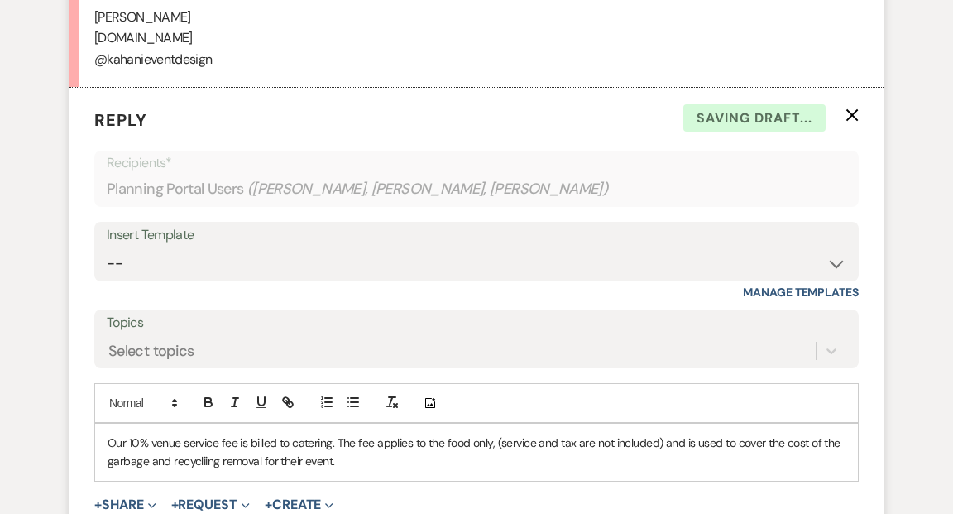
click at [205, 460] on p "Our 10% venue service fee is billed to catering. The fee applies to the food on…" at bounding box center [477, 452] width 738 height 37
click at [341, 461] on p "Our 10% venue service fee is billed to catering. The fee applies to the food on…" at bounding box center [477, 452] width 738 height 37
click at [450, 460] on p "Our 10% venue service fee is billed to catering. The fee applies to the food on…" at bounding box center [477, 452] width 738 height 37
click at [541, 456] on p "Our 10% venue service fee is billed to catering. The fee applies to the food on…" at bounding box center [477, 452] width 738 height 37
click at [450, 458] on p "Our 10% venue service fee is billed to catering. The fee applies to the food on…" at bounding box center [477, 452] width 738 height 37
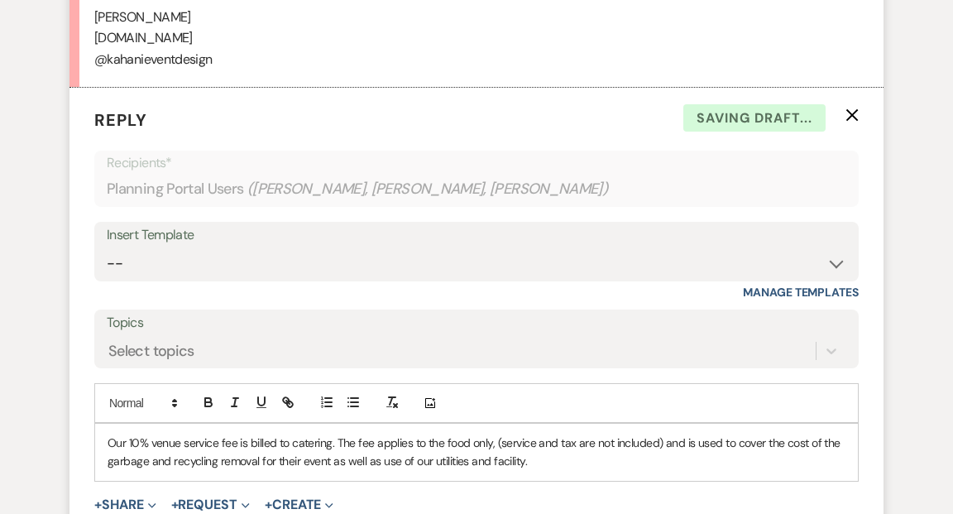
click at [597, 458] on p "Our 10% venue service fee is billed to catering. The fee applies to the food on…" at bounding box center [477, 452] width 738 height 37
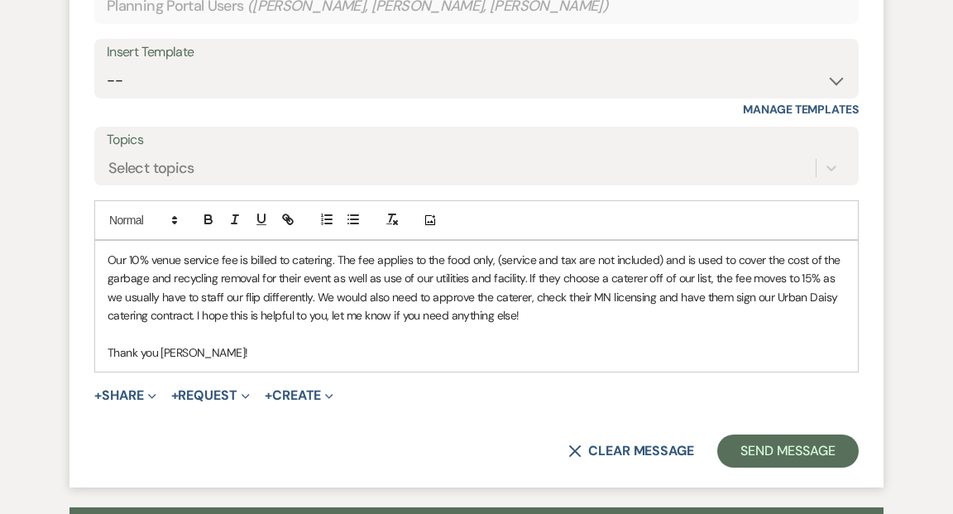
scroll to position [3027, 0]
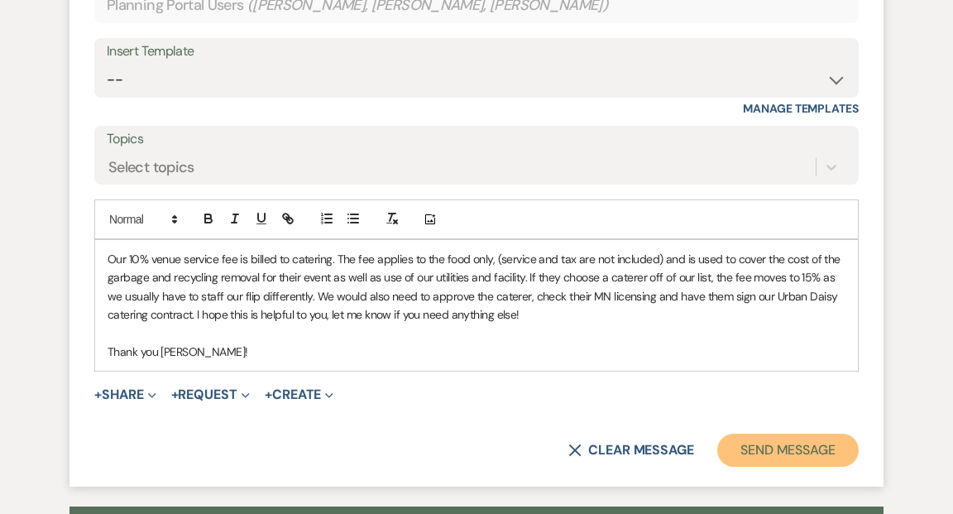
click at [811, 453] on button "Send Message" at bounding box center [787, 450] width 141 height 33
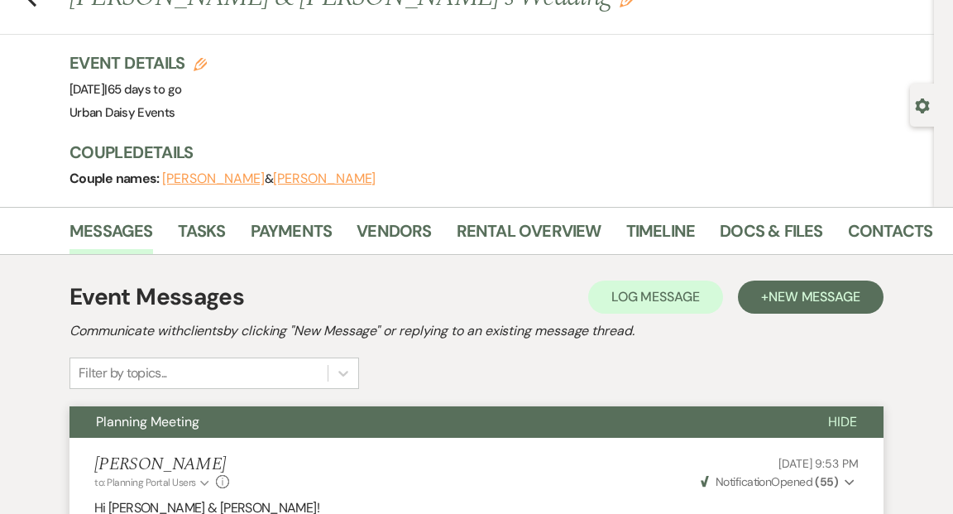
scroll to position [0, 0]
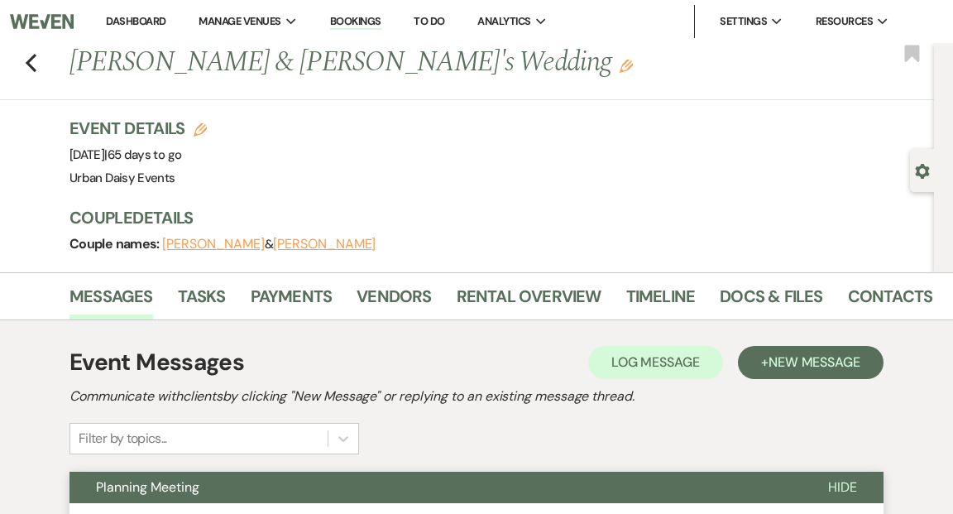
click at [137, 19] on link "Dashboard" at bounding box center [136, 21] width 60 height 14
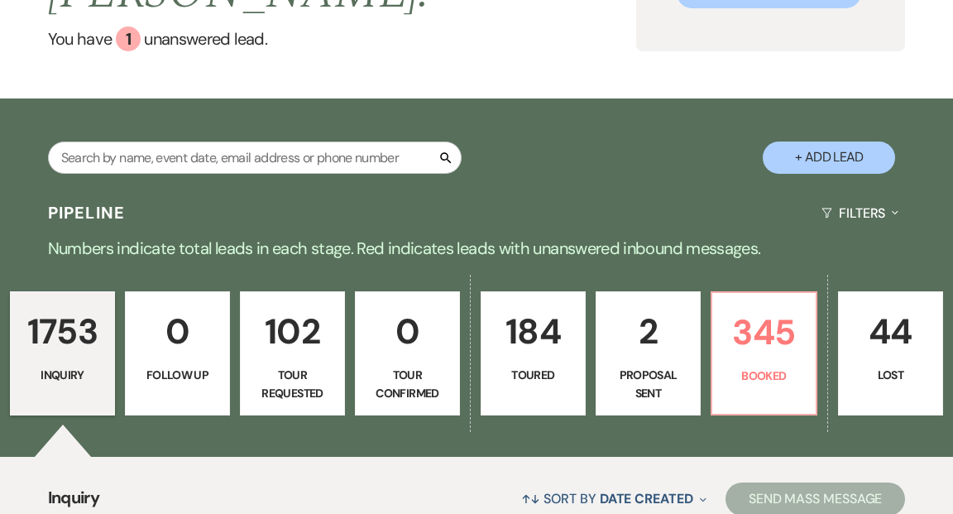
scroll to position [308, 0]
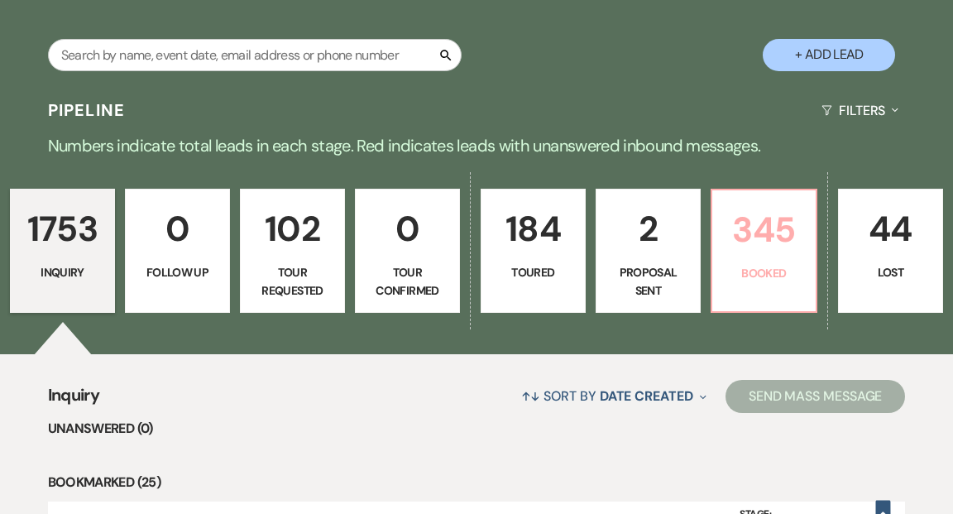
click at [755, 222] on link "345 Booked" at bounding box center [764, 251] width 107 height 124
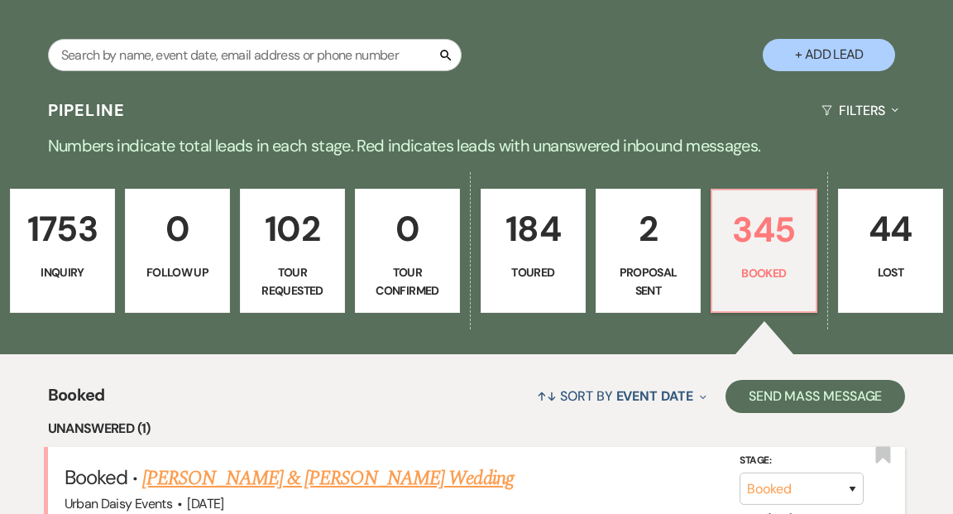
click at [309, 463] on link "[PERSON_NAME] & [PERSON_NAME] Wedding" at bounding box center [327, 478] width 371 height 30
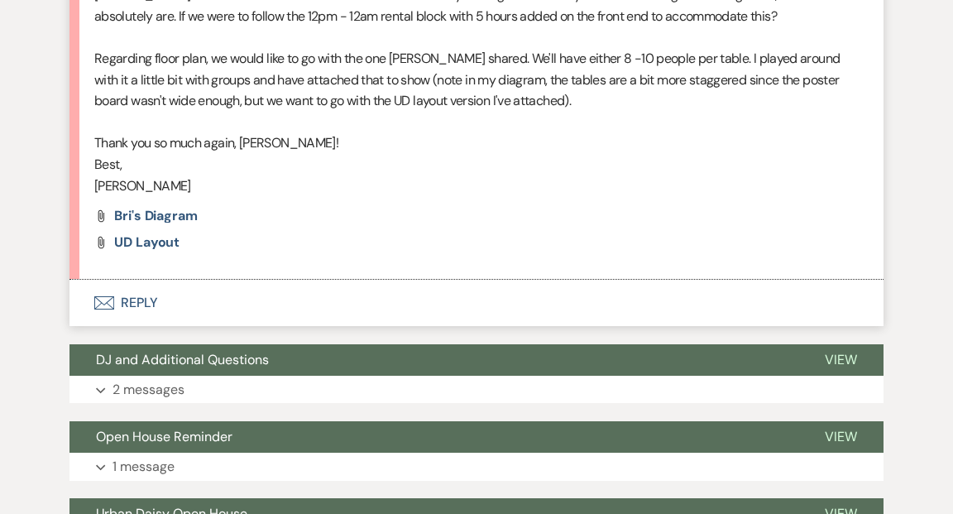
scroll to position [2237, 0]
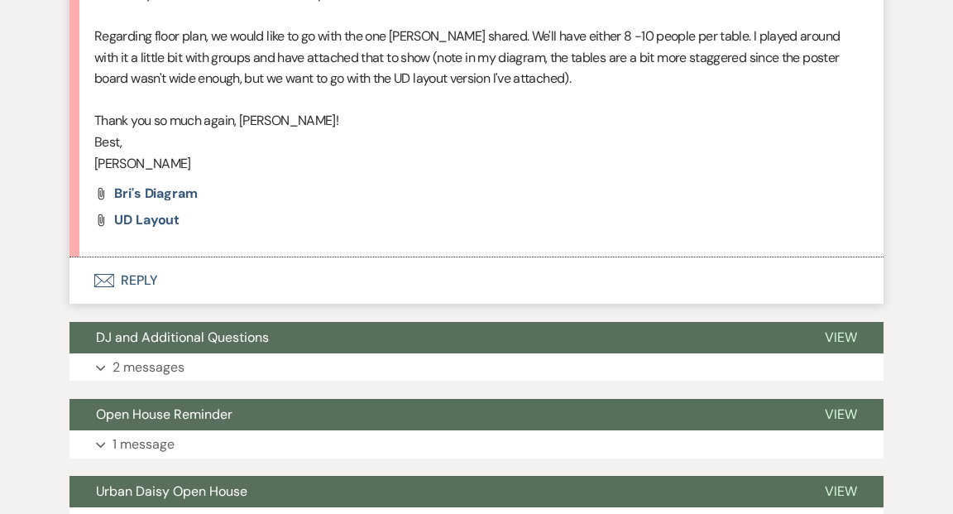
click at [137, 276] on button "Envelope Reply" at bounding box center [476, 280] width 814 height 46
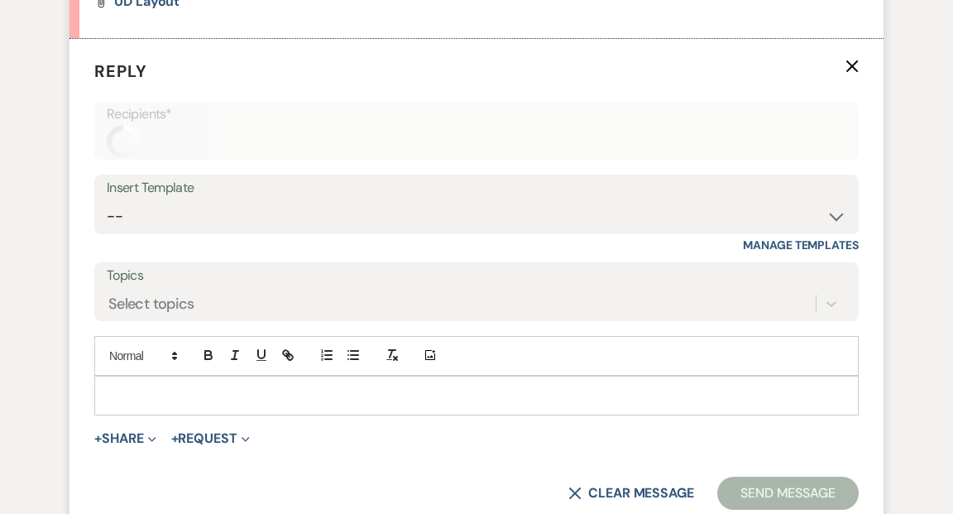
scroll to position [2481, 0]
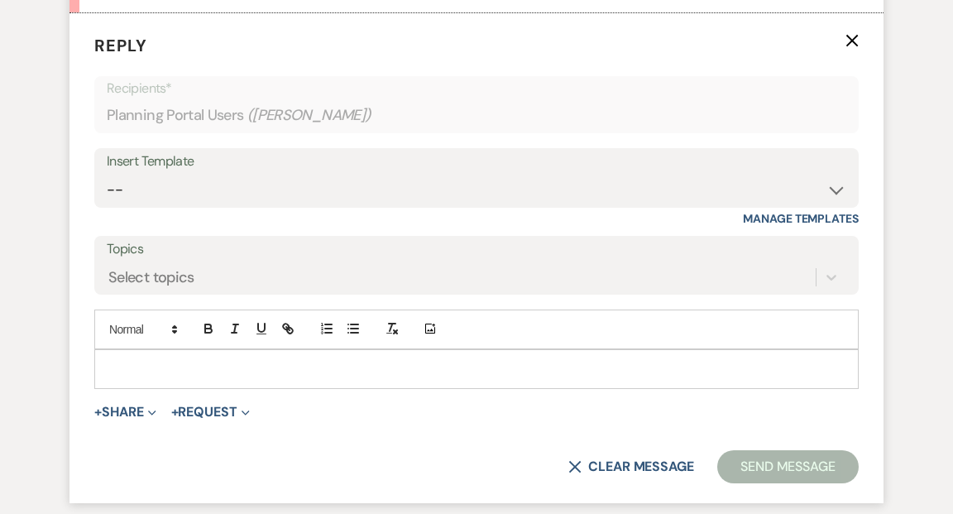
click at [132, 362] on p at bounding box center [477, 369] width 738 height 18
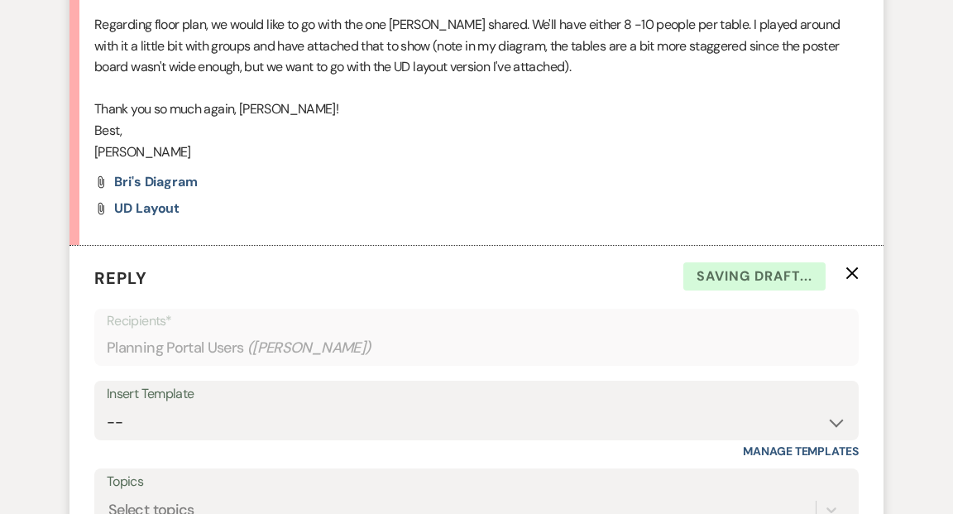
scroll to position [2170, 0]
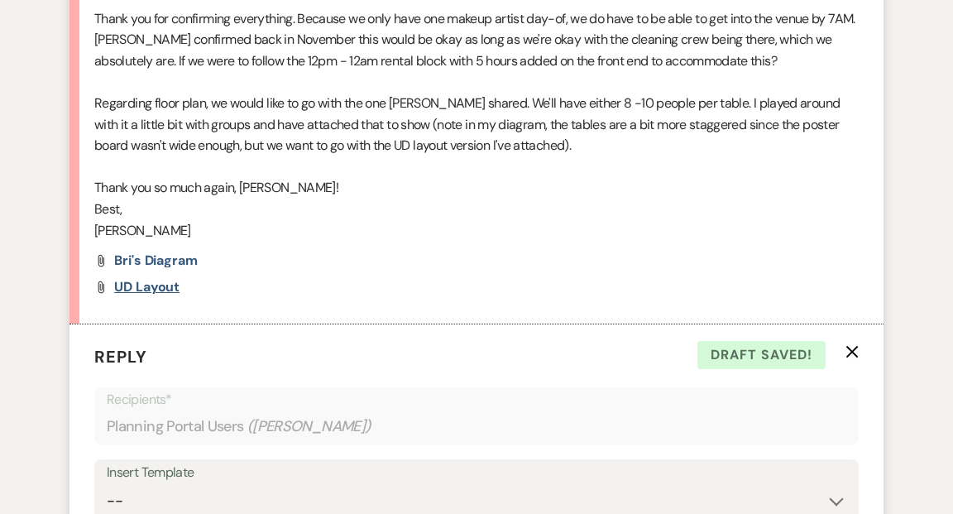
click at [164, 282] on span "UD Layout" at bounding box center [146, 286] width 65 height 17
click at [184, 256] on span "Bri's Diagram" at bounding box center [156, 260] width 84 height 17
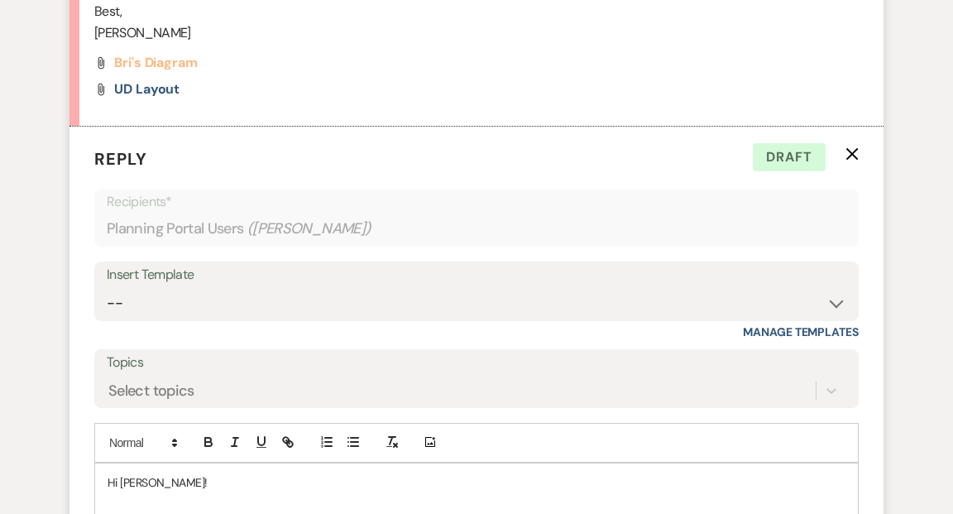
scroll to position [2451, 0]
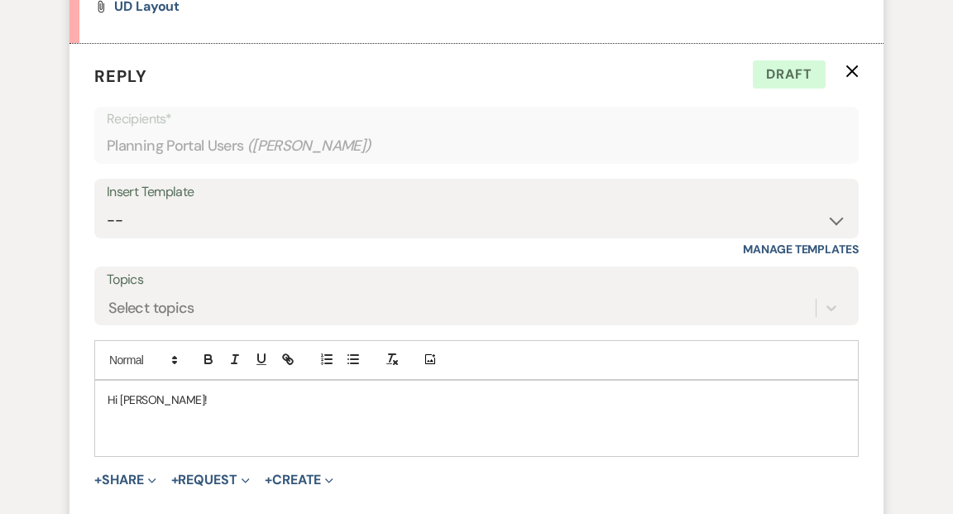
click at [177, 403] on p "Hi Brianna!" at bounding box center [477, 400] width 738 height 18
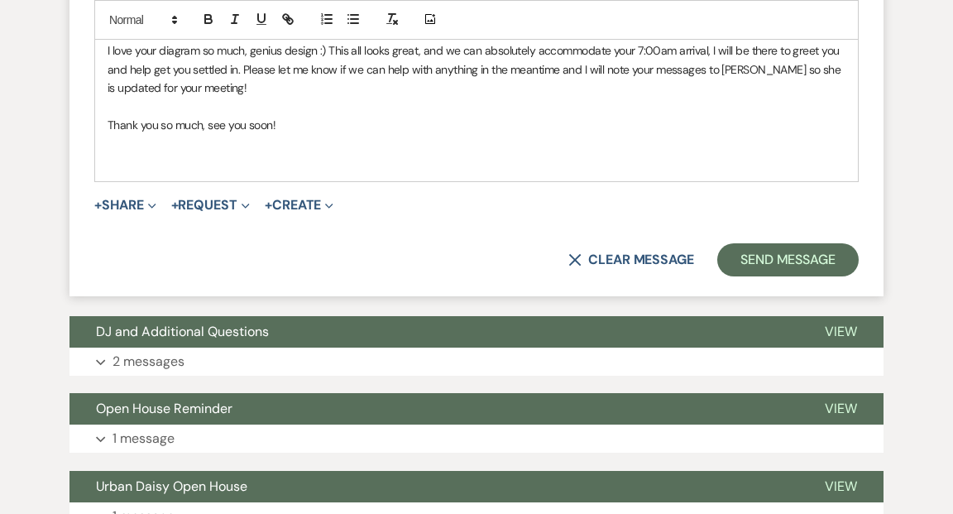
scroll to position [2844, 0]
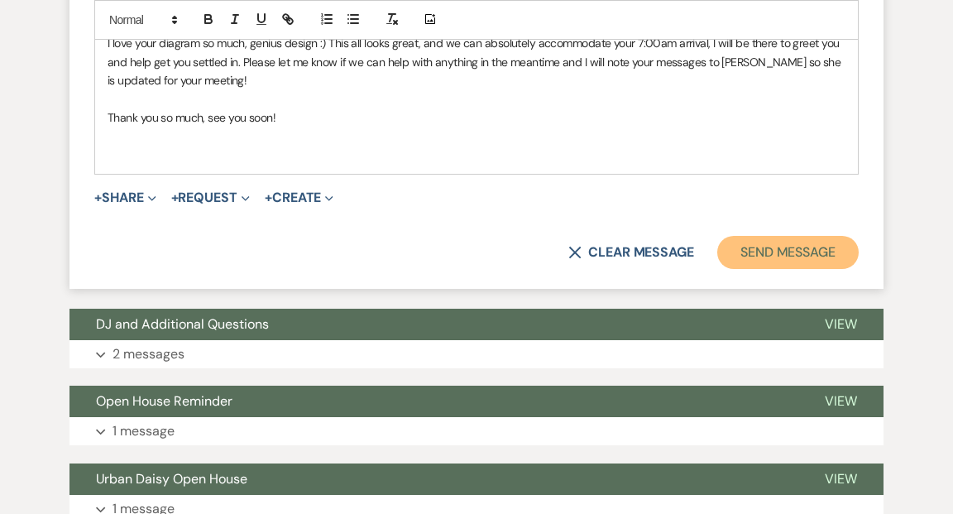
click at [745, 252] on button "Send Message" at bounding box center [787, 252] width 141 height 33
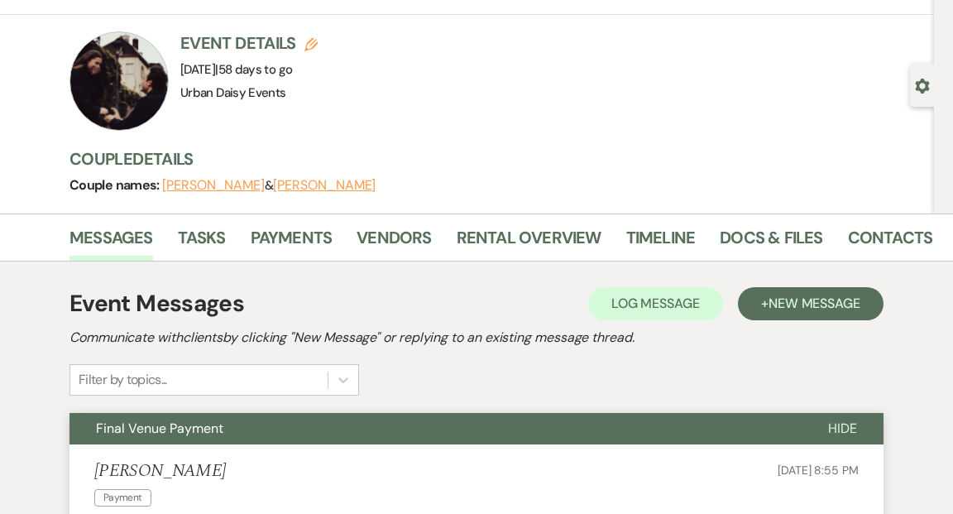
scroll to position [0, 0]
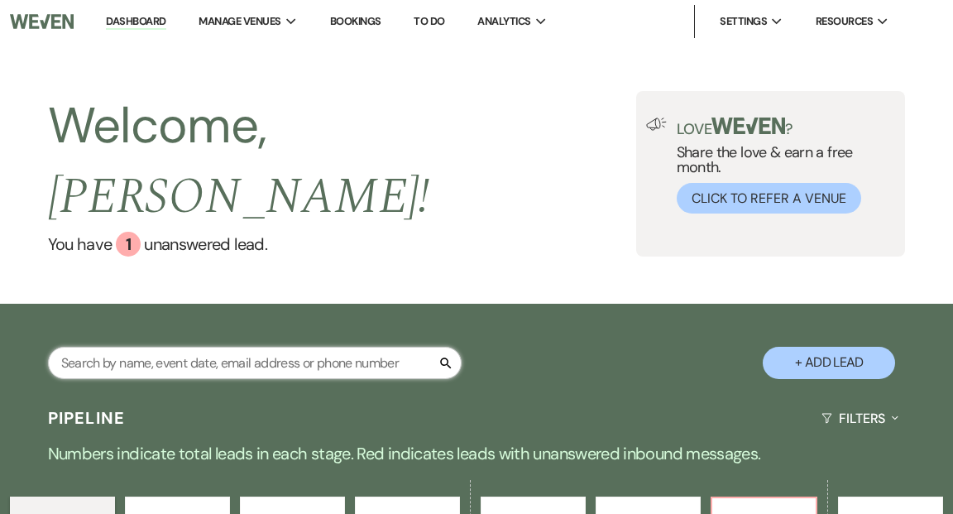
click at [170, 347] on input "text" at bounding box center [255, 363] width 414 height 32
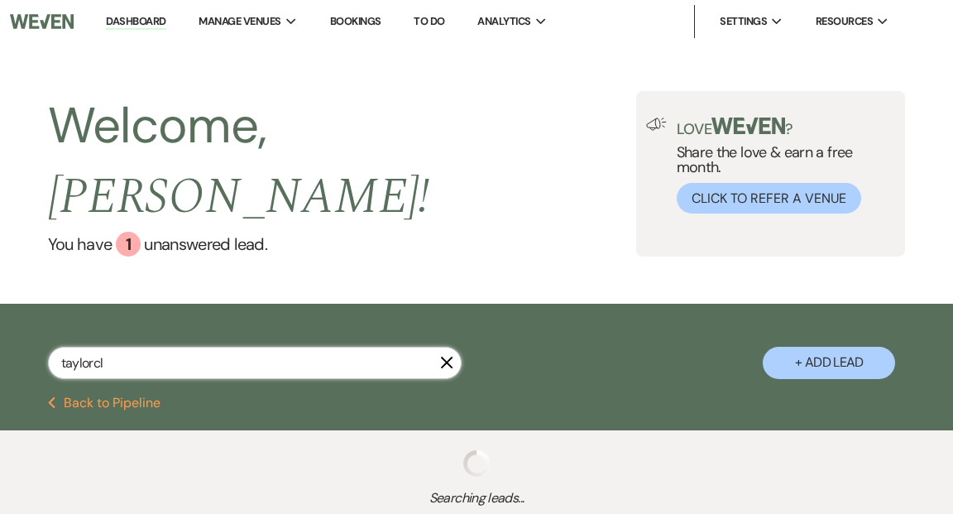
type input "taylorcla"
select select "6"
select select "8"
select select "6"
select select "5"
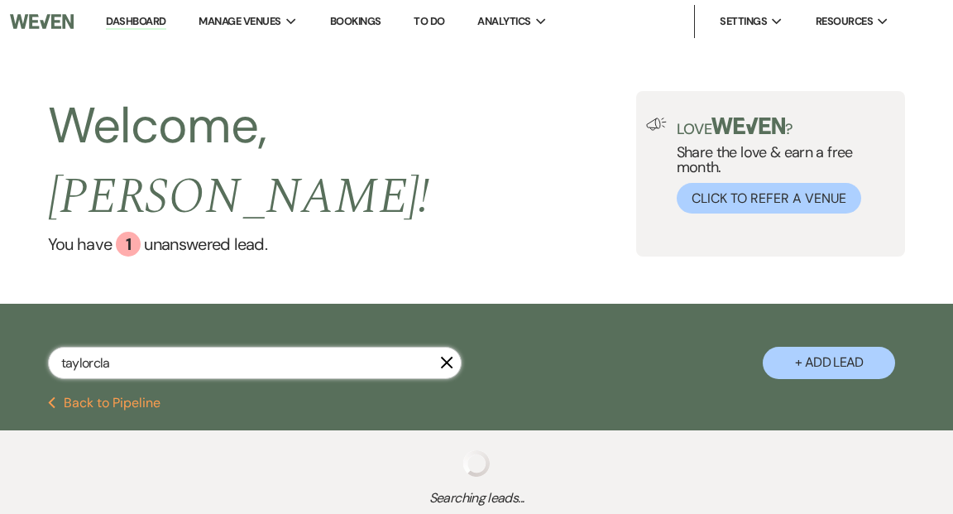
select select "2"
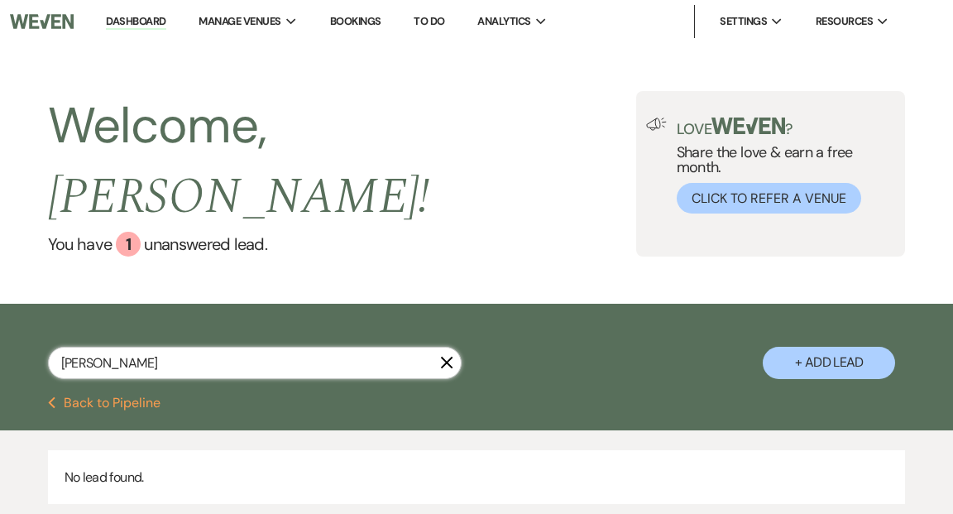
type input "taylor clark"
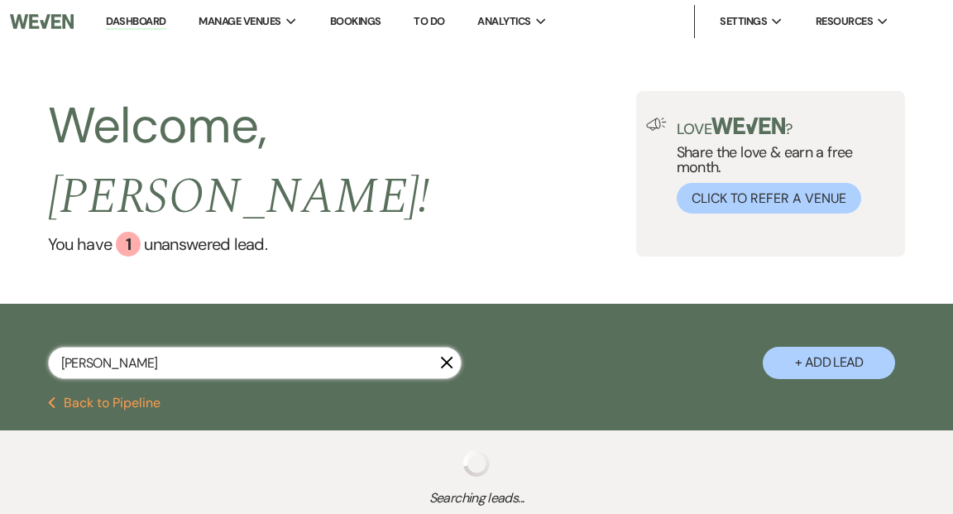
select select "6"
select select "8"
select select "7"
select select "8"
select select "6"
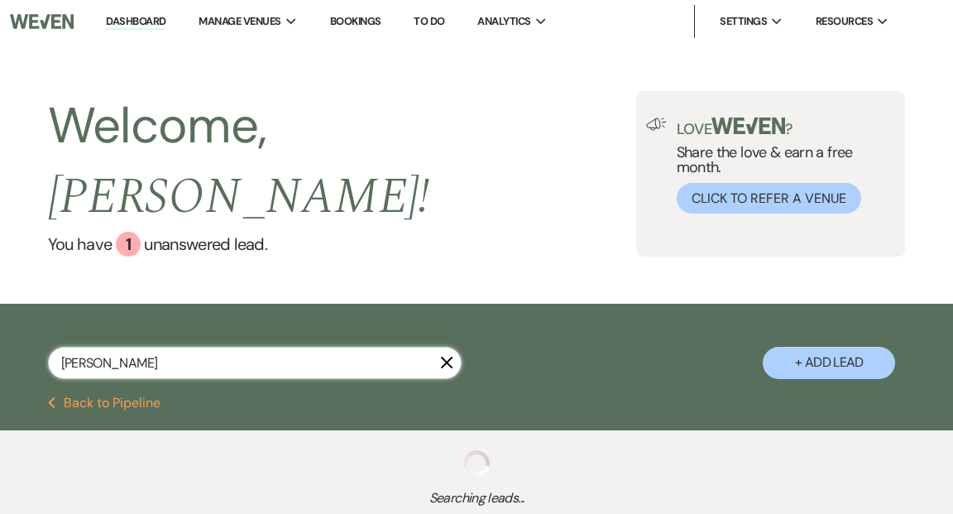
select select "5"
select select "2"
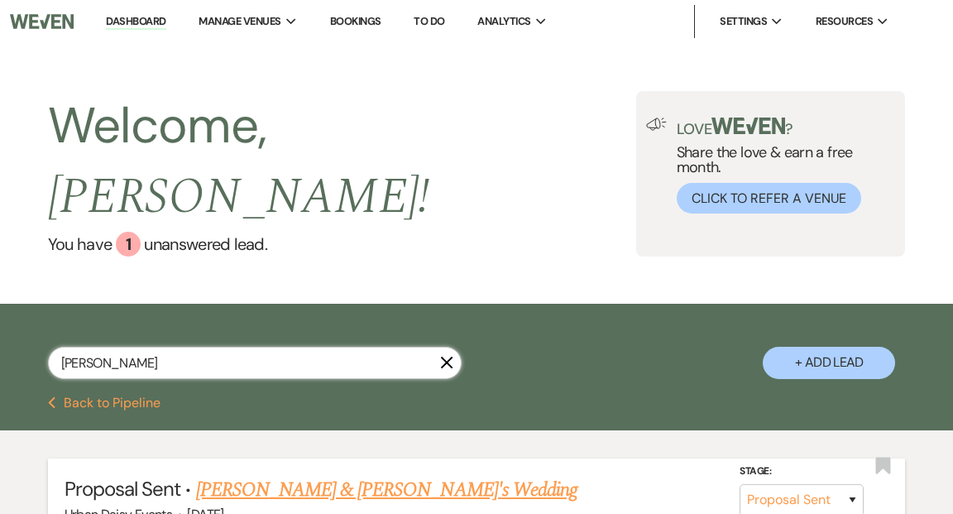
type input "taylor clark"
click at [252, 475] on link "Taylor Clarke & Fiance's Wedding" at bounding box center [387, 490] width 382 height 30
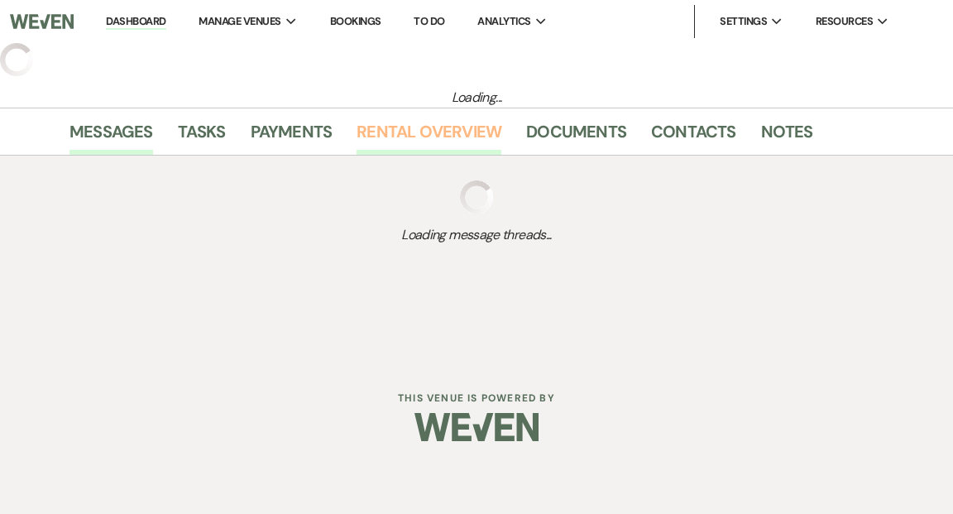
select select "6"
select select "19"
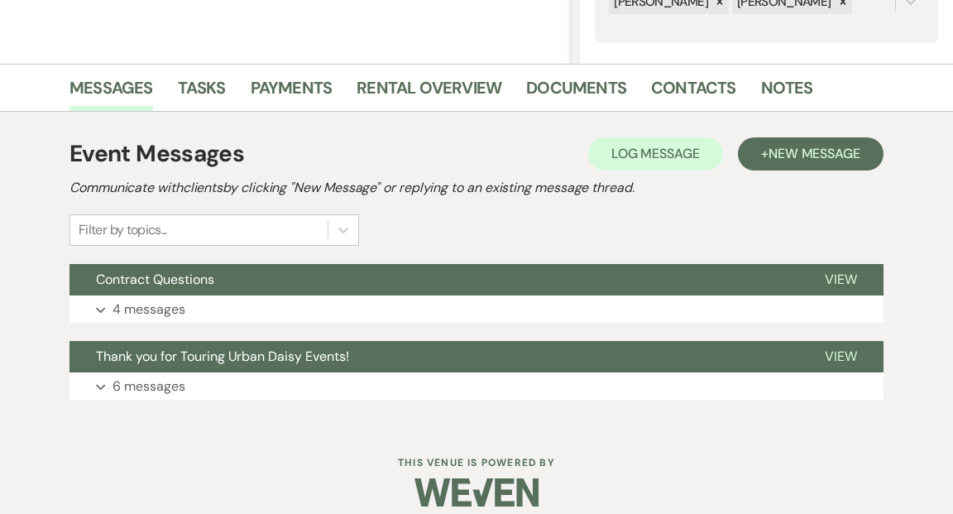
scroll to position [362, 0]
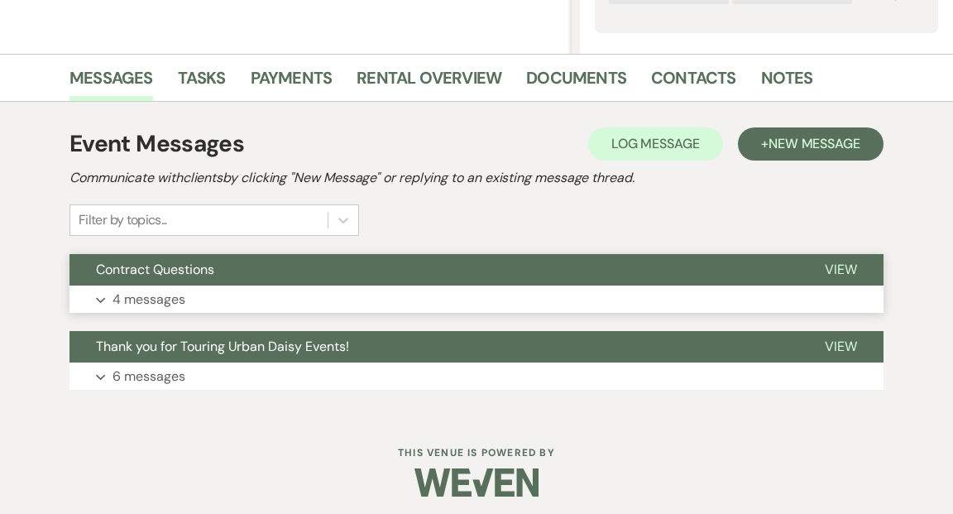
click at [834, 265] on span "View" at bounding box center [841, 269] width 32 height 17
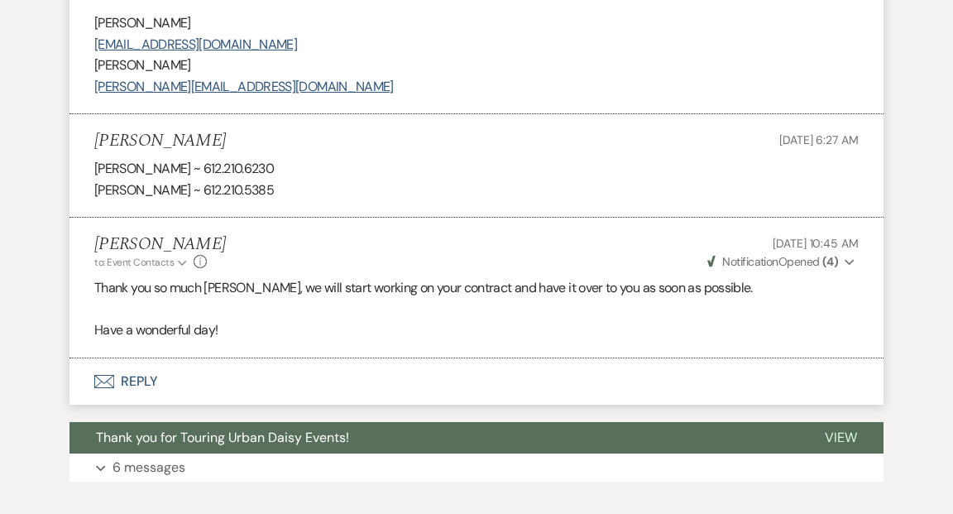
scroll to position [1814, 0]
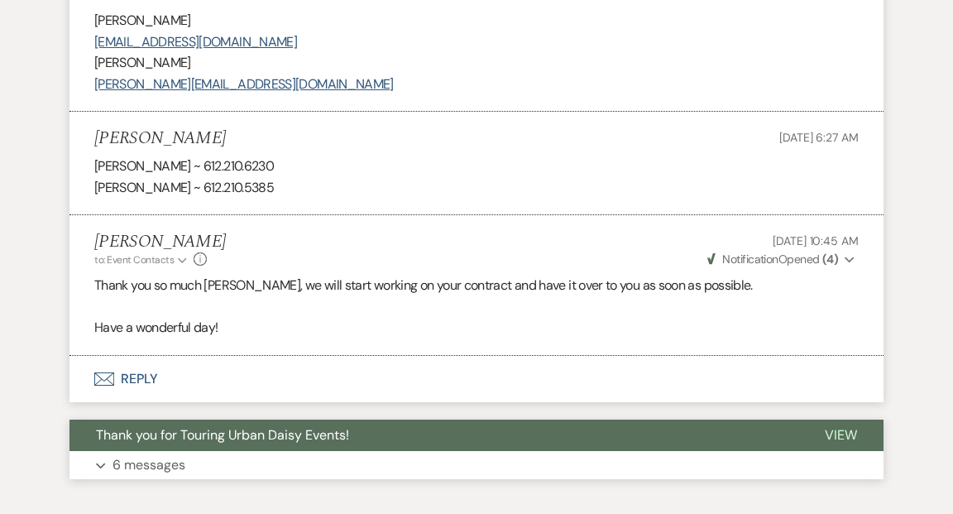
click at [846, 426] on span "View" at bounding box center [841, 434] width 32 height 17
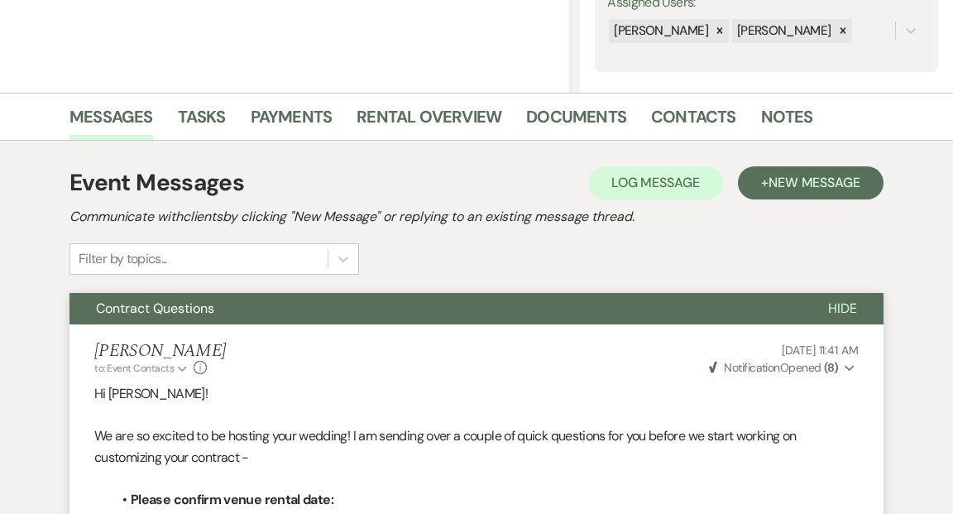
scroll to position [0, 0]
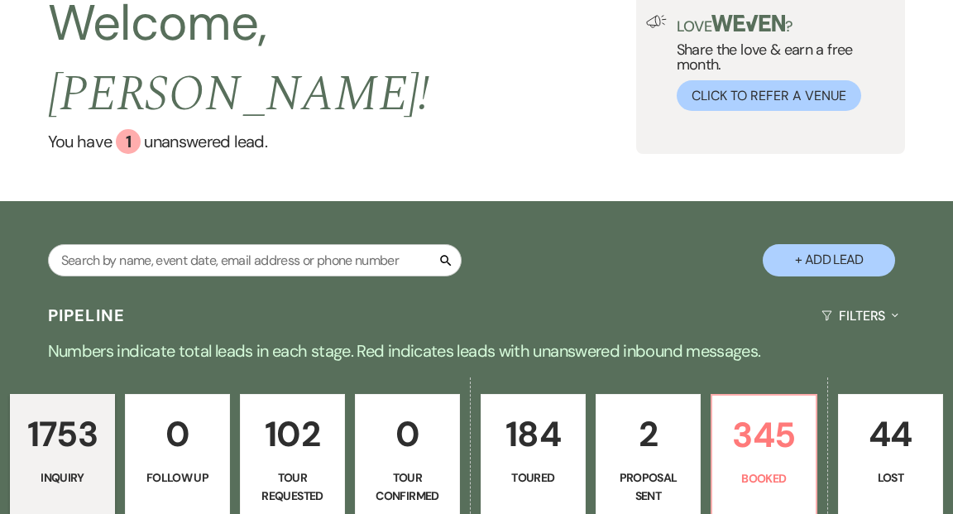
scroll to position [41, 0]
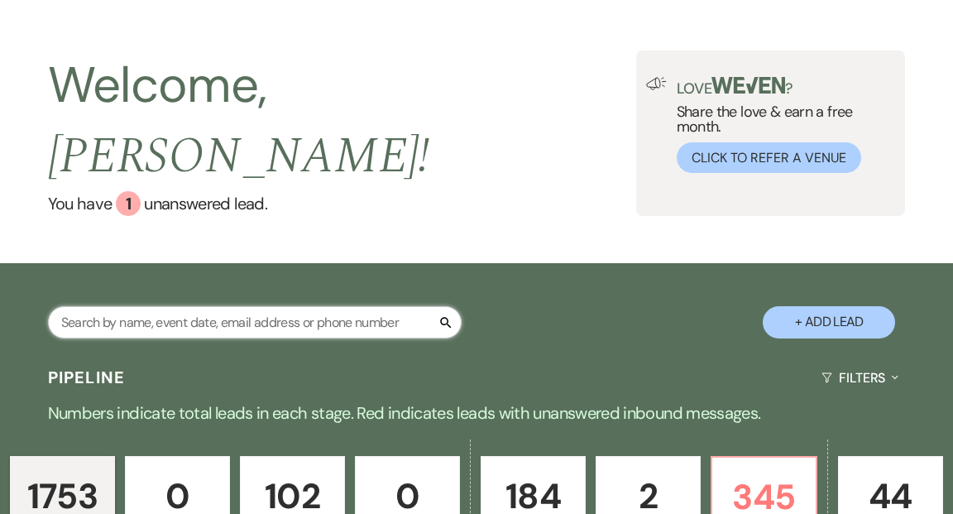
click at [259, 306] on input "text" at bounding box center [255, 322] width 414 height 32
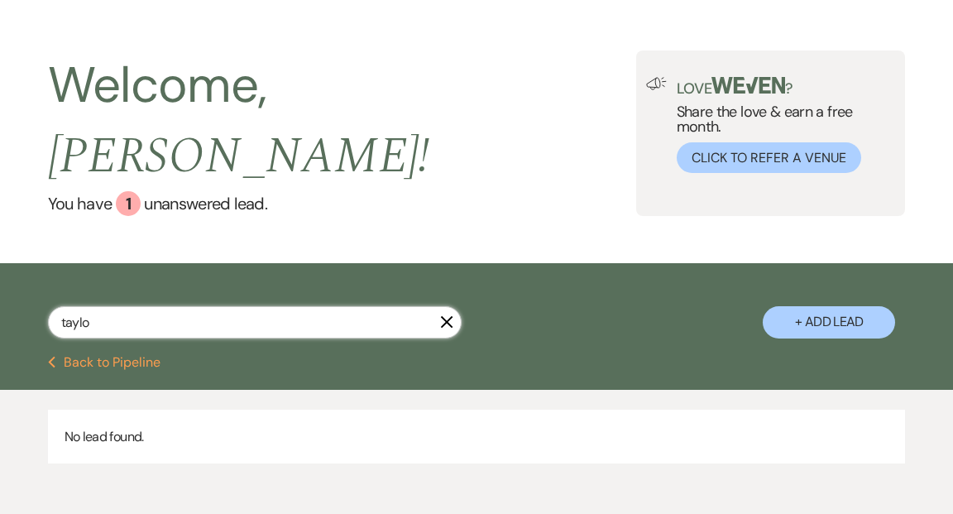
type input "[PERSON_NAME]"
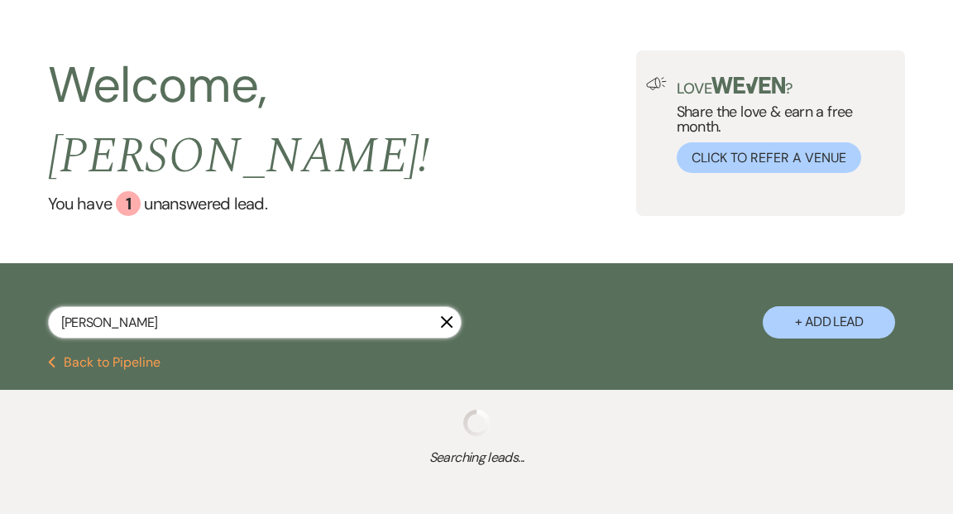
select select "6"
select select "8"
select select "6"
select select "5"
select select "2"
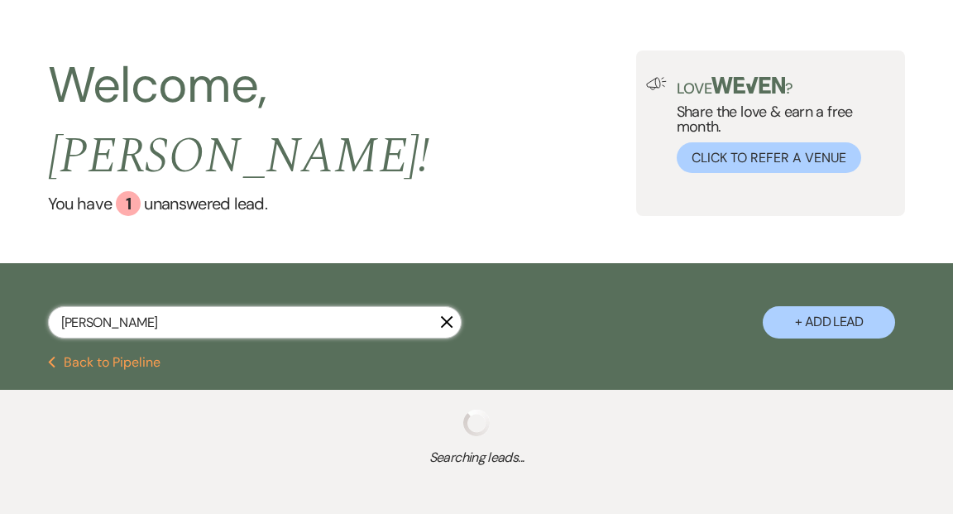
select select "2"
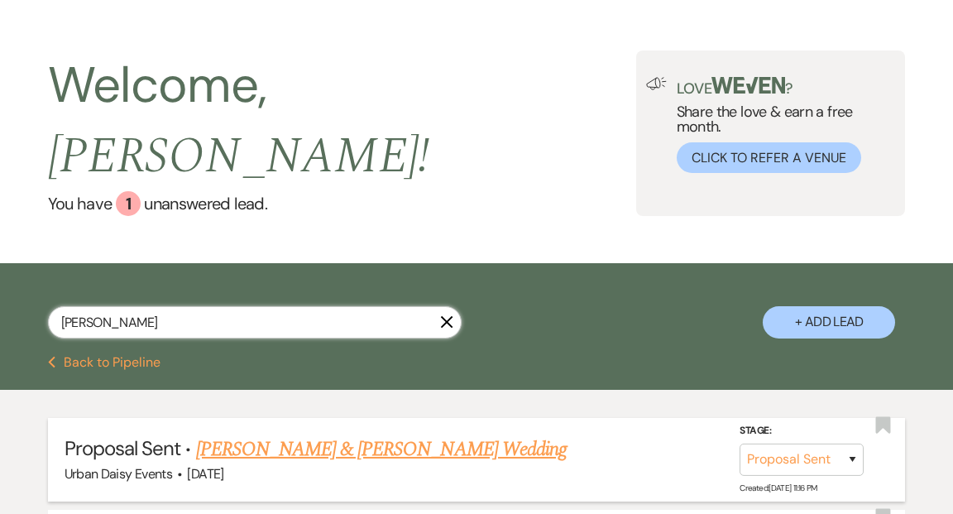
type input "taylor"
click at [275, 434] on link "Taylor Clarke & Shawn Walsh's Wedding" at bounding box center [381, 449] width 371 height 30
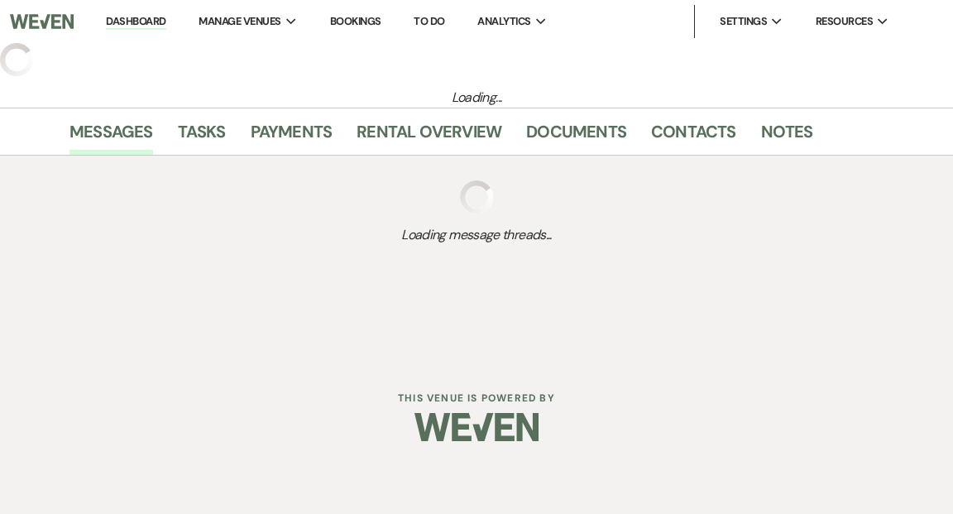
select select "6"
select select "19"
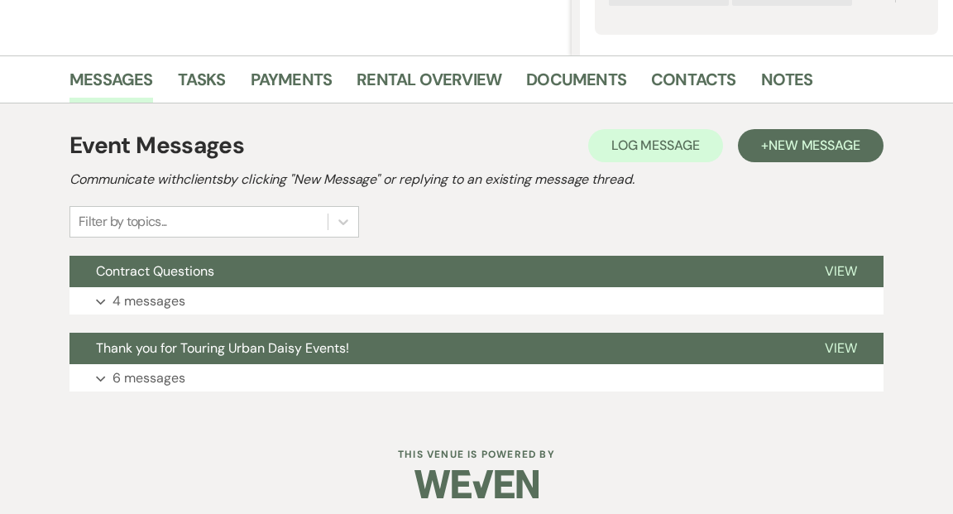
scroll to position [368, 0]
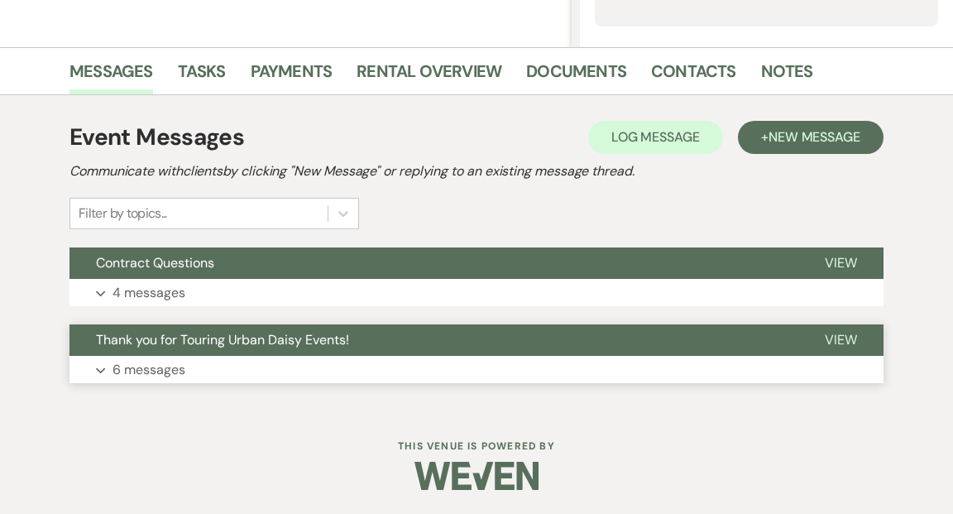
click at [845, 336] on span "View" at bounding box center [841, 339] width 32 height 17
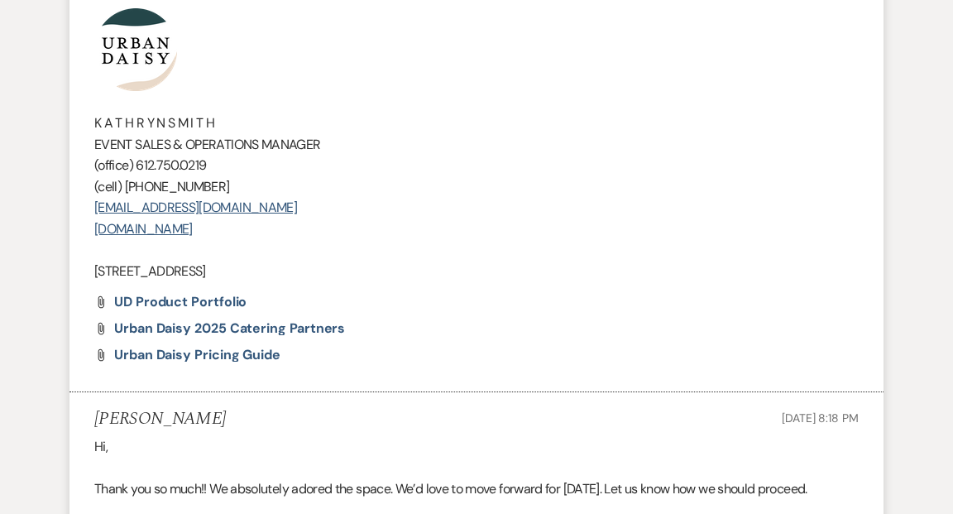
scroll to position [1349, 0]
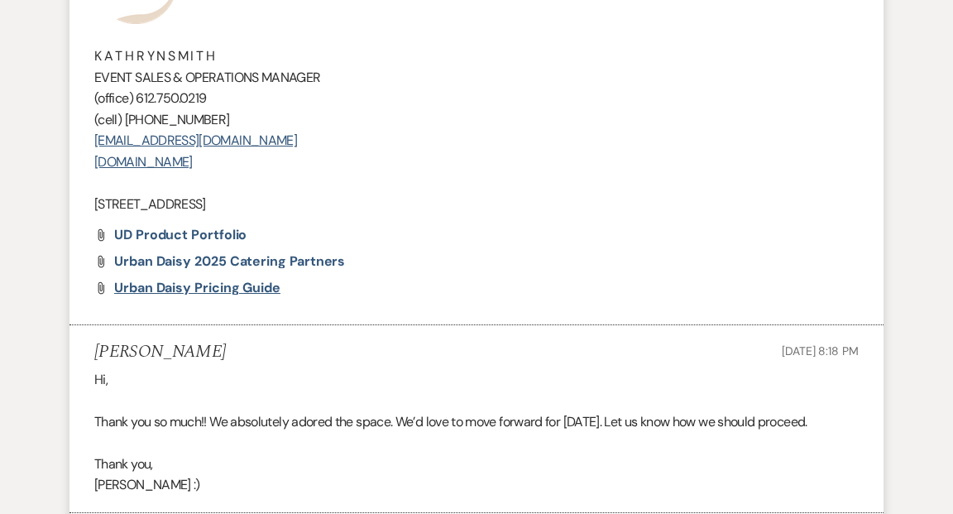
click at [258, 296] on span "Urban Daisy Pricing Guide" at bounding box center [197, 287] width 166 height 17
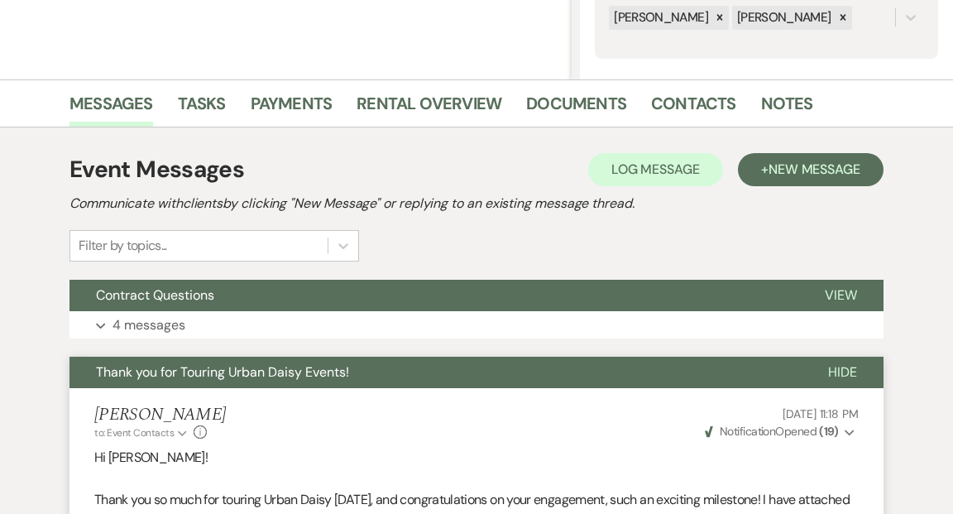
scroll to position [372, 0]
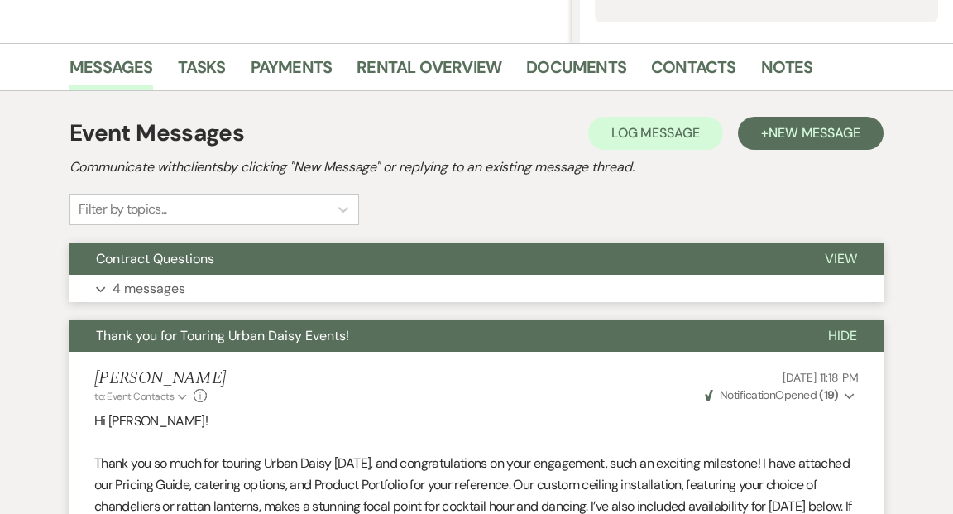
click at [845, 255] on span "View" at bounding box center [841, 258] width 32 height 17
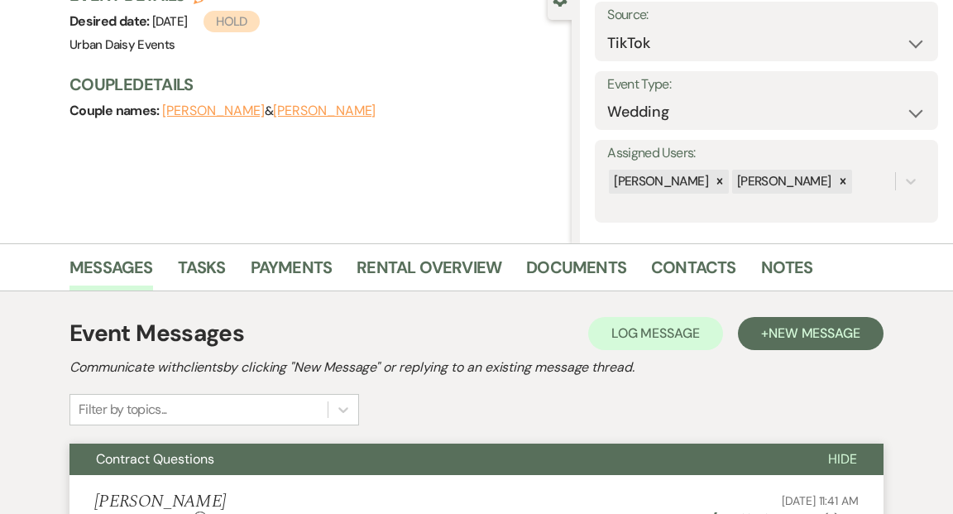
scroll to position [0, 0]
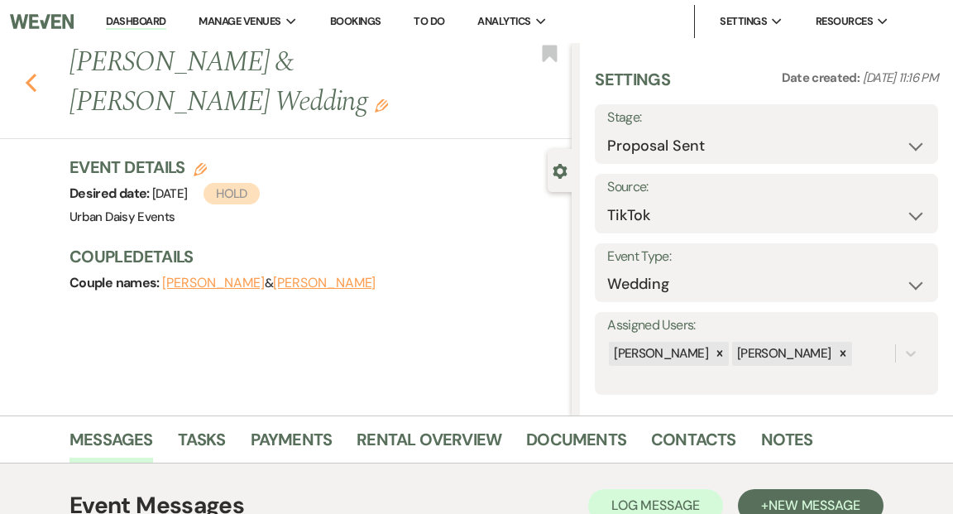
click at [32, 87] on use "button" at bounding box center [31, 83] width 11 height 18
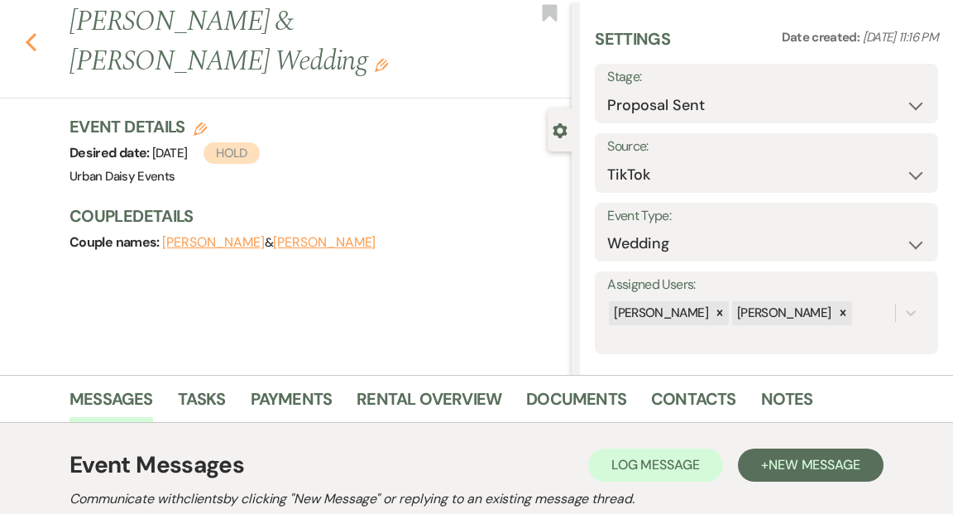
select select "6"
select select "8"
select select "6"
select select "5"
select select "2"
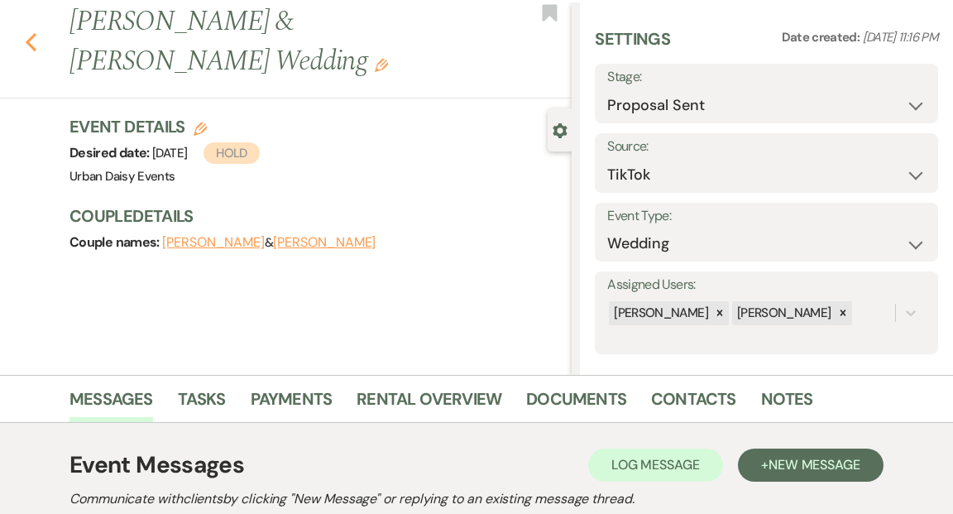
select select "2"
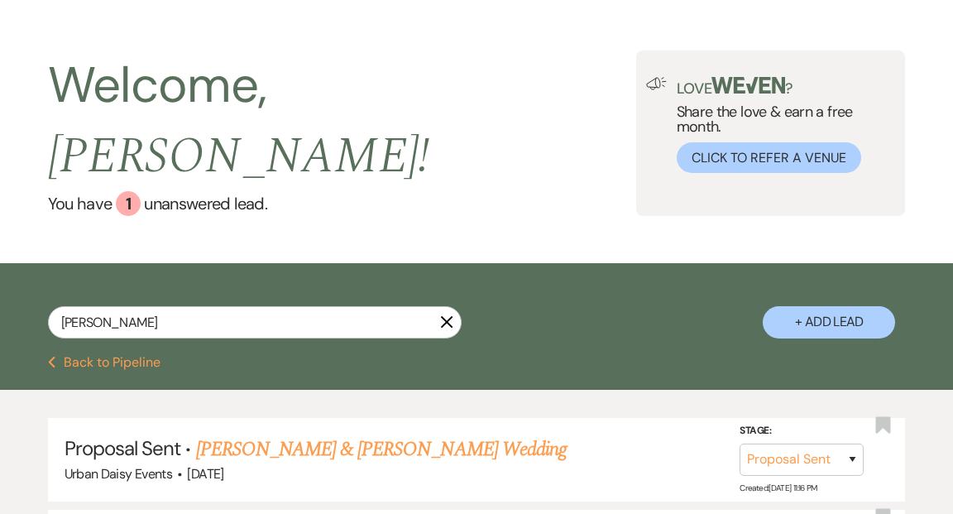
scroll to position [0, 0]
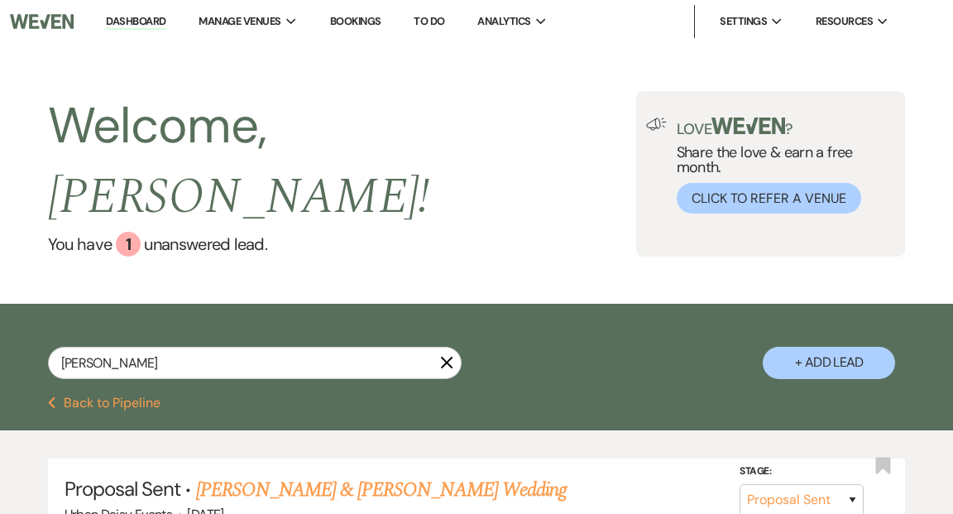
click at [141, 18] on link "Dashboard" at bounding box center [136, 22] width 60 height 16
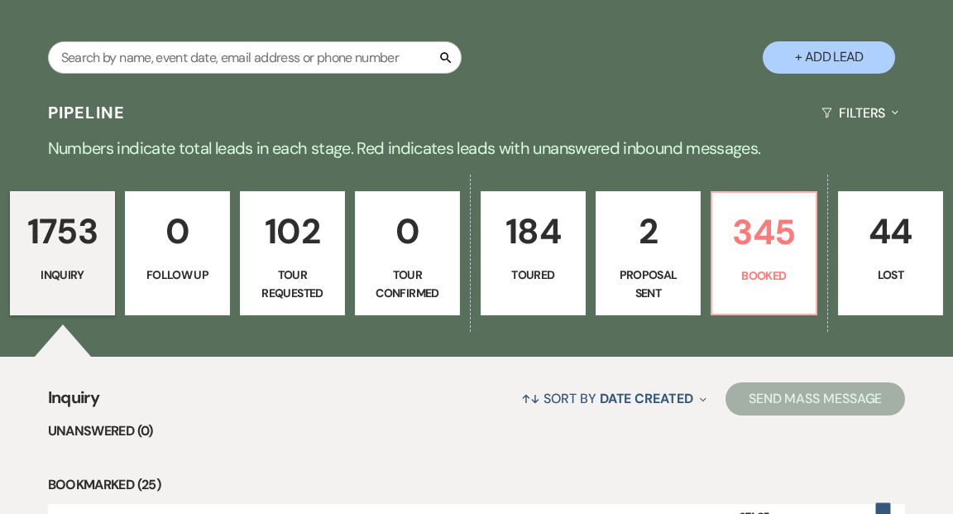
scroll to position [352, 0]
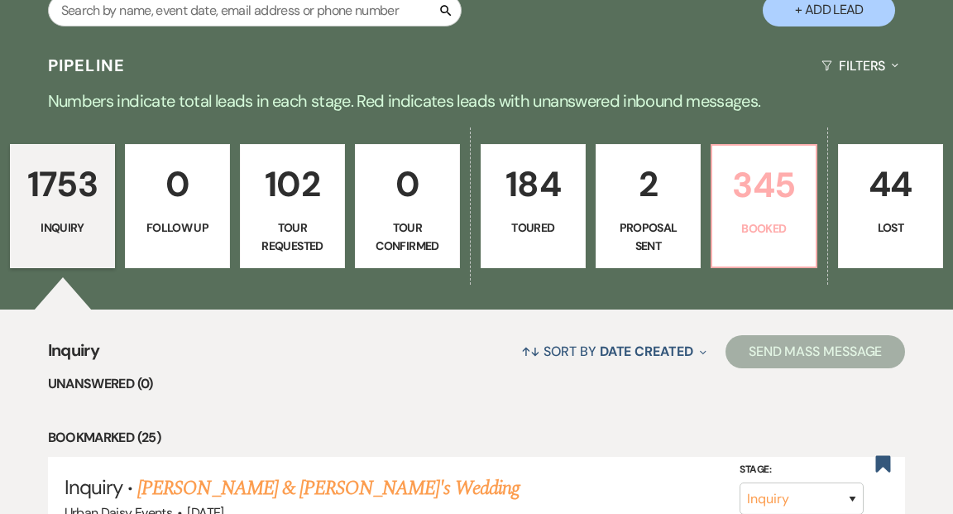
click at [777, 178] on link "345 Booked" at bounding box center [764, 206] width 107 height 124
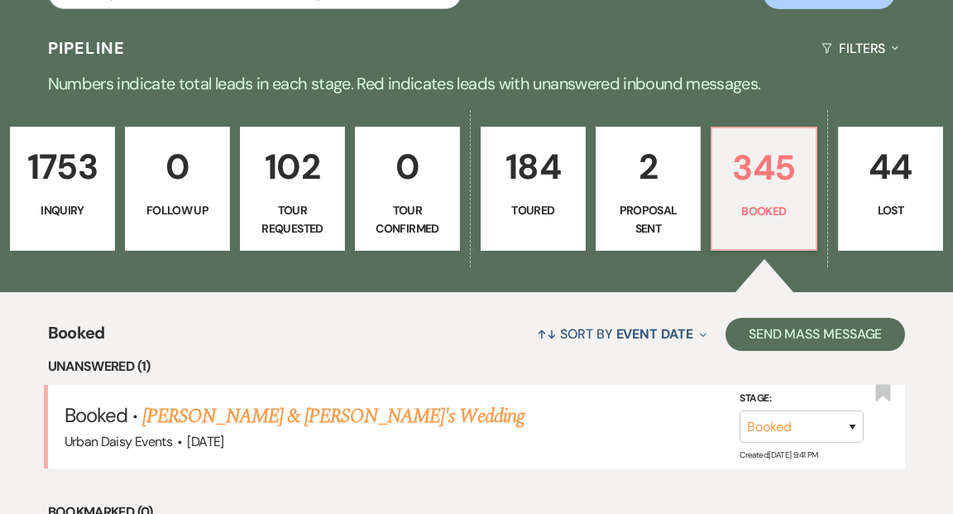
scroll to position [369, 0]
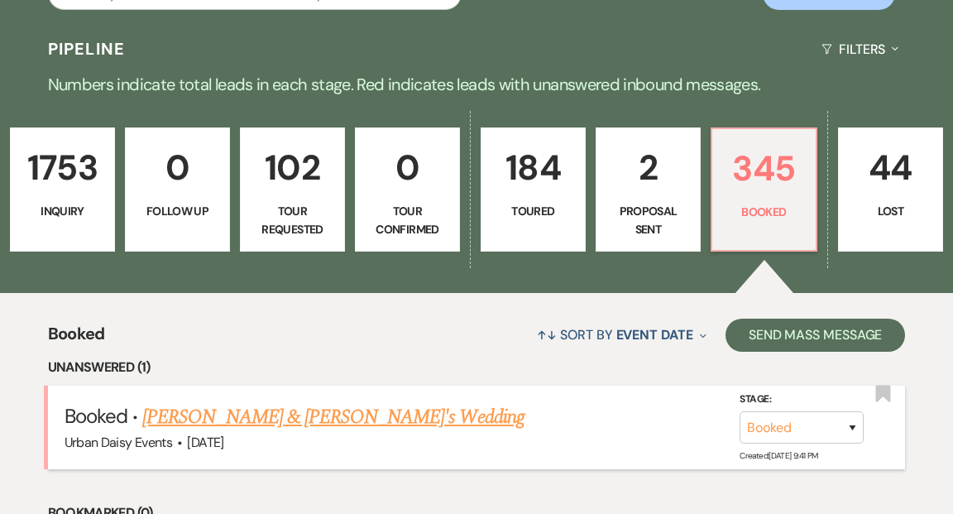
click at [438, 402] on link "Ashmit Sanil & Anushka Mankunath's Wedding" at bounding box center [333, 417] width 382 height 30
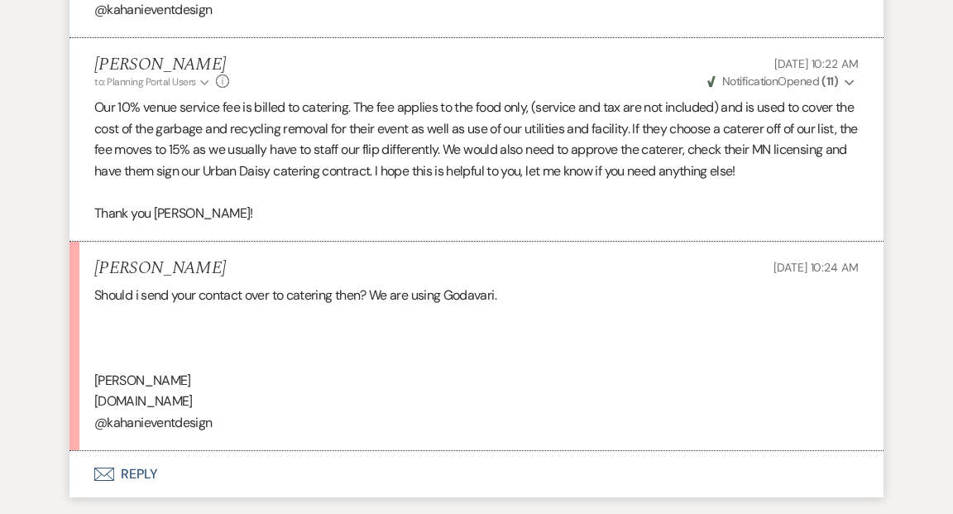
scroll to position [2896, 0]
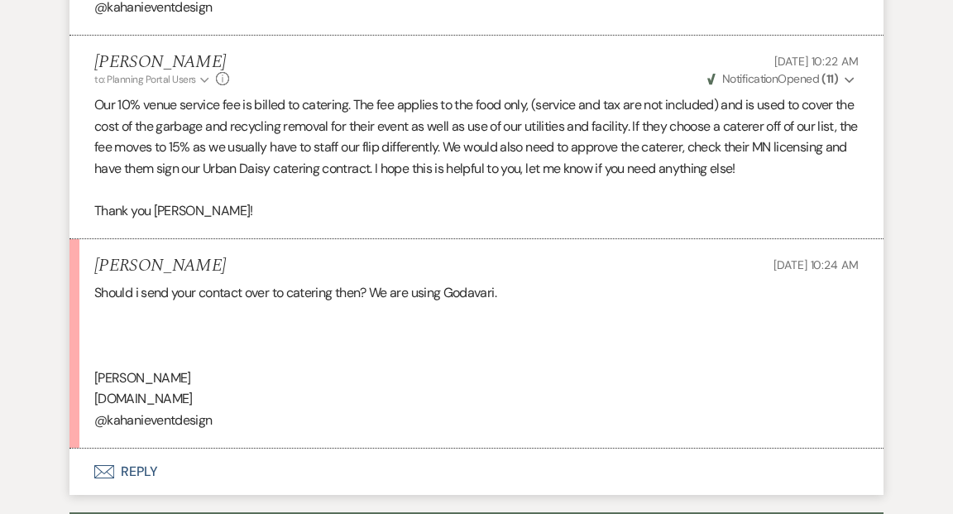
click at [139, 467] on button "Envelope Reply" at bounding box center [476, 471] width 814 height 46
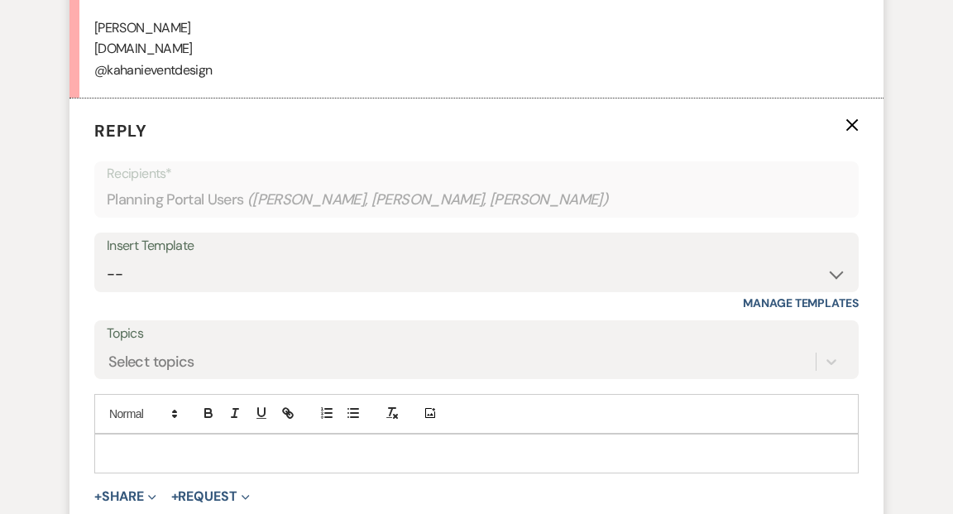
scroll to position [3256, 0]
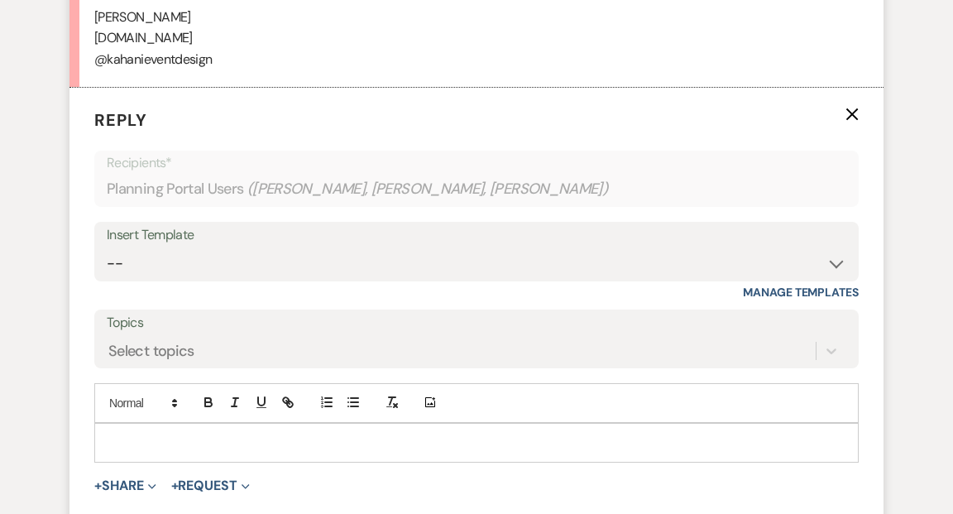
click at [120, 426] on div at bounding box center [476, 443] width 763 height 38
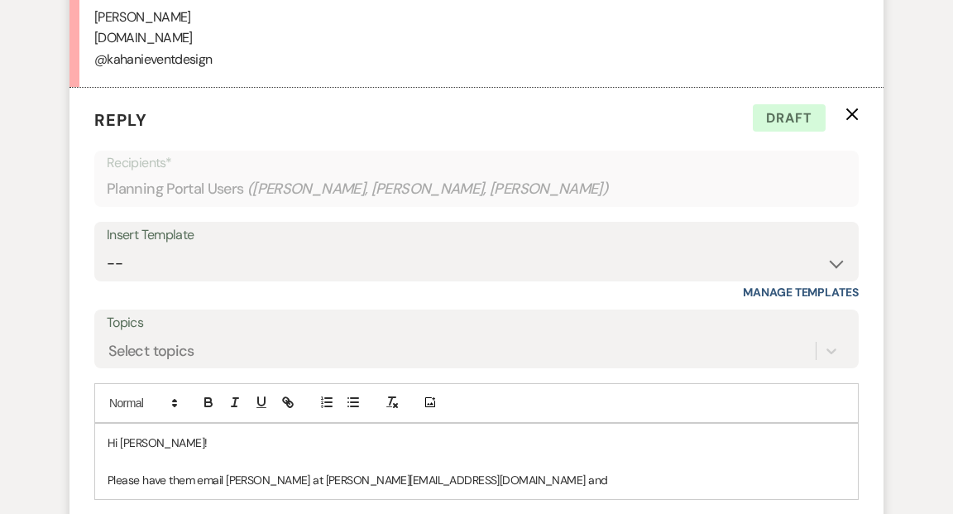
click at [266, 477] on p "Please have them email Kathryn at kathryn@urbandaisyevents.com and" at bounding box center [477, 480] width 738 height 18
click at [539, 477] on p "Please have them email Kathryn and I directly at kathryn@urbandaisyevents.com a…" at bounding box center [477, 480] width 738 height 18
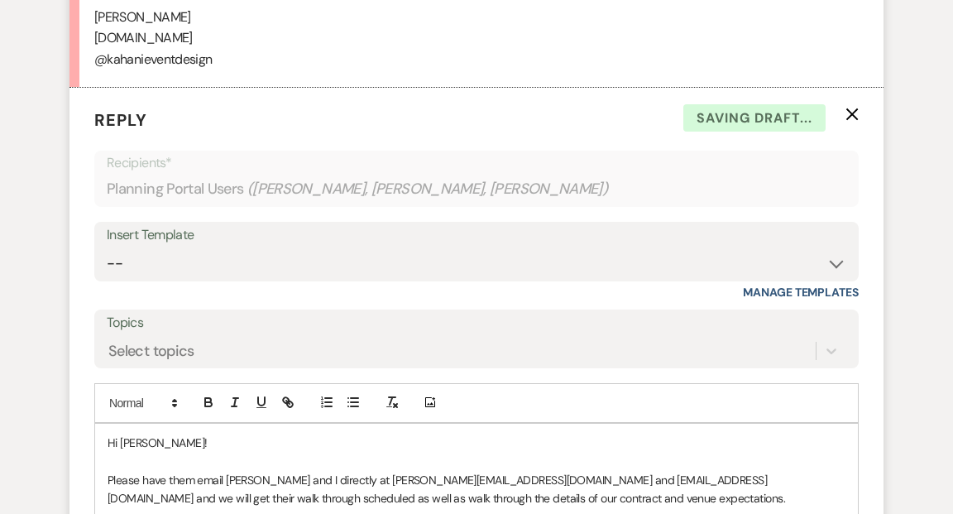
scroll to position [3283, 0]
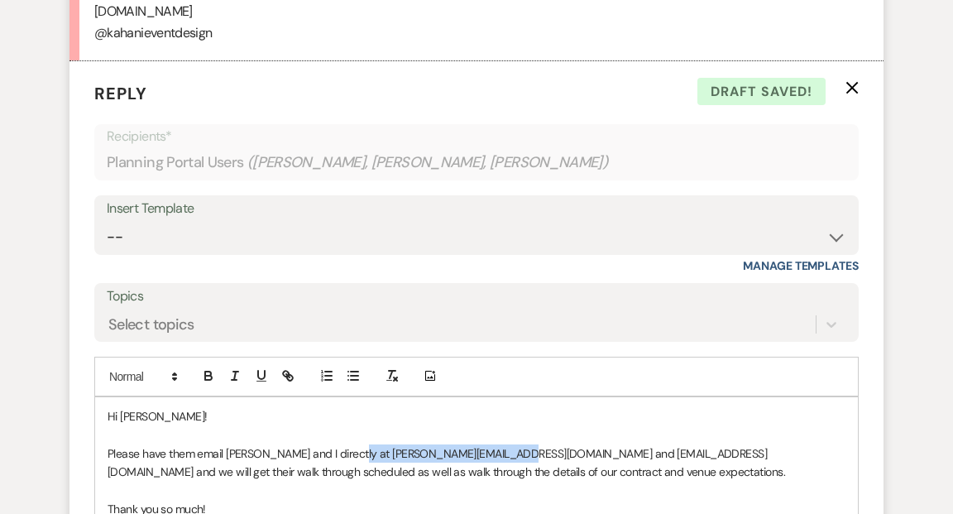
drag, startPoint x: 345, startPoint y: 450, endPoint x: 503, endPoint y: 442, distance: 158.2
click at [505, 444] on p "Please have them email Kathryn and I directly at kathryn@urbandaisyevents.com a…" at bounding box center [477, 462] width 738 height 37
click at [285, 375] on icon "button" at bounding box center [286, 374] width 6 height 6
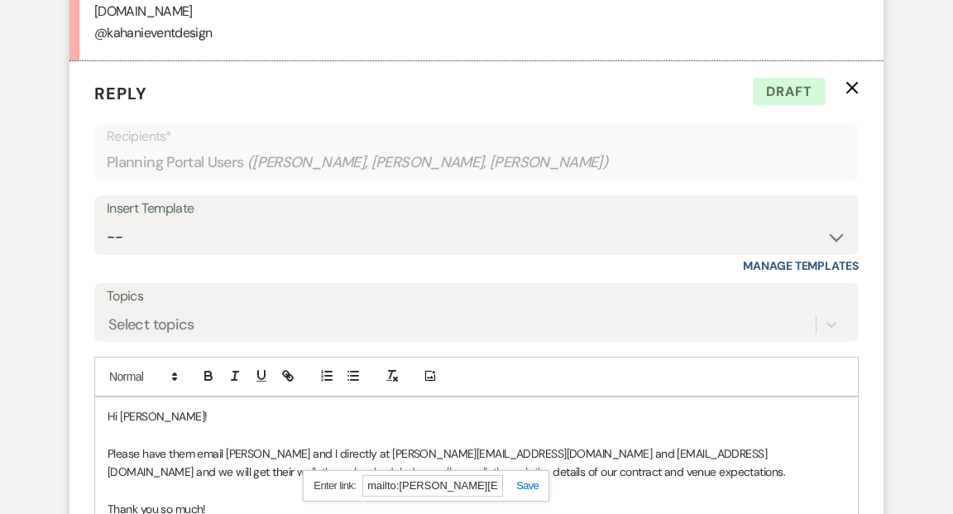
click at [526, 482] on link at bounding box center [521, 485] width 36 height 12
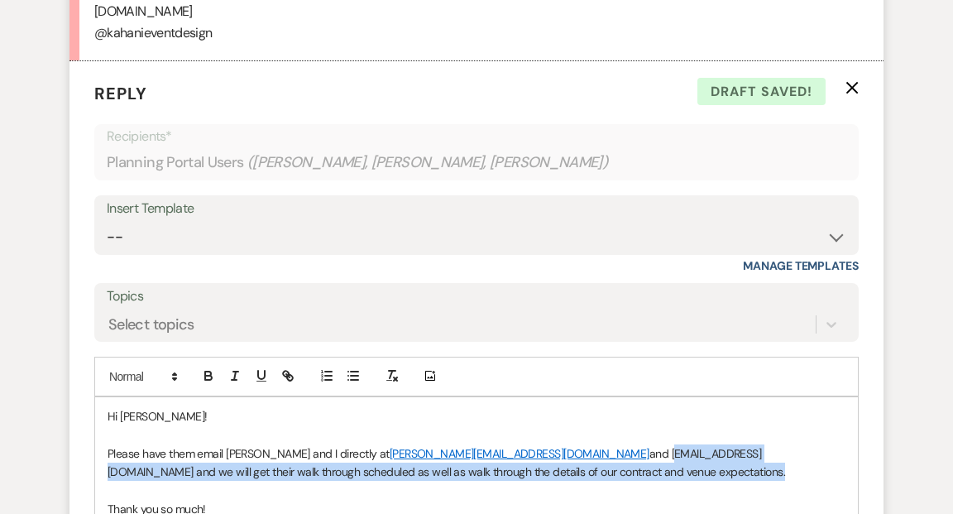
drag, startPoint x: 530, startPoint y: 452, endPoint x: 622, endPoint y: 467, distance: 93.9
click at [625, 467] on p "Please have them email Kathryn and I directly at kathryn@urbandaisyevents.com a…" at bounding box center [477, 462] width 738 height 37
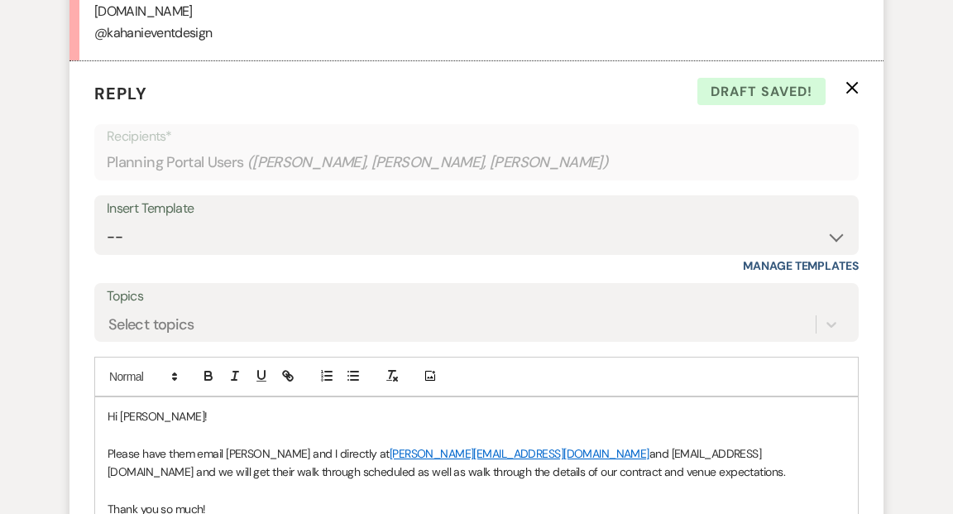
click at [618, 482] on p at bounding box center [477, 491] width 738 height 18
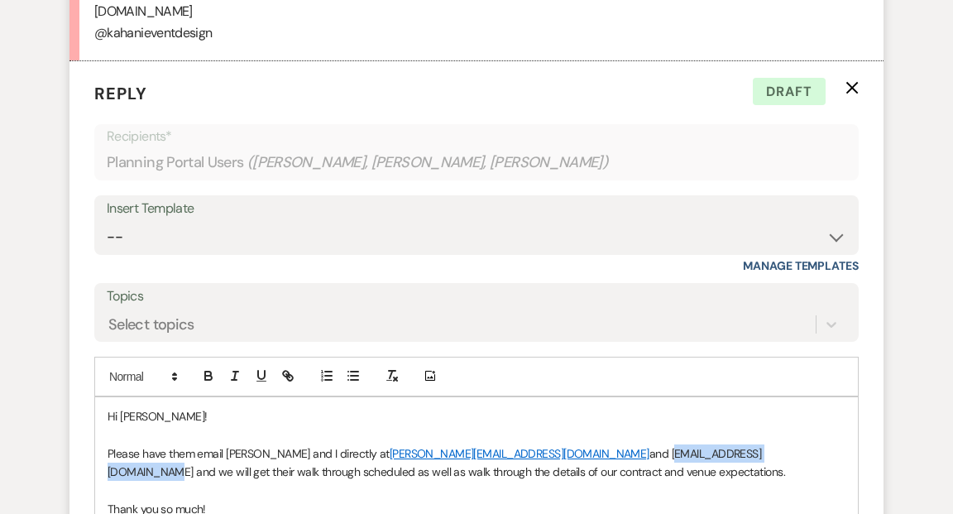
drag, startPoint x: 530, startPoint y: 452, endPoint x: 665, endPoint y: 455, distance: 134.9
click at [668, 456] on p "Please have them email Kathryn and I directly at kathryn@urbandaisyevents.com a…" at bounding box center [477, 462] width 738 height 37
click at [658, 474] on p "Please have them email Kathryn and I directly at kathryn@urbandaisyevents.com a…" at bounding box center [477, 462] width 738 height 37
drag, startPoint x: 529, startPoint y: 448, endPoint x: 673, endPoint y: 449, distance: 144.0
click at [673, 449] on p "Please have them email Kathryn and I directly at kathryn@urbandaisyevents.com a…" at bounding box center [477, 462] width 738 height 37
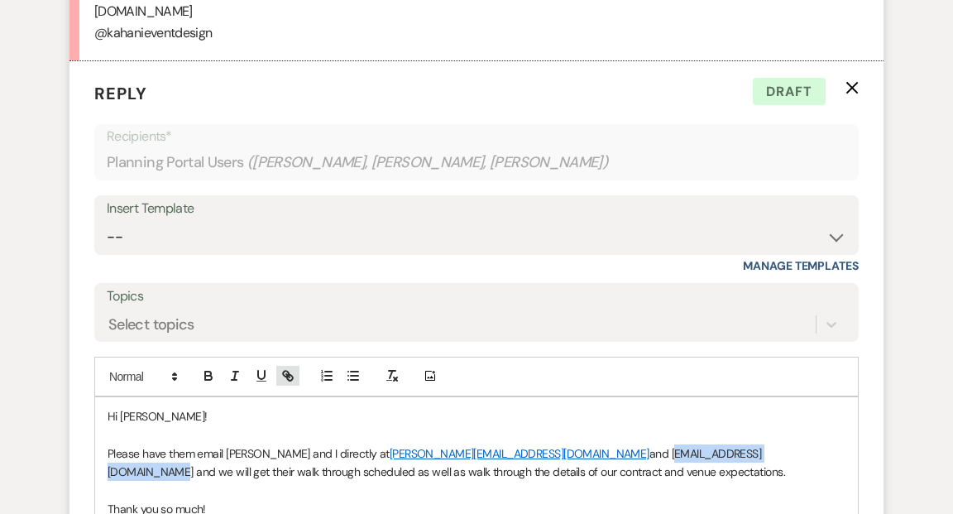
click at [286, 374] on line "button" at bounding box center [287, 375] width 3 height 3
type input "mailto:hello@urbandaisyevents.com"
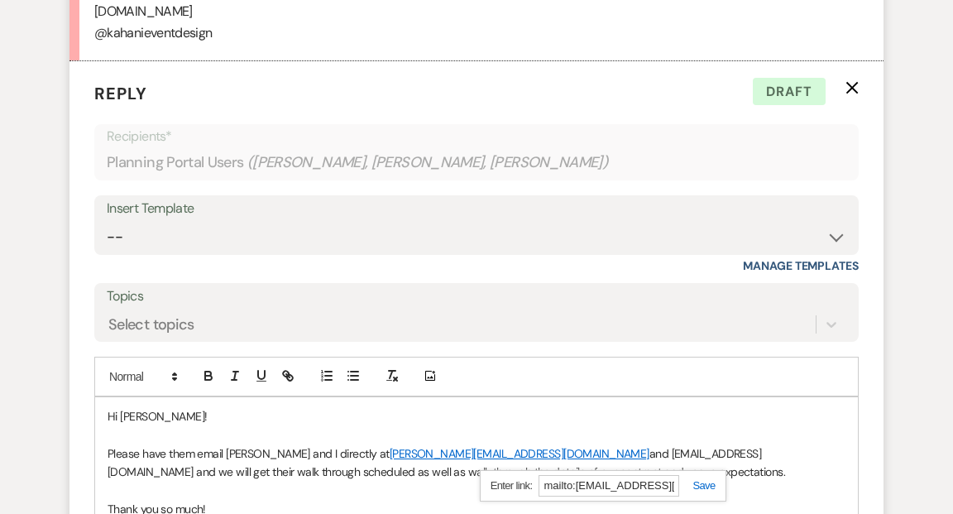
click at [702, 481] on link at bounding box center [697, 485] width 36 height 12
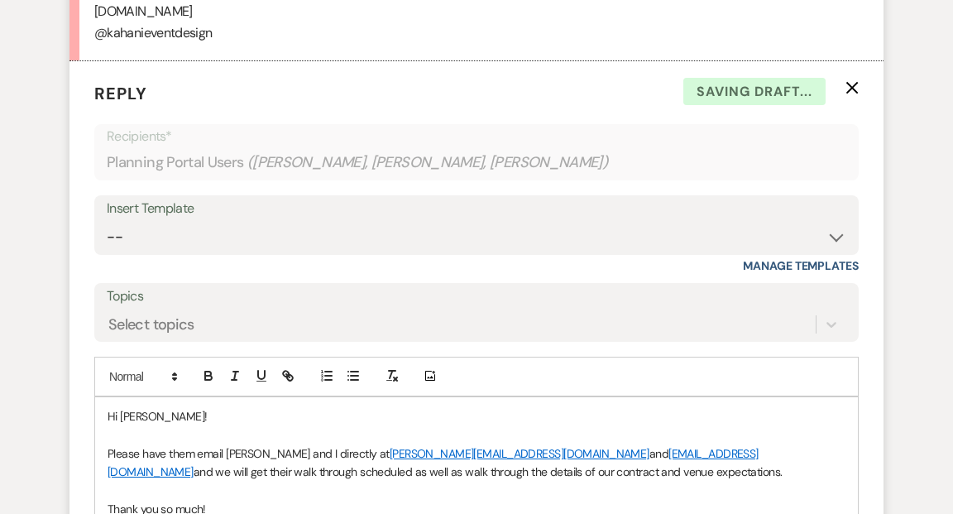
click at [707, 482] on p at bounding box center [477, 491] width 738 height 18
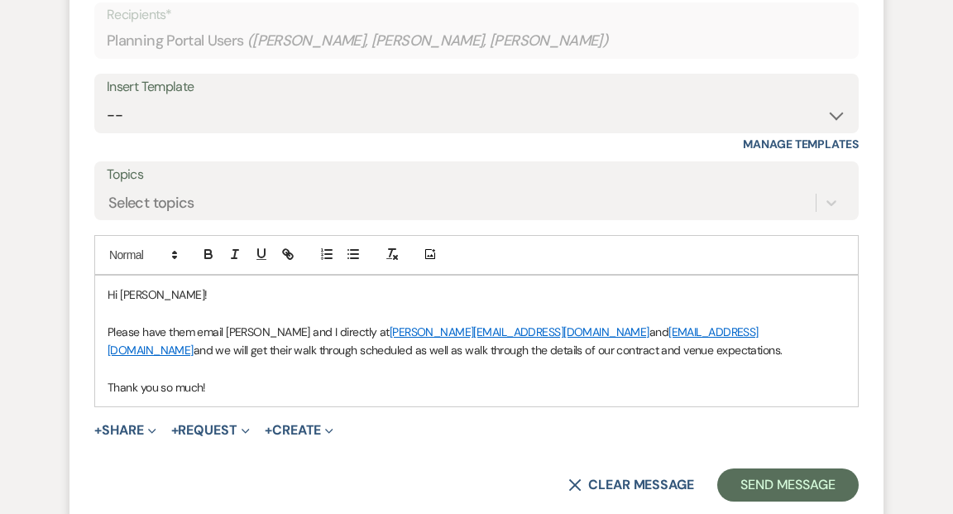
scroll to position [3448, 0]
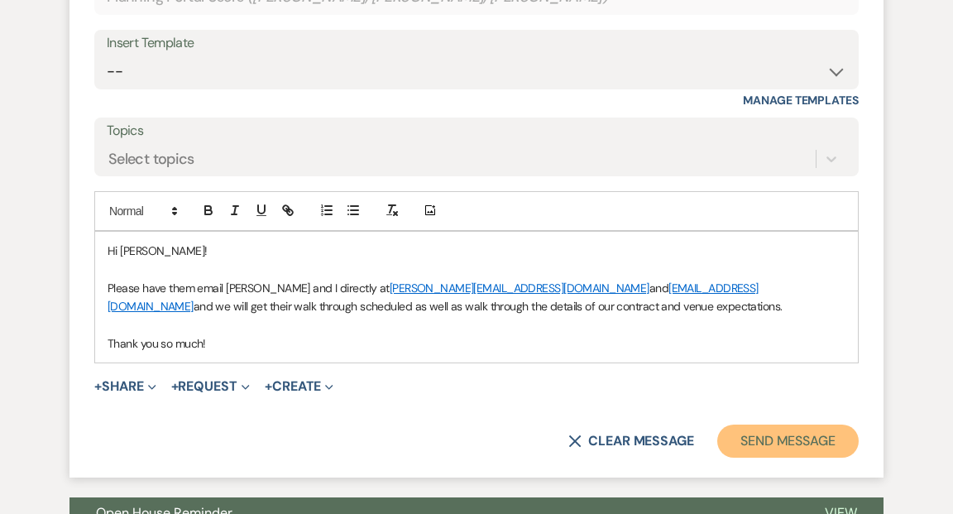
click at [767, 435] on button "Send Message" at bounding box center [787, 440] width 141 height 33
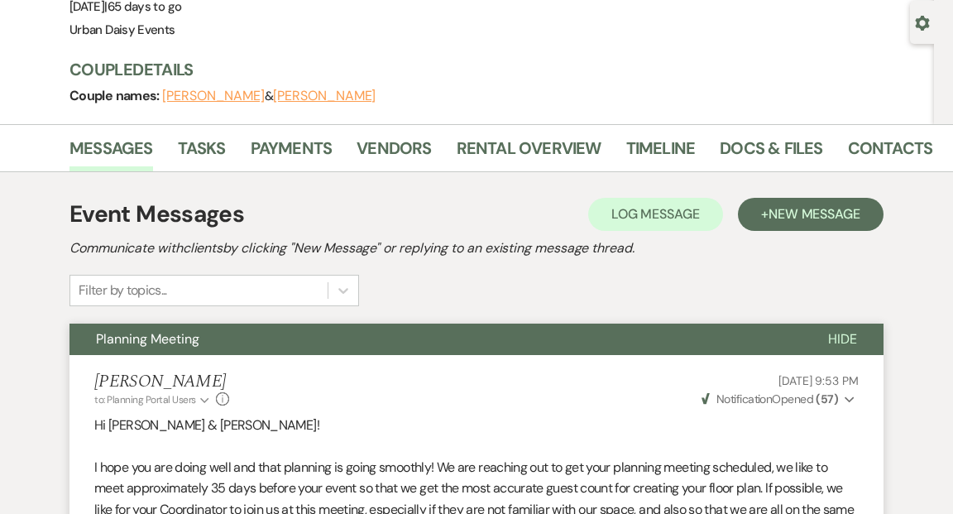
scroll to position [0, 0]
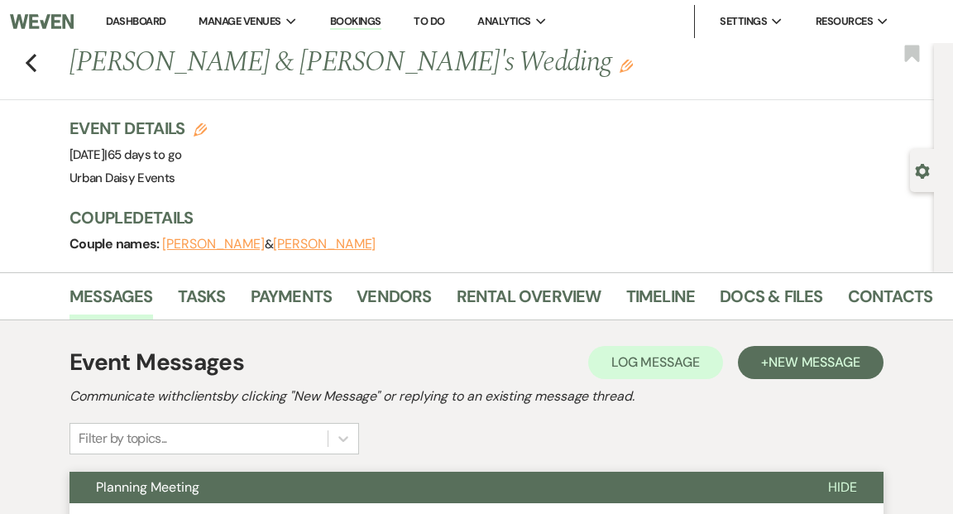
click at [138, 18] on link "Dashboard" at bounding box center [136, 21] width 60 height 14
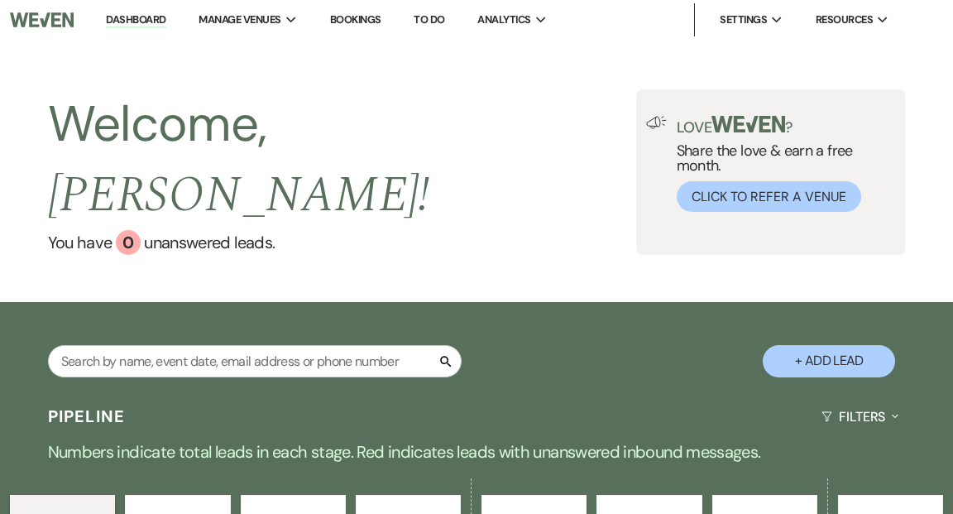
scroll to position [3, 0]
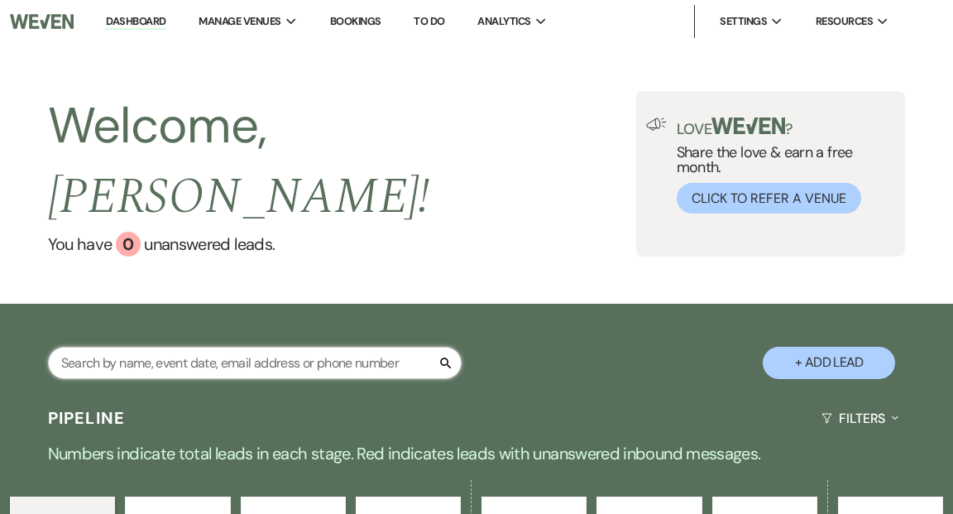
click at [273, 347] on input "text" at bounding box center [255, 363] width 414 height 32
type input "kayla"
select select "5"
select select "8"
select select "4"
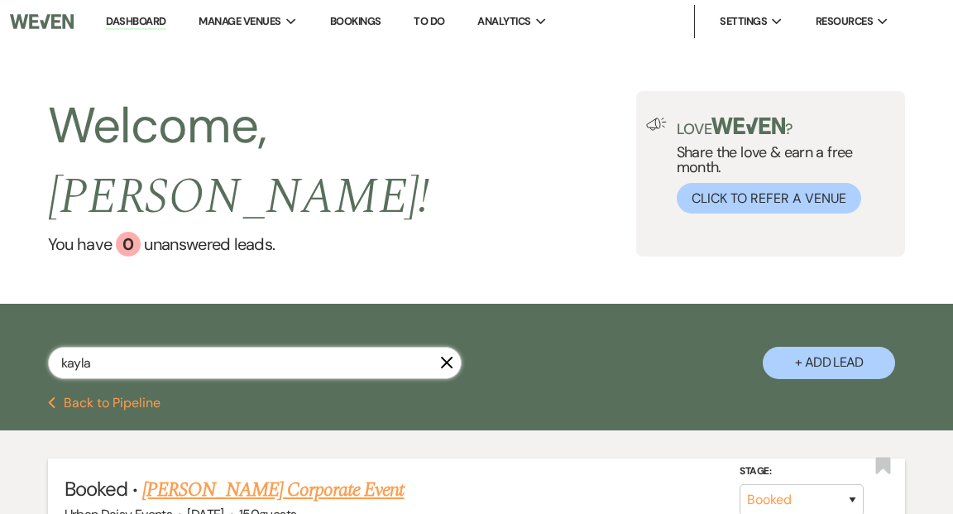
type input "kayla"
click at [274, 475] on link "[PERSON_NAME] Corporate Event" at bounding box center [272, 490] width 261 height 30
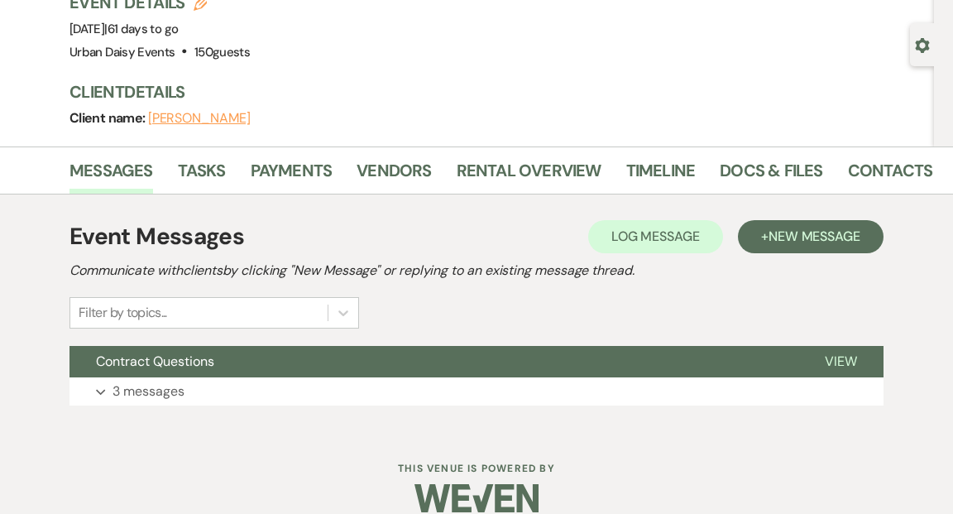
scroll to position [147, 0]
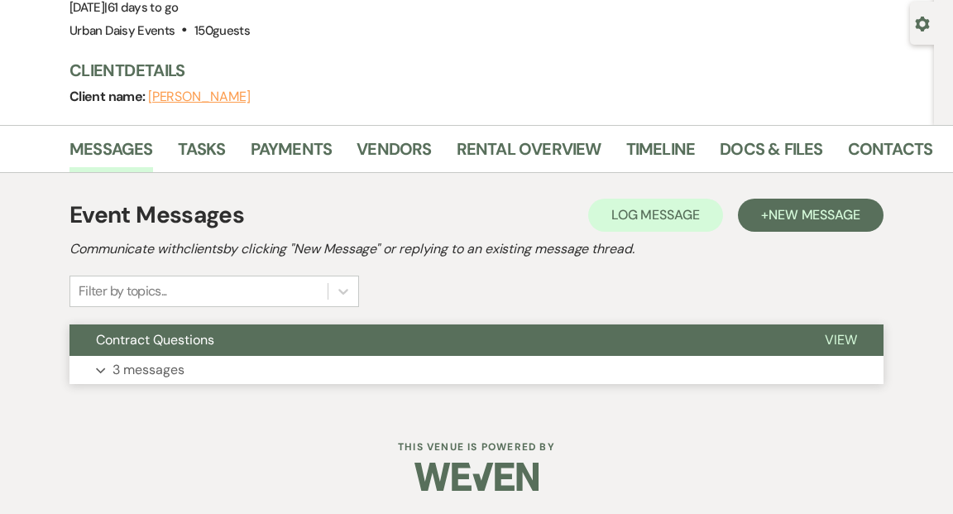
click at [845, 333] on span "View" at bounding box center [841, 339] width 32 height 17
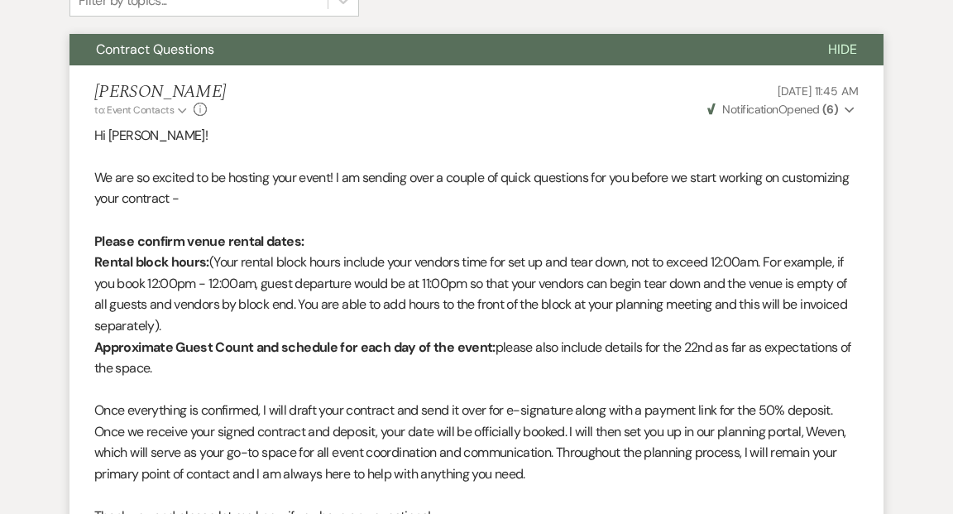
scroll to position [0, 0]
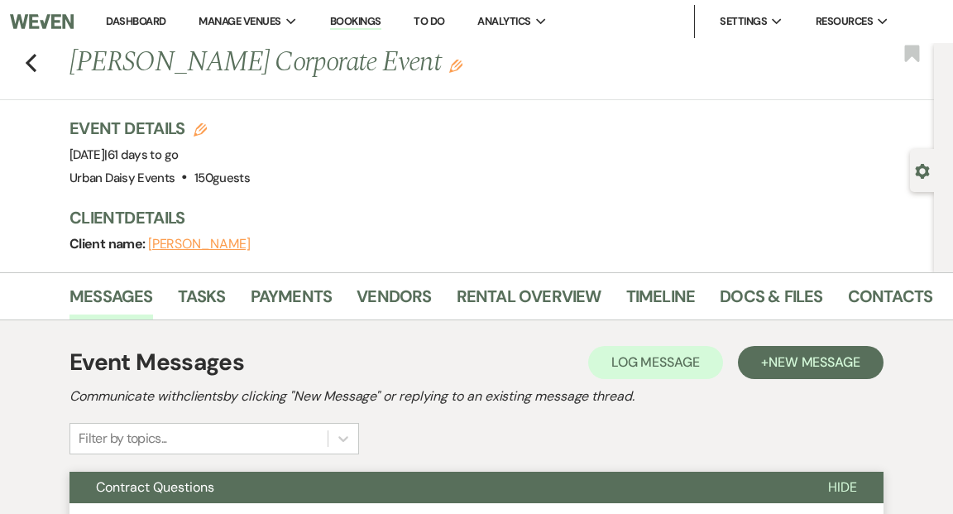
click at [142, 18] on link "Dashboard" at bounding box center [136, 21] width 60 height 14
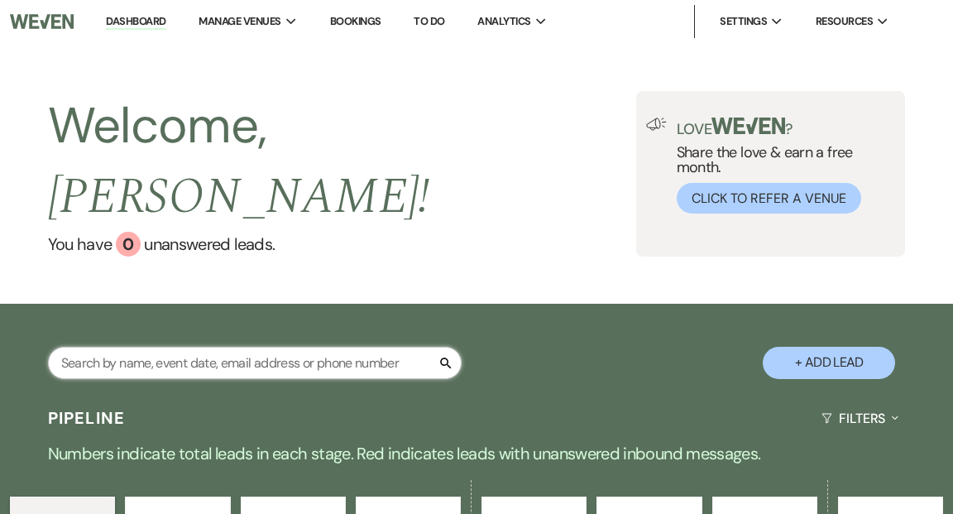
click at [187, 347] on input "text" at bounding box center [255, 363] width 414 height 32
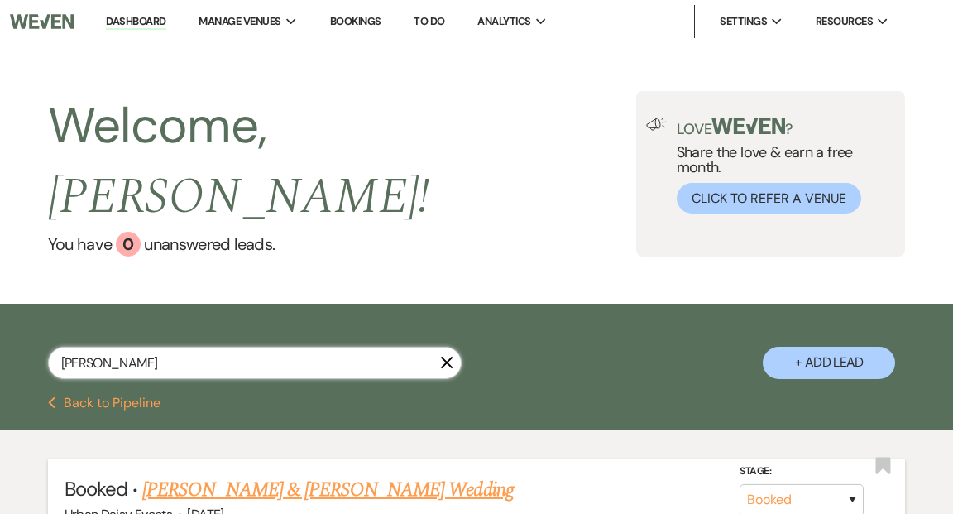
type input "[PERSON_NAME]"
click at [258, 475] on link "[PERSON_NAME] & [PERSON_NAME] Wedding" at bounding box center [327, 490] width 371 height 30
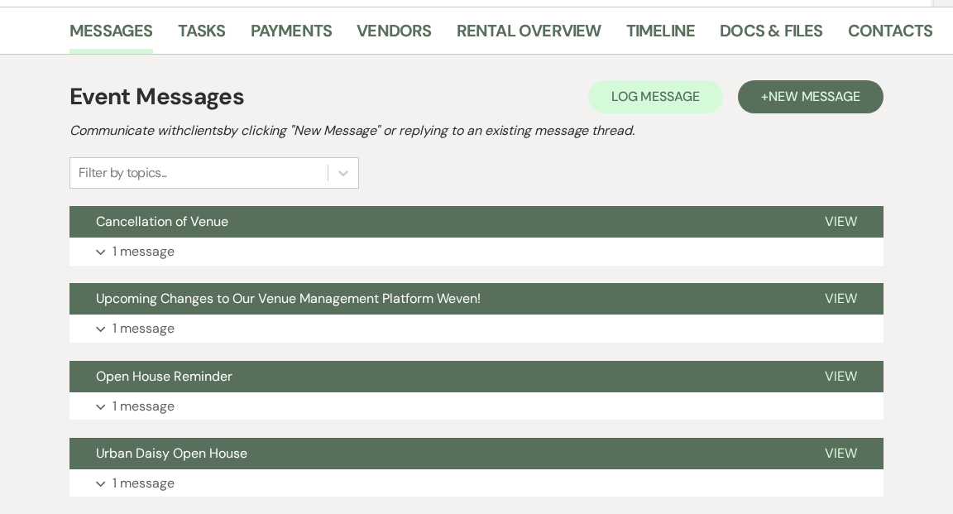
scroll to position [423, 0]
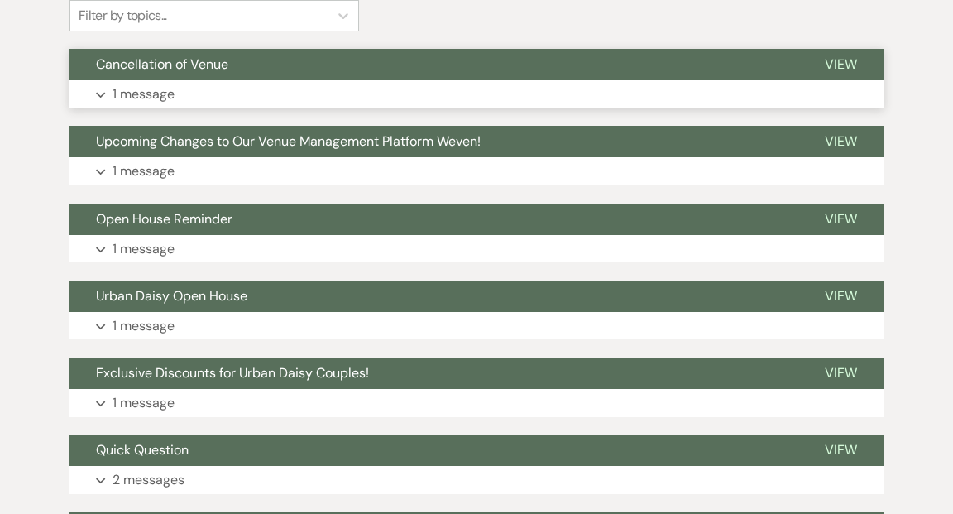
click at [841, 59] on span "View" at bounding box center [841, 63] width 32 height 17
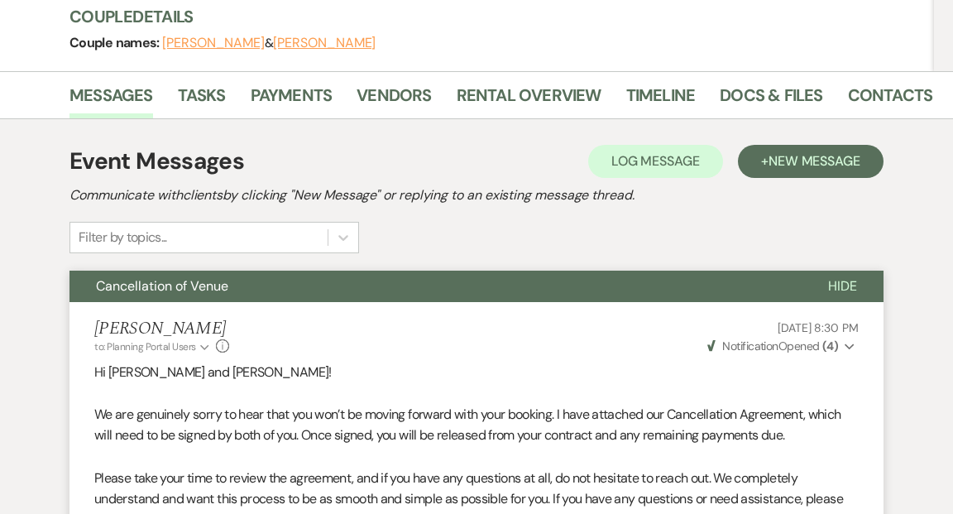
scroll to position [0, 0]
